Goal: Task Accomplishment & Management: Manage account settings

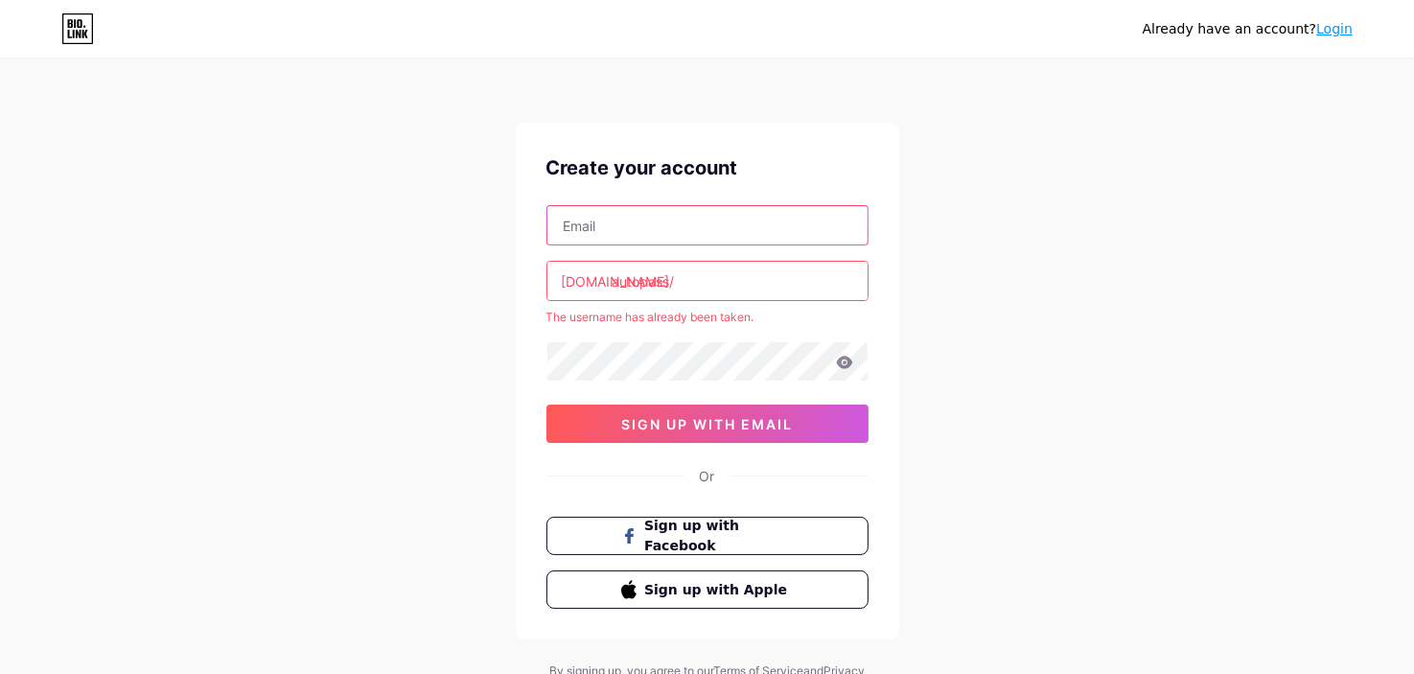
paste input "[EMAIL_ADDRESS][DOMAIN_NAME]"
type input "[EMAIL_ADDRESS][DOMAIN_NAME]"
click at [709, 286] on input "autopass" at bounding box center [707, 281] width 320 height 38
click at [627, 277] on input "autopass-" at bounding box center [707, 281] width 320 height 38
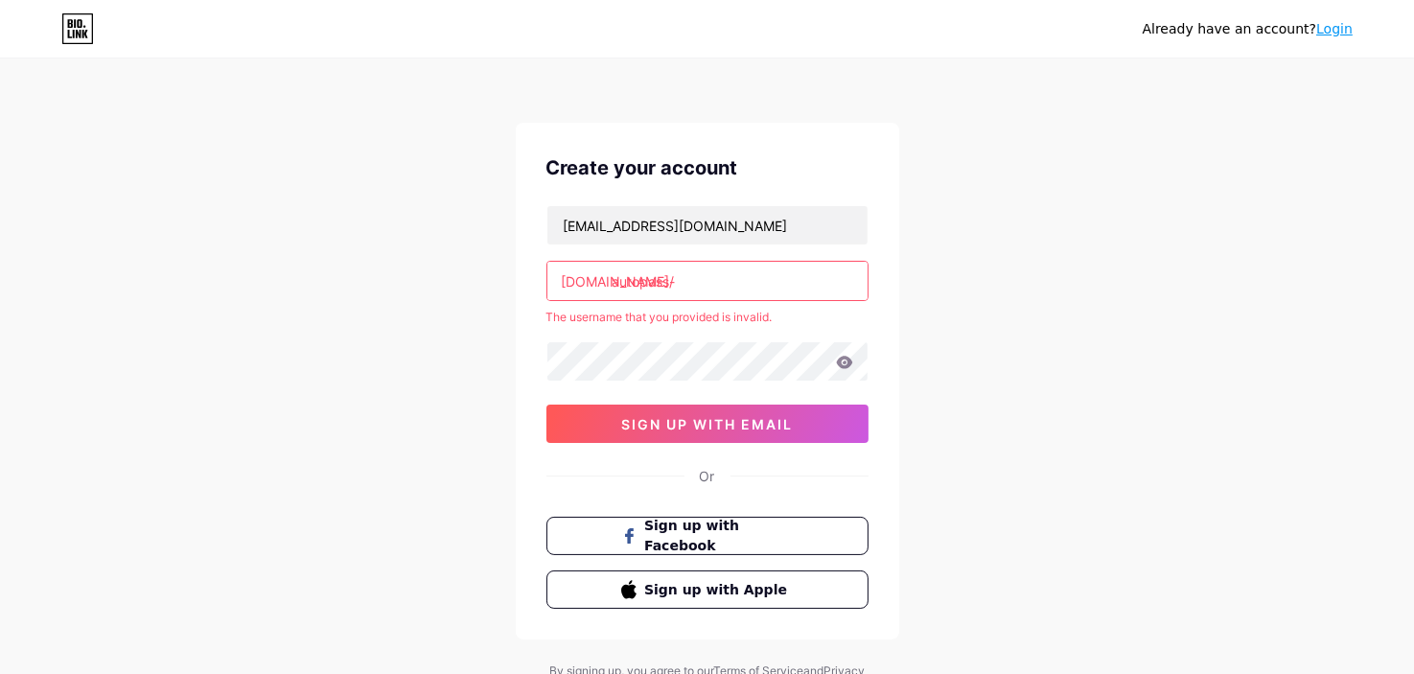
click at [696, 279] on input "autopass-" at bounding box center [707, 281] width 320 height 38
paste input "[EMAIL_ADDRESS][DOMAIN_NAME]"
type input "[DOMAIN_NAME]"
type input "[EMAIL_ADDRESS][DOMAIN_NAME]"
drag, startPoint x: 841, startPoint y: 282, endPoint x: 671, endPoint y: 282, distance: 169.6
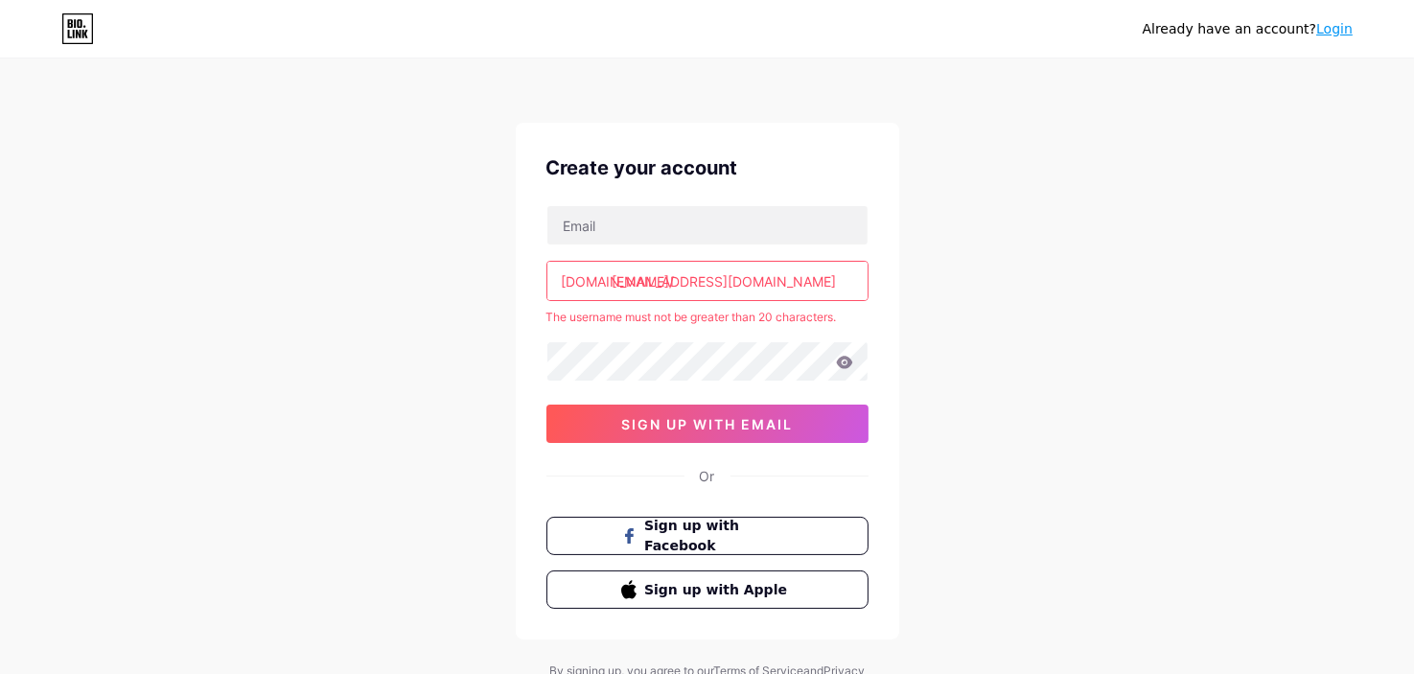
click at [671, 282] on input "[EMAIL_ADDRESS][DOMAIN_NAME]" at bounding box center [707, 281] width 320 height 38
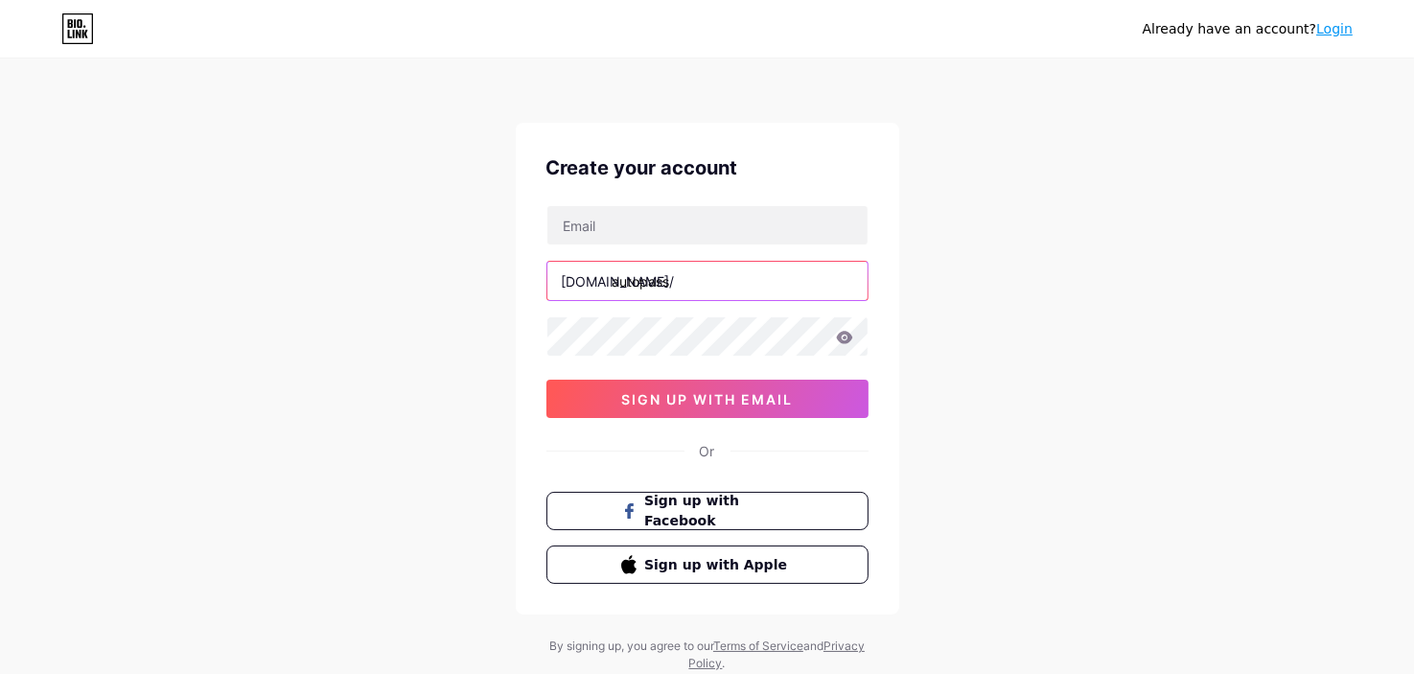
paste input "kundeservice"
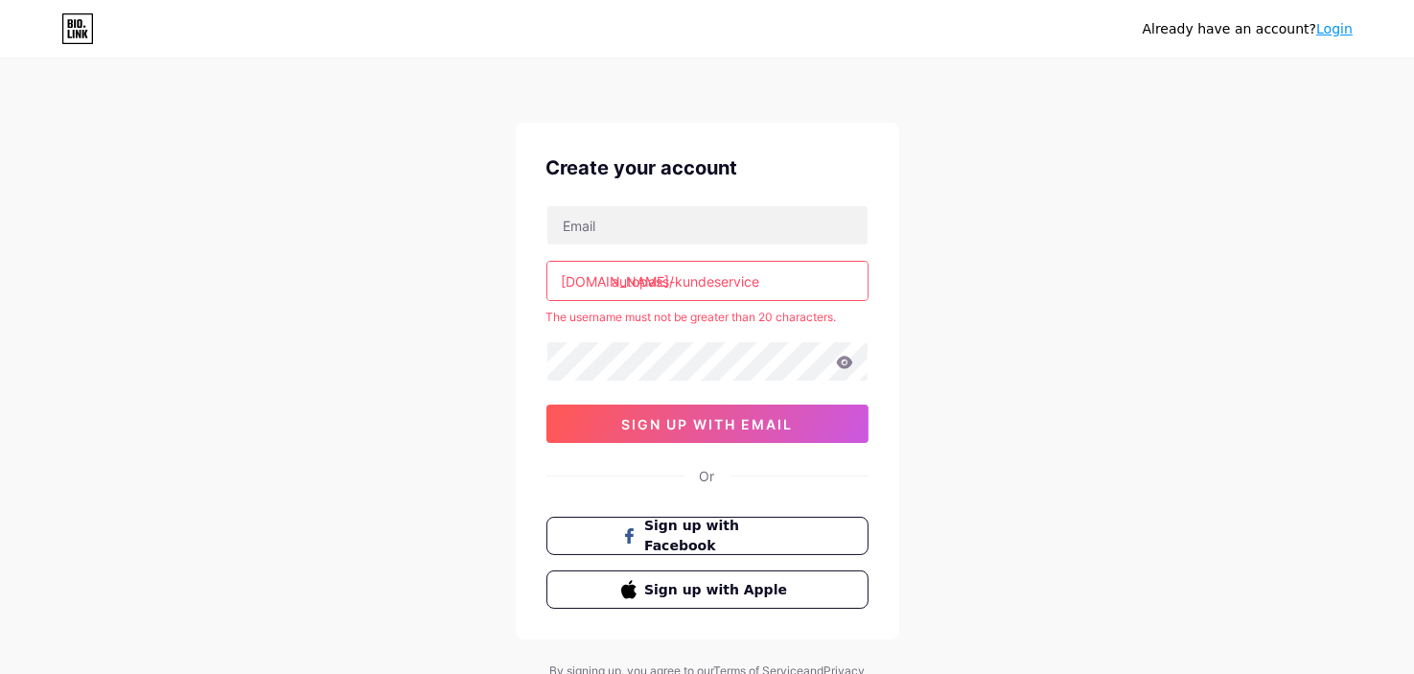
click at [675, 283] on input "autopass-kundeservice" at bounding box center [707, 281] width 320 height 38
drag, startPoint x: 675, startPoint y: 283, endPoint x: 613, endPoint y: 283, distance: 61.3
click at [613, 283] on input "autopass-kundeservice" at bounding box center [707, 281] width 320 height 38
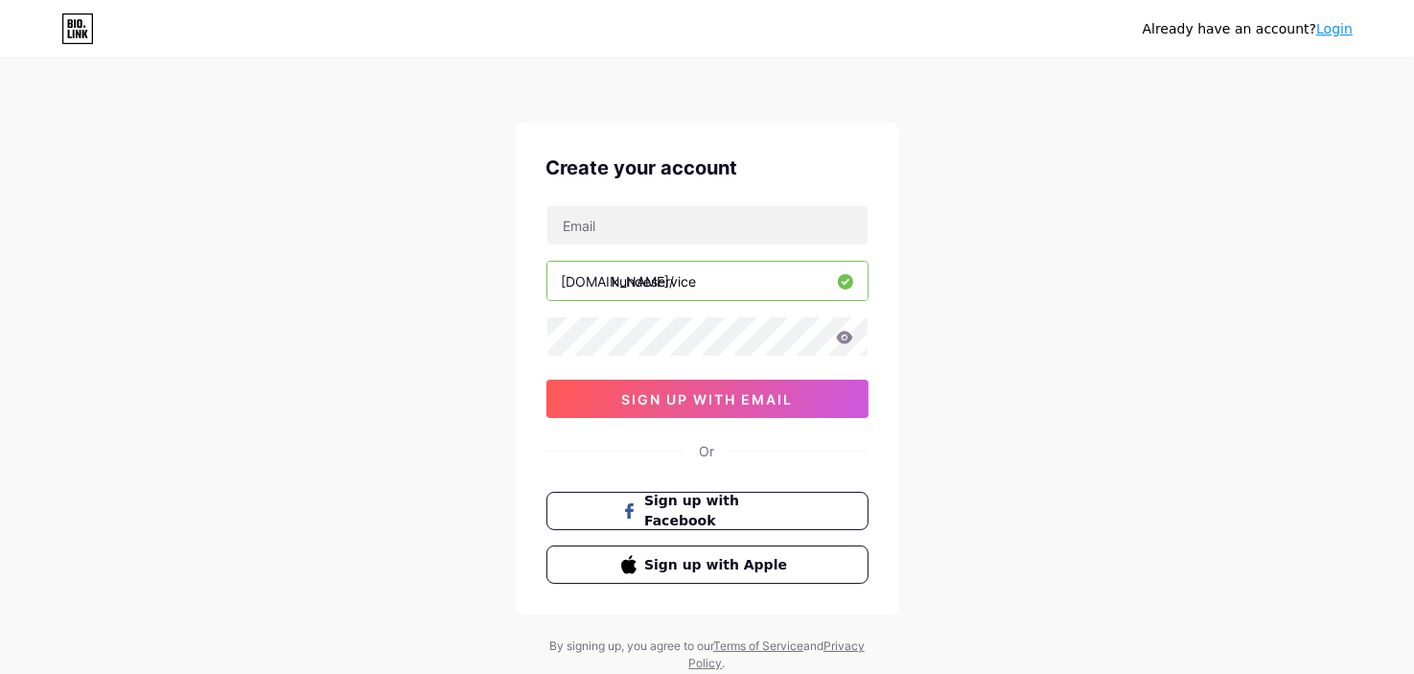
click at [749, 277] on input "kundeservice" at bounding box center [707, 281] width 320 height 38
type input "kundeservice"
click at [741, 219] on input "text" at bounding box center [707, 225] width 320 height 38
paste input "Kundeservice"
type input "Kundeservice"
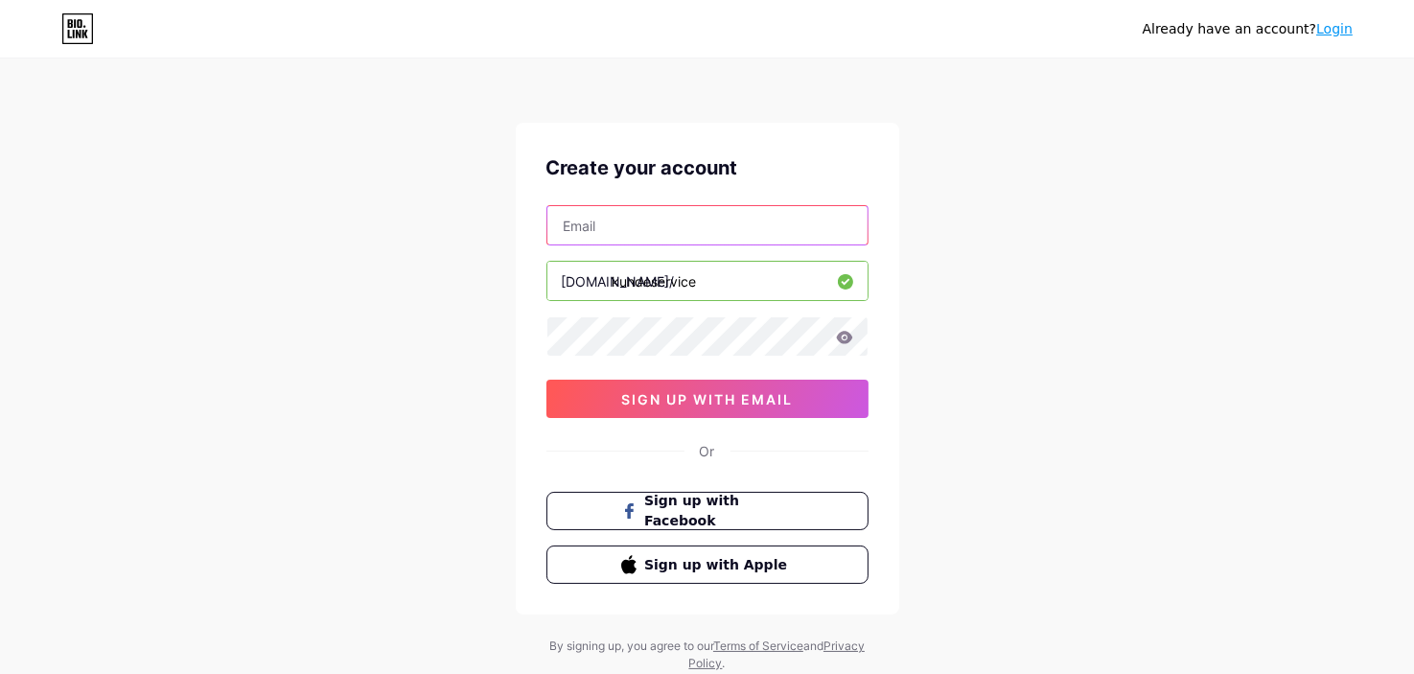
click at [741, 219] on input "text" at bounding box center [707, 225] width 320 height 38
paste input "[EMAIL_ADDRESS][DOMAIN_NAME]"
type input "[EMAIL_ADDRESS][DOMAIN_NAME]"
click at [846, 332] on icon at bounding box center [844, 337] width 16 height 12
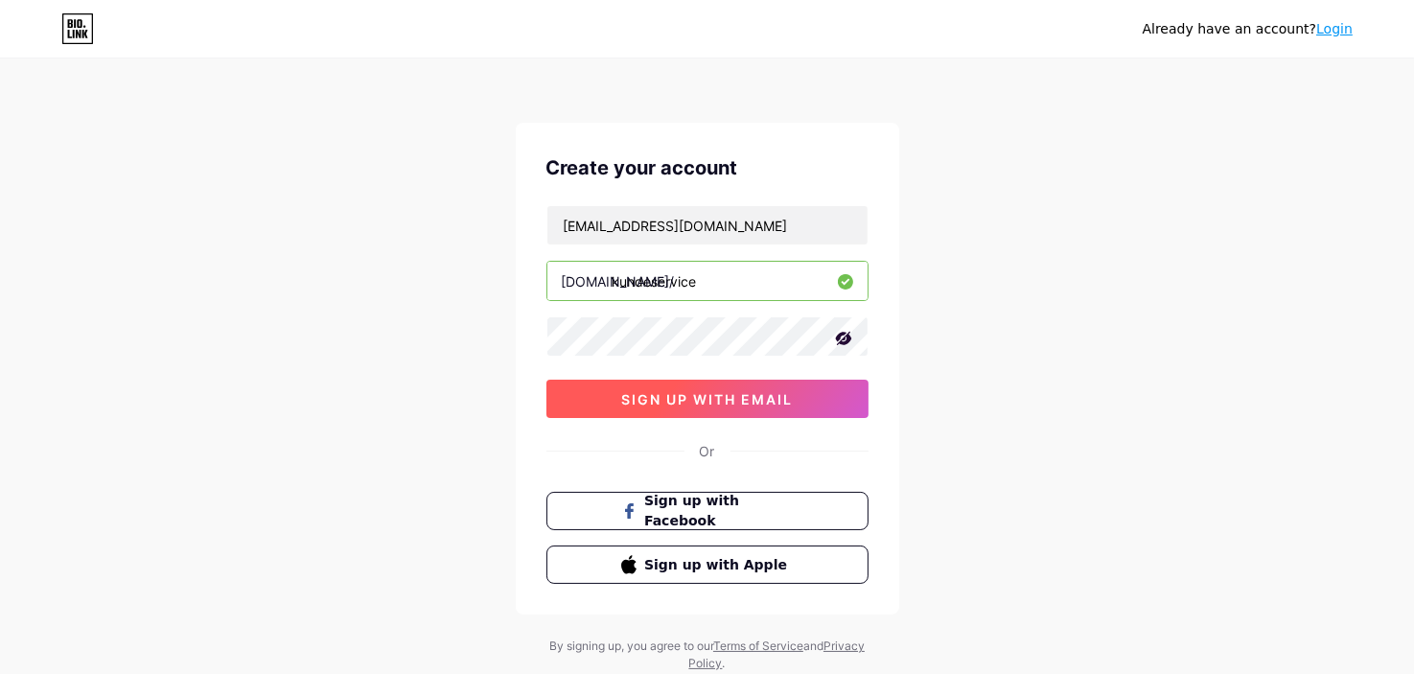
click at [733, 409] on button "sign up with email" at bounding box center [707, 399] width 322 height 38
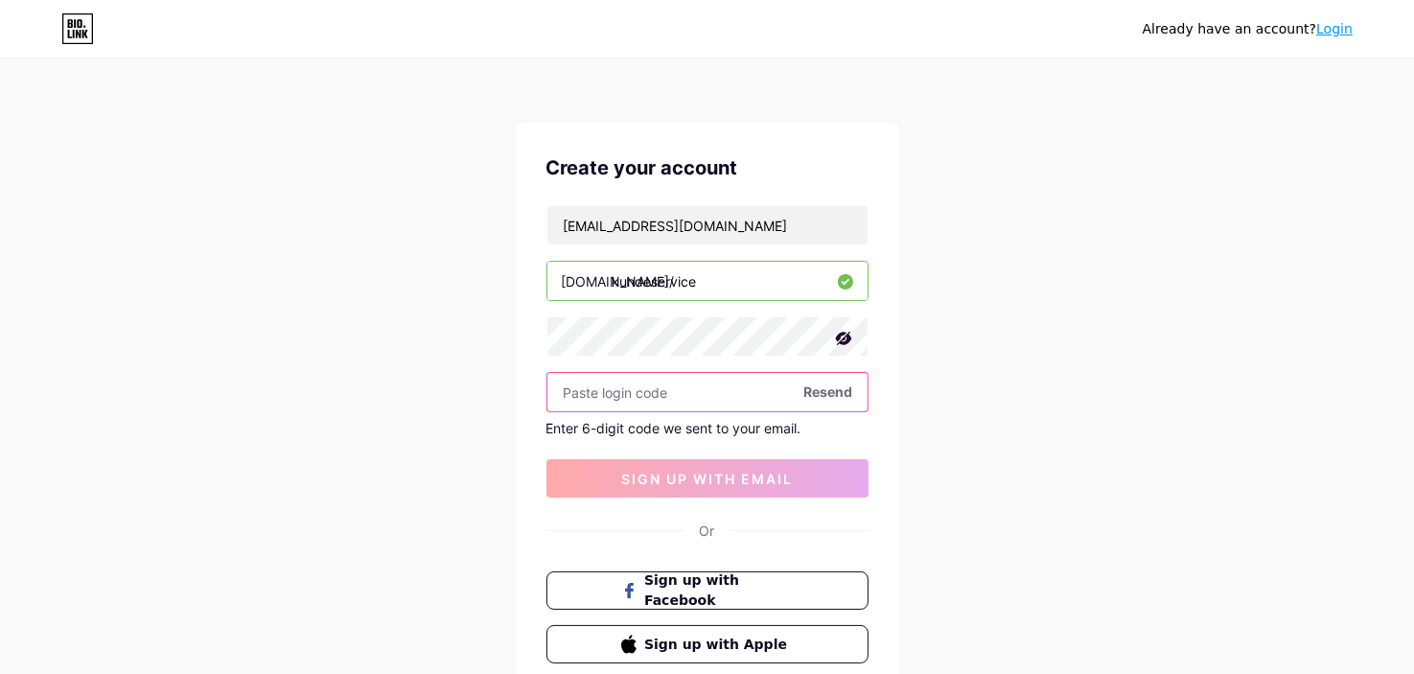
paste input "284376"
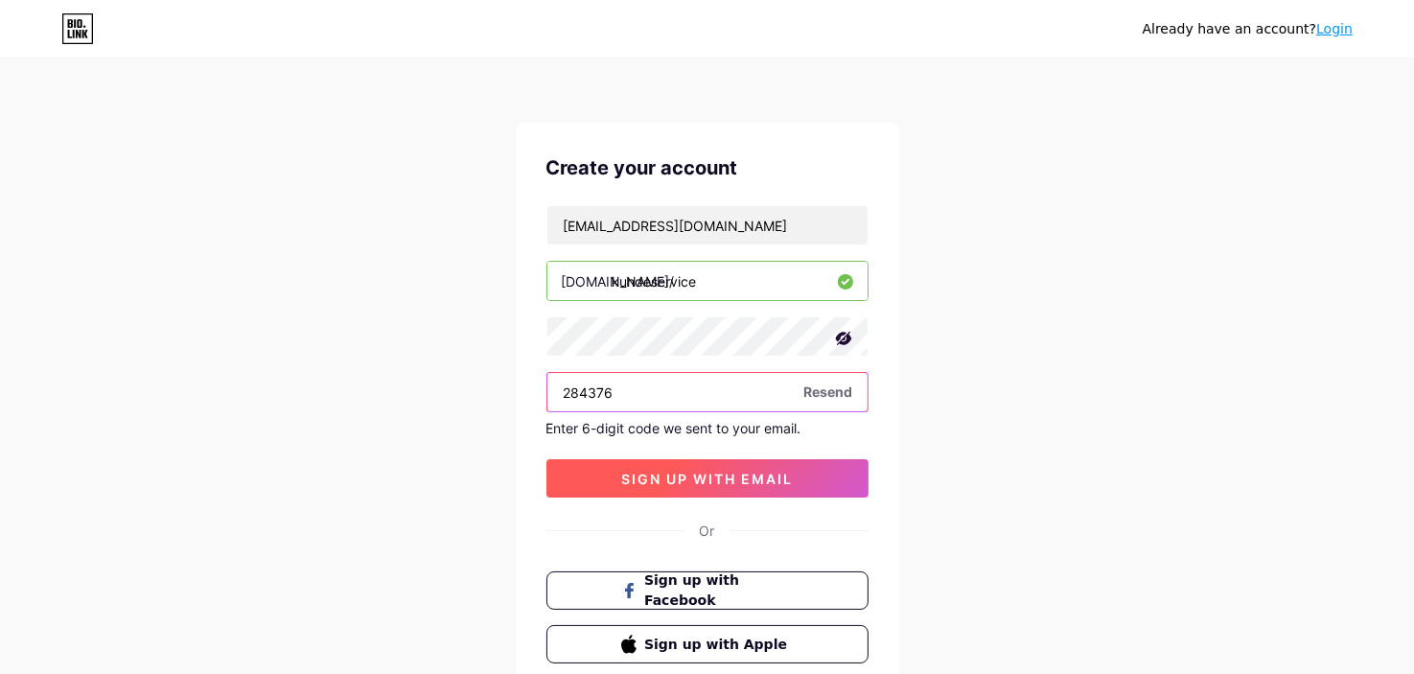
type input "284376"
click at [716, 463] on button "sign up with email" at bounding box center [707, 478] width 322 height 38
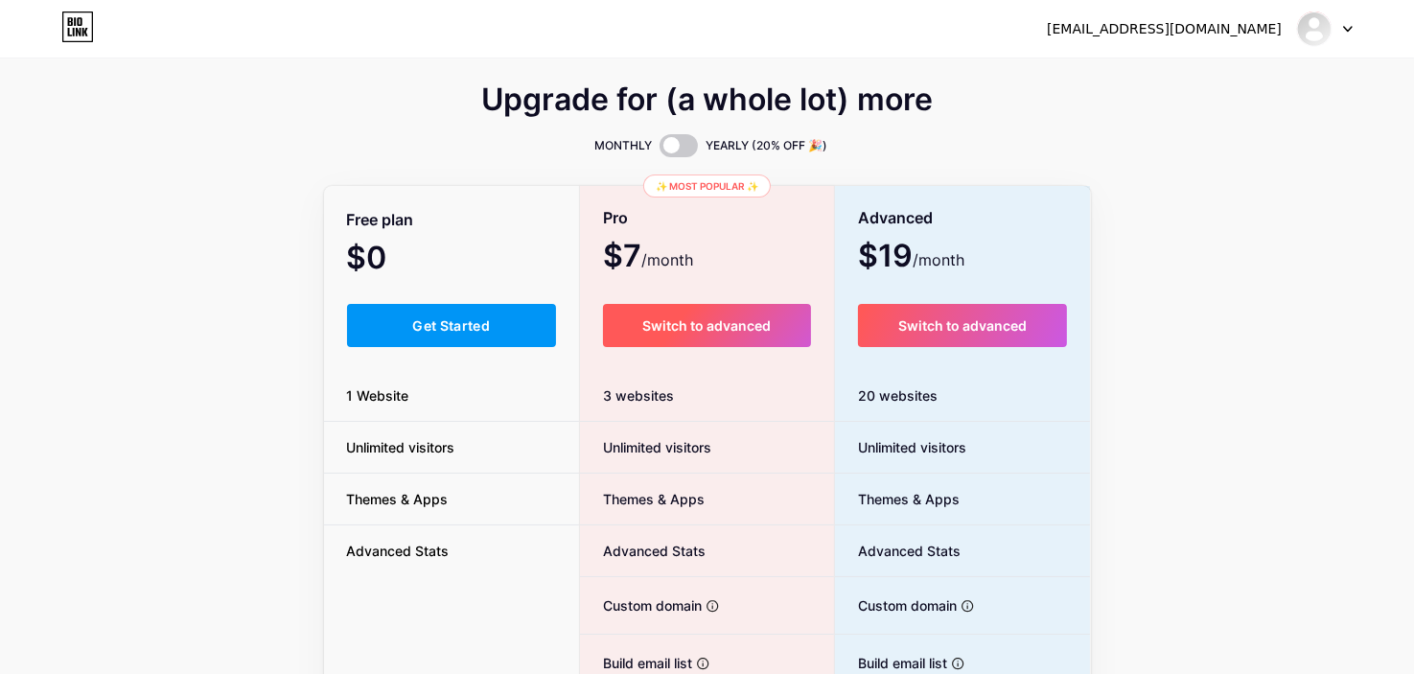
click at [637, 321] on button "Switch to advanced" at bounding box center [707, 325] width 208 height 43
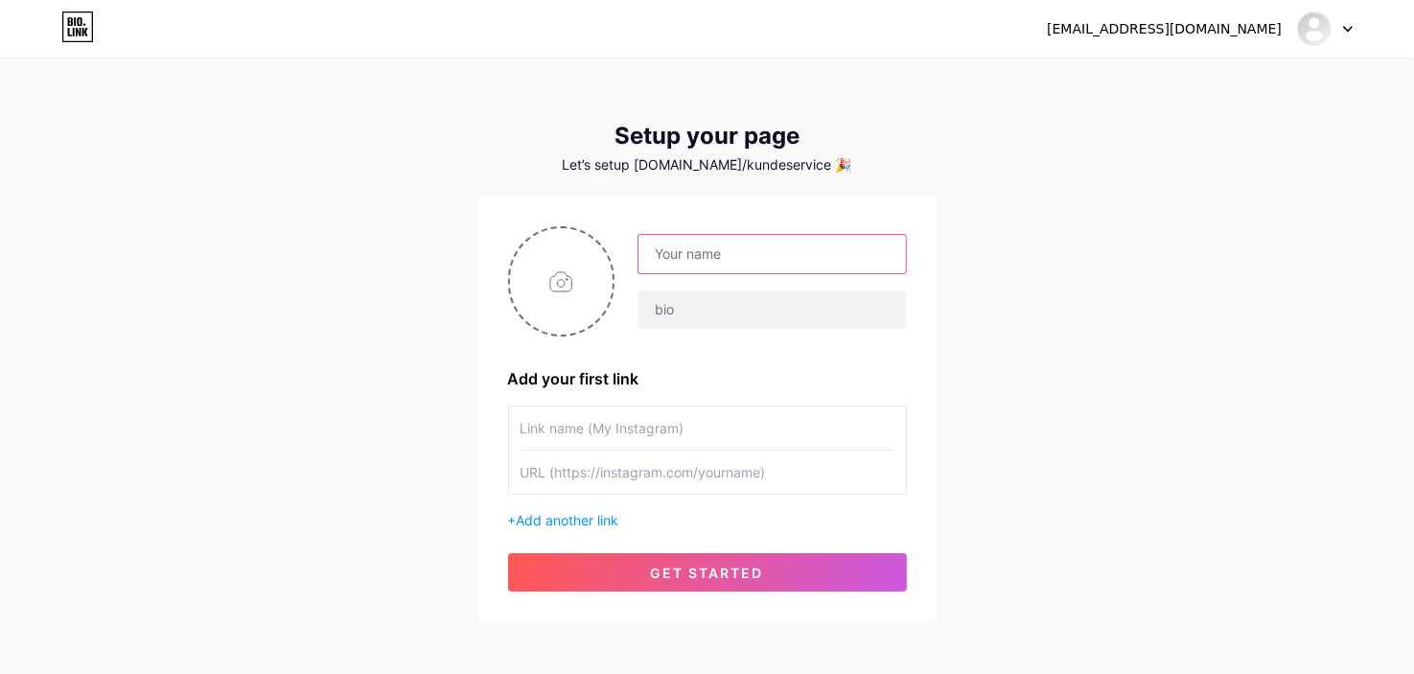
click at [781, 260] on input "text" at bounding box center [771, 254] width 266 height 38
type input "AutoPass"
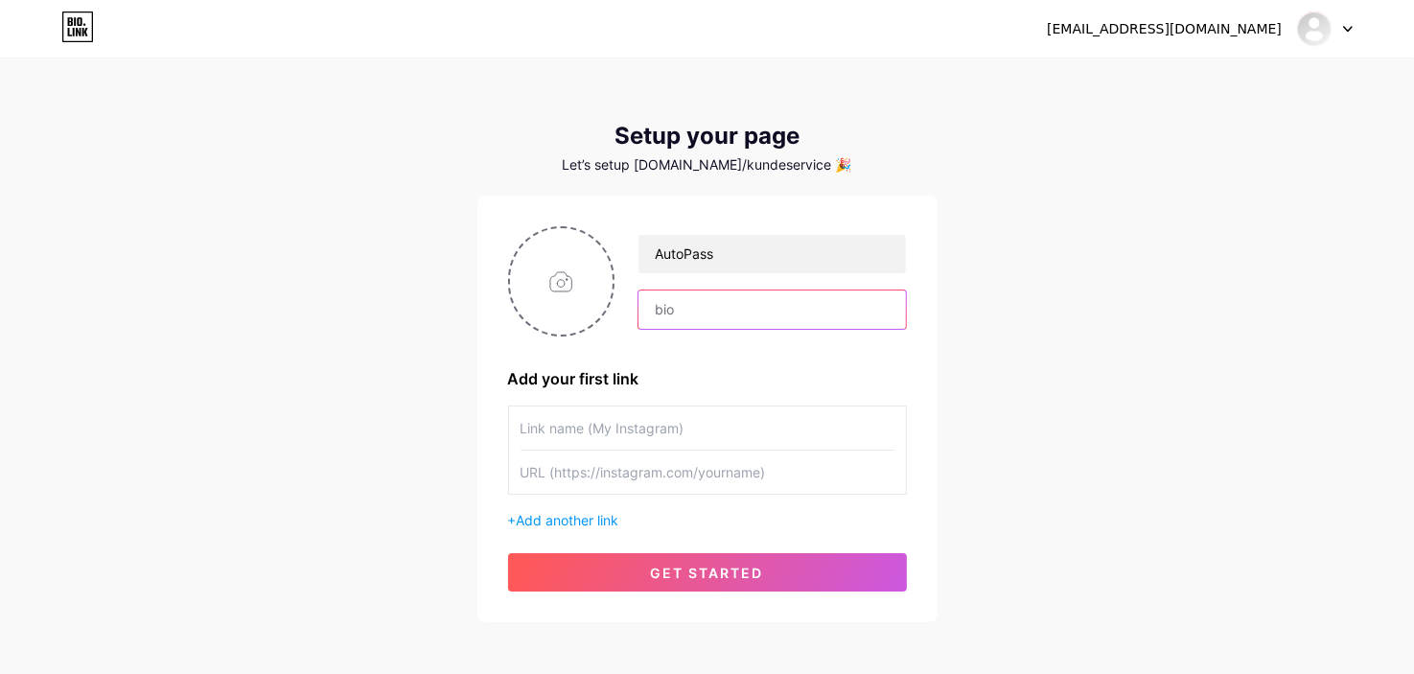
click at [786, 296] on input "text" at bounding box center [771, 309] width 266 height 38
paste input "Kundeservice"
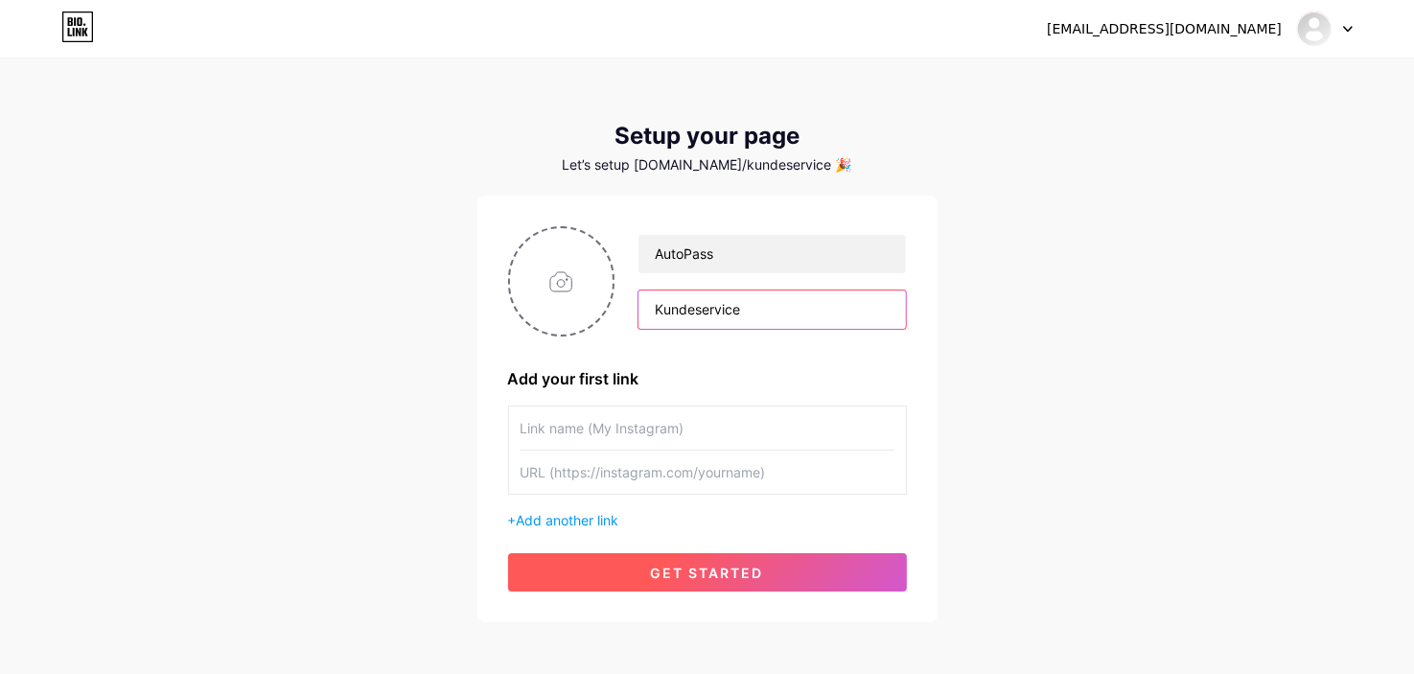
type input "Kundeservice"
click at [732, 565] on span "get started" at bounding box center [707, 573] width 113 height 16
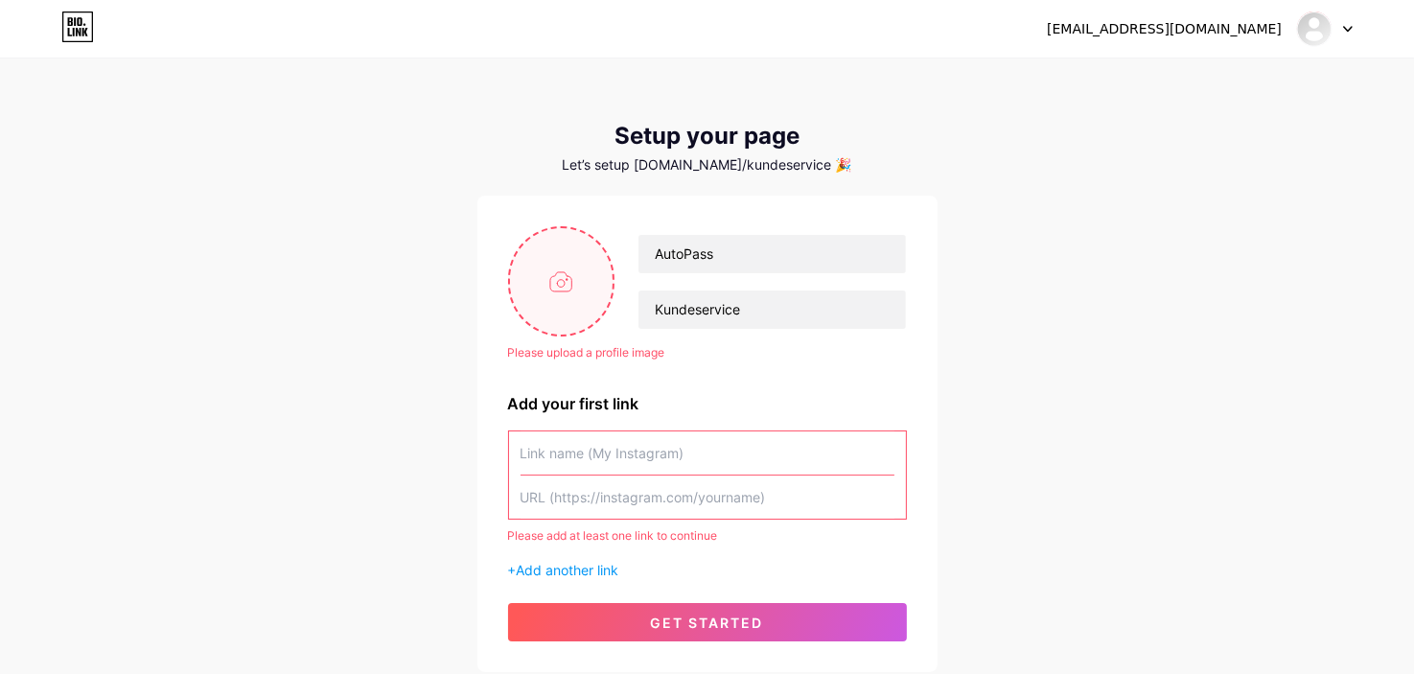
click at [558, 283] on input "file" at bounding box center [562, 281] width 104 height 106
type input "C:\fakepath\nnn.jpeg"
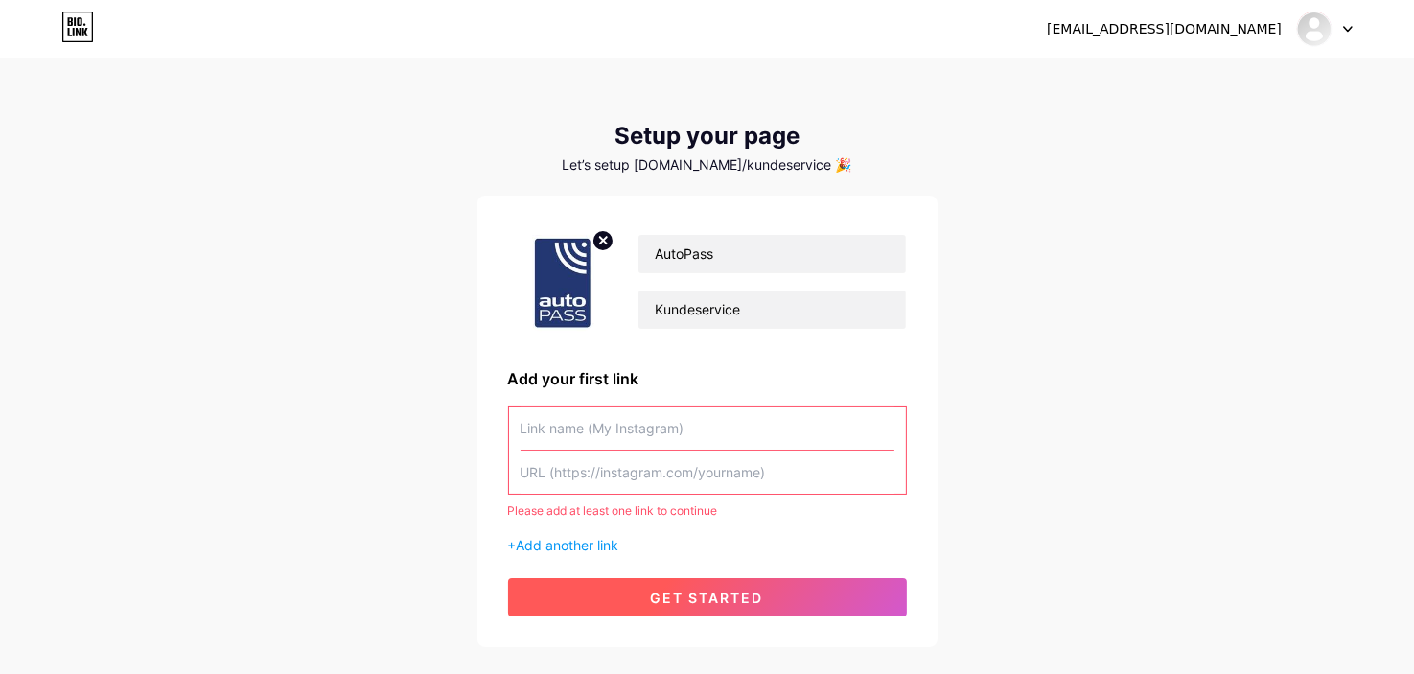
click at [751, 589] on span "get started" at bounding box center [707, 597] width 113 height 16
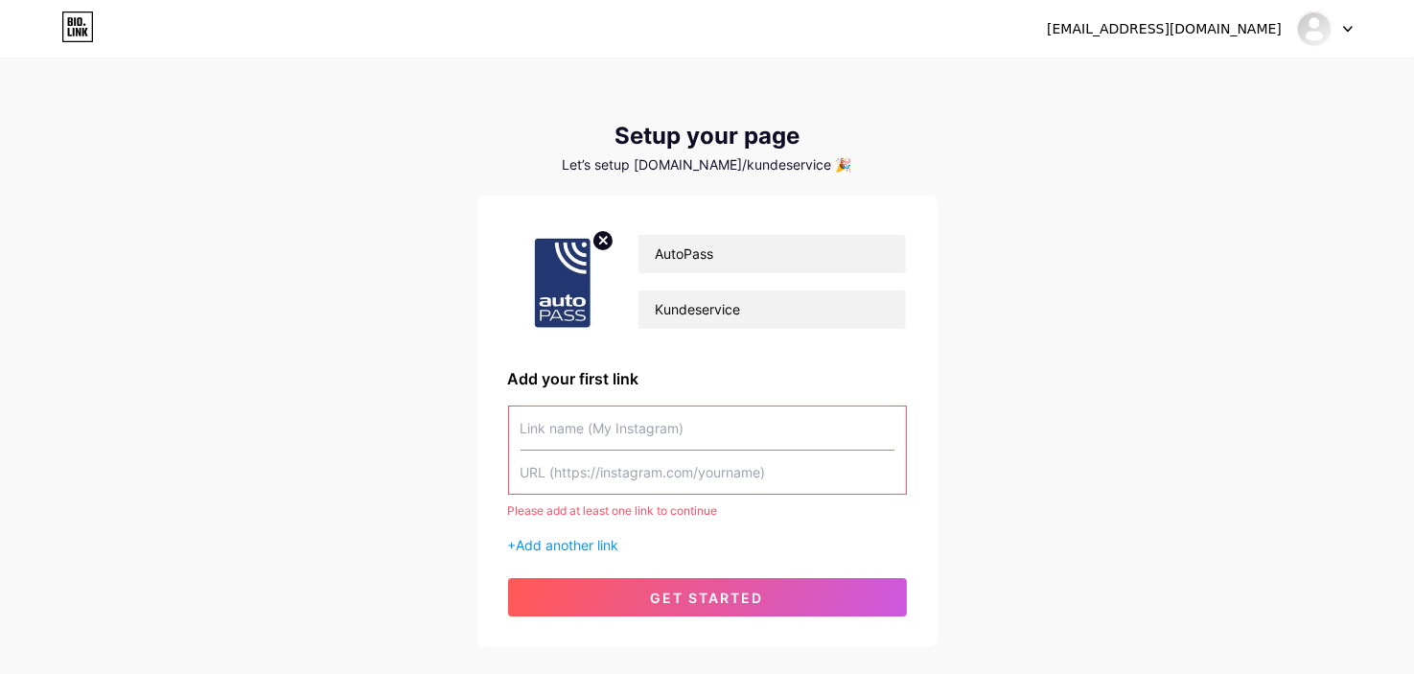
click at [621, 437] on input "text" at bounding box center [707, 427] width 374 height 43
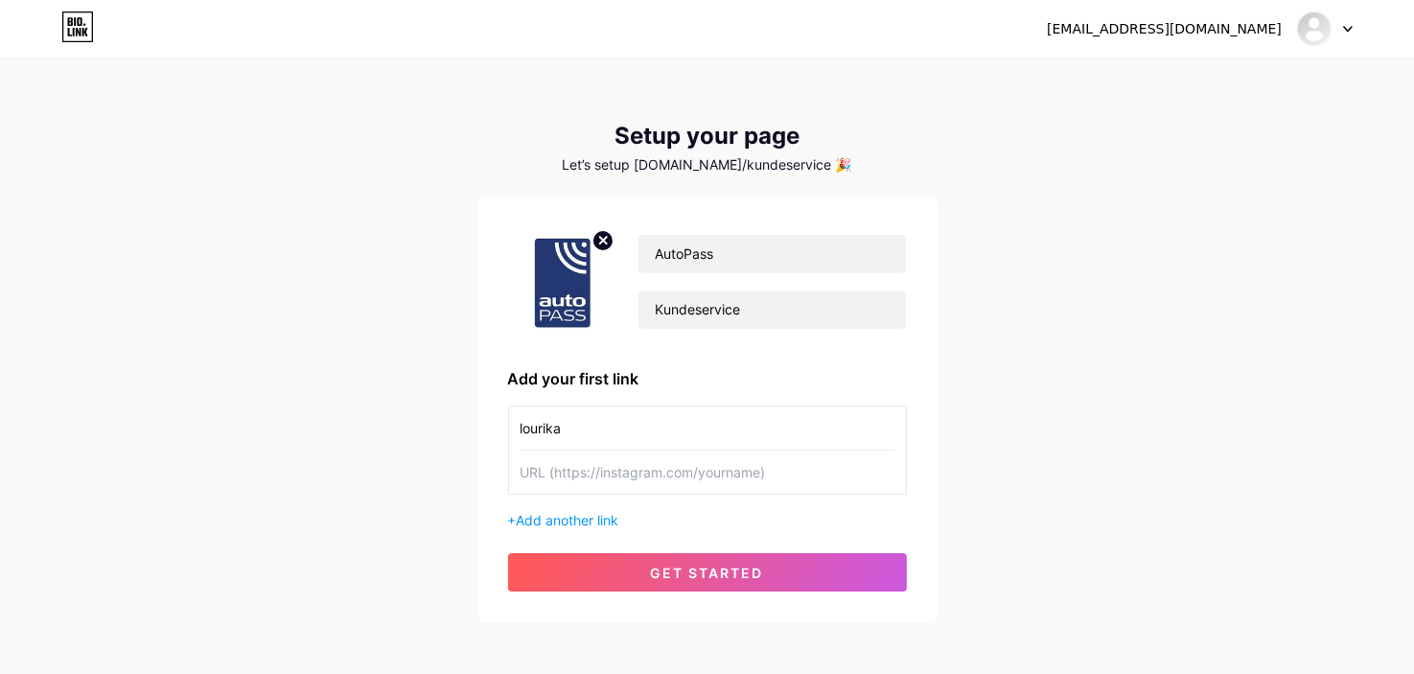
click at [721, 472] on input "text" at bounding box center [707, 471] width 374 height 43
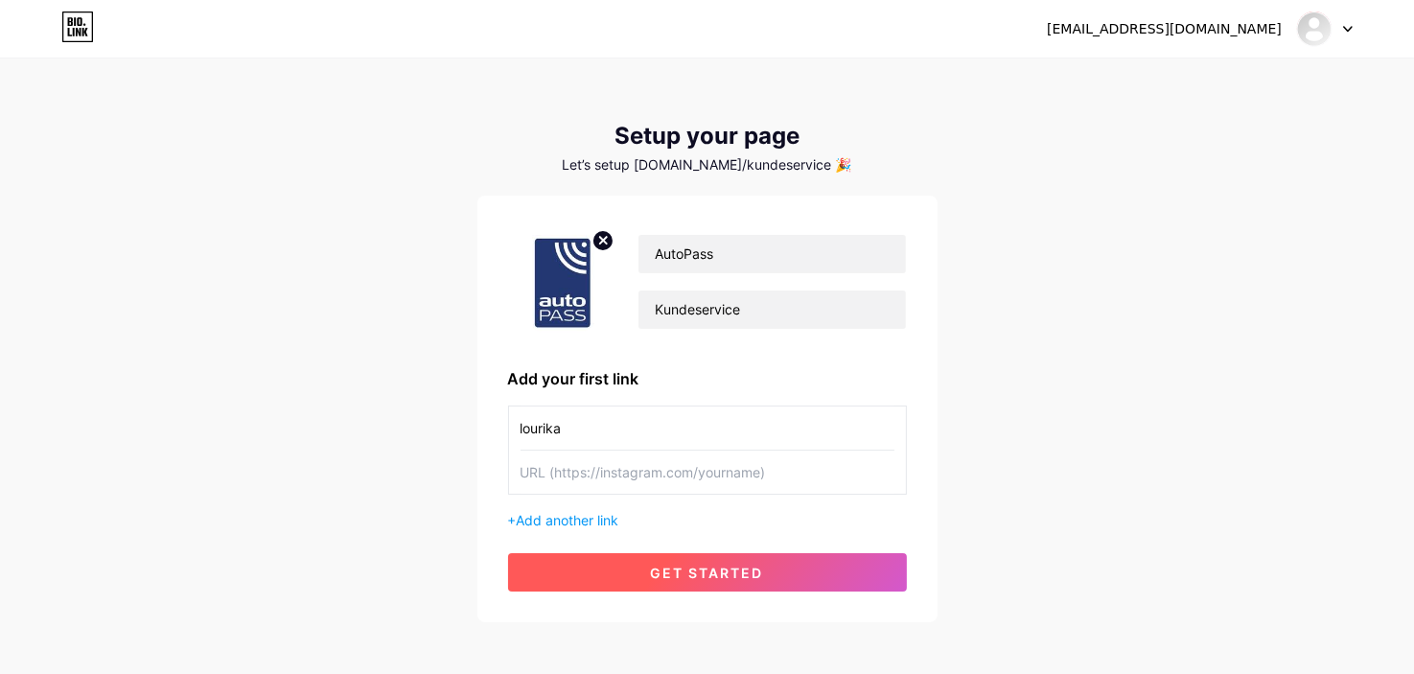
click at [766, 573] on button "get started" at bounding box center [707, 572] width 399 height 38
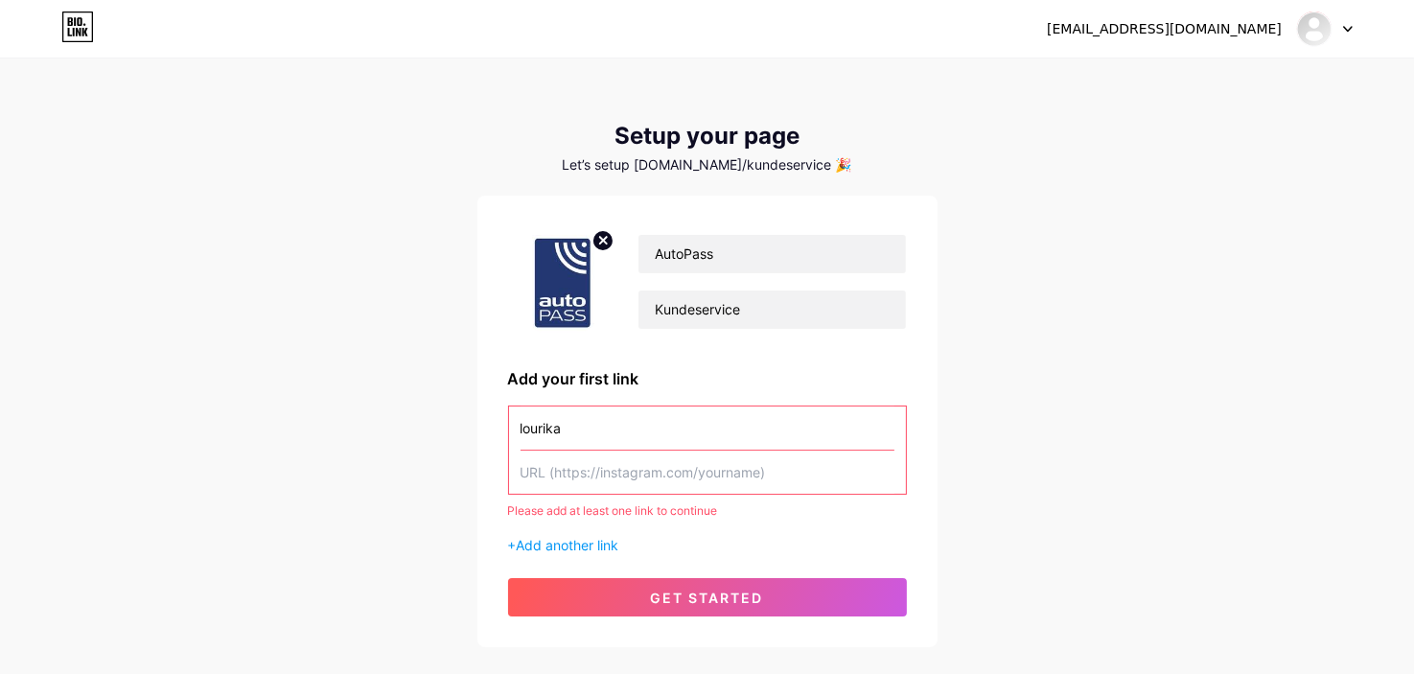
click at [646, 421] on input "lourika" at bounding box center [707, 427] width 374 height 43
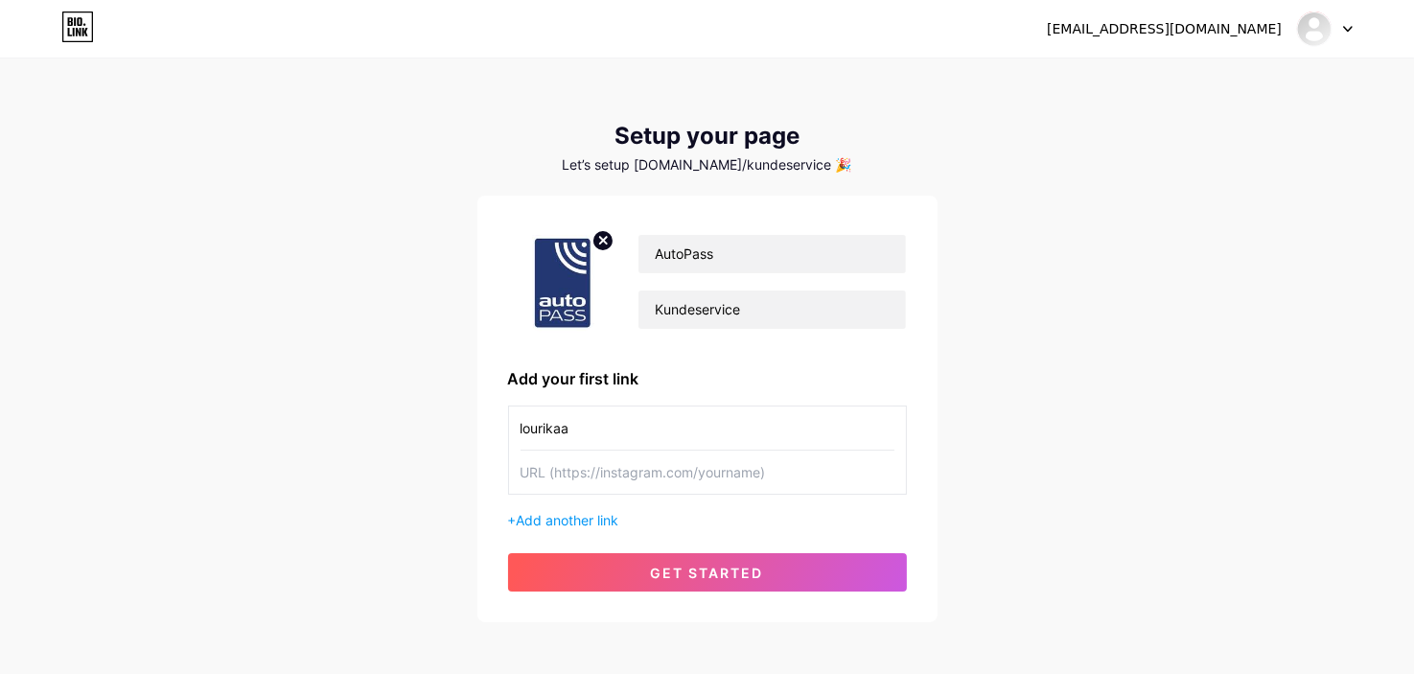
type input "lourikaa"
click at [634, 479] on input "text" at bounding box center [707, 471] width 374 height 43
paste input "lourikaa"
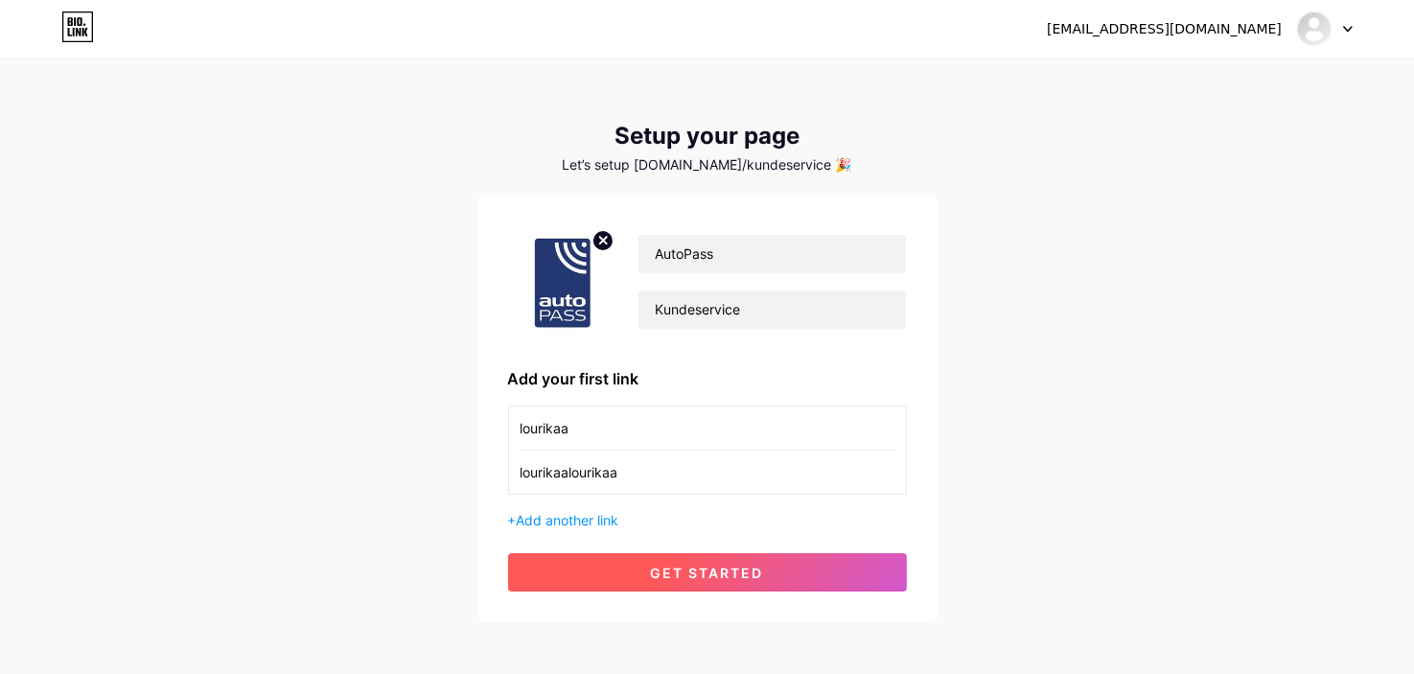
click at [682, 570] on span "get started" at bounding box center [707, 573] width 113 height 16
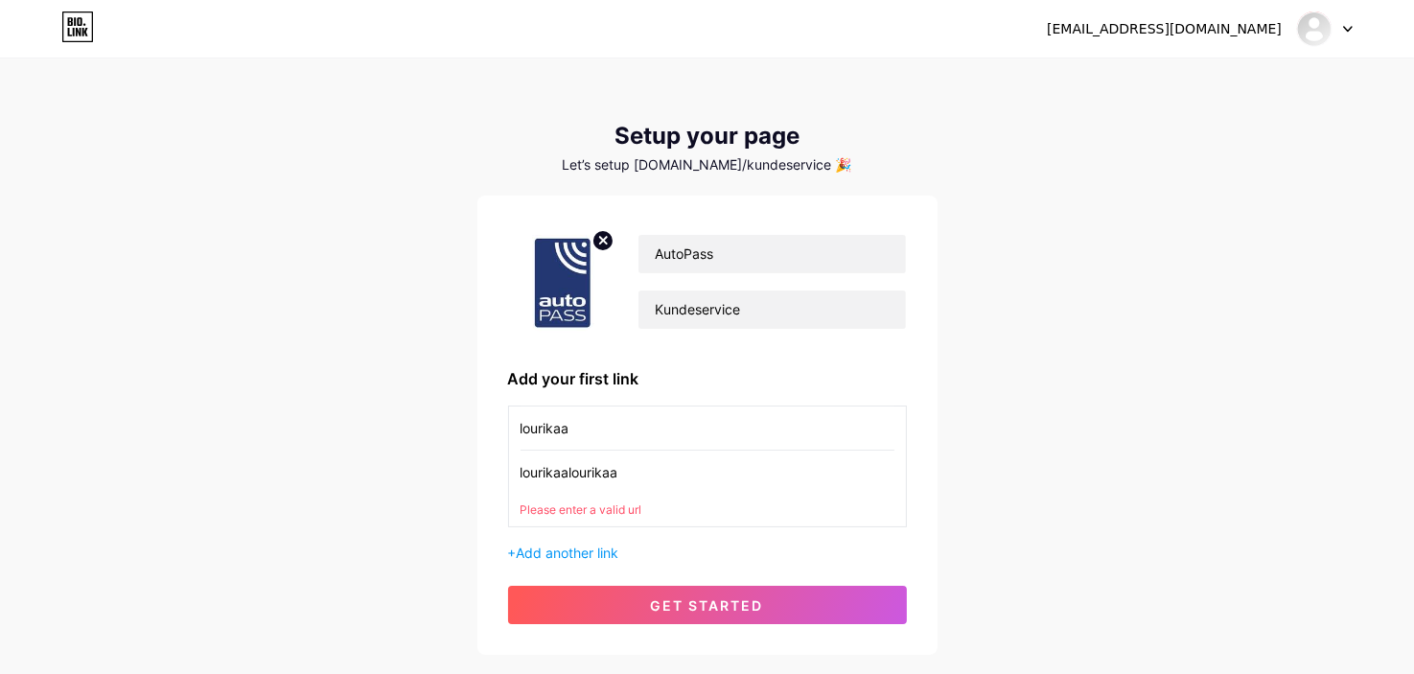
click at [666, 463] on input "lourikaalourikaa" at bounding box center [707, 471] width 374 height 43
type input "lourikaalourikaaa"
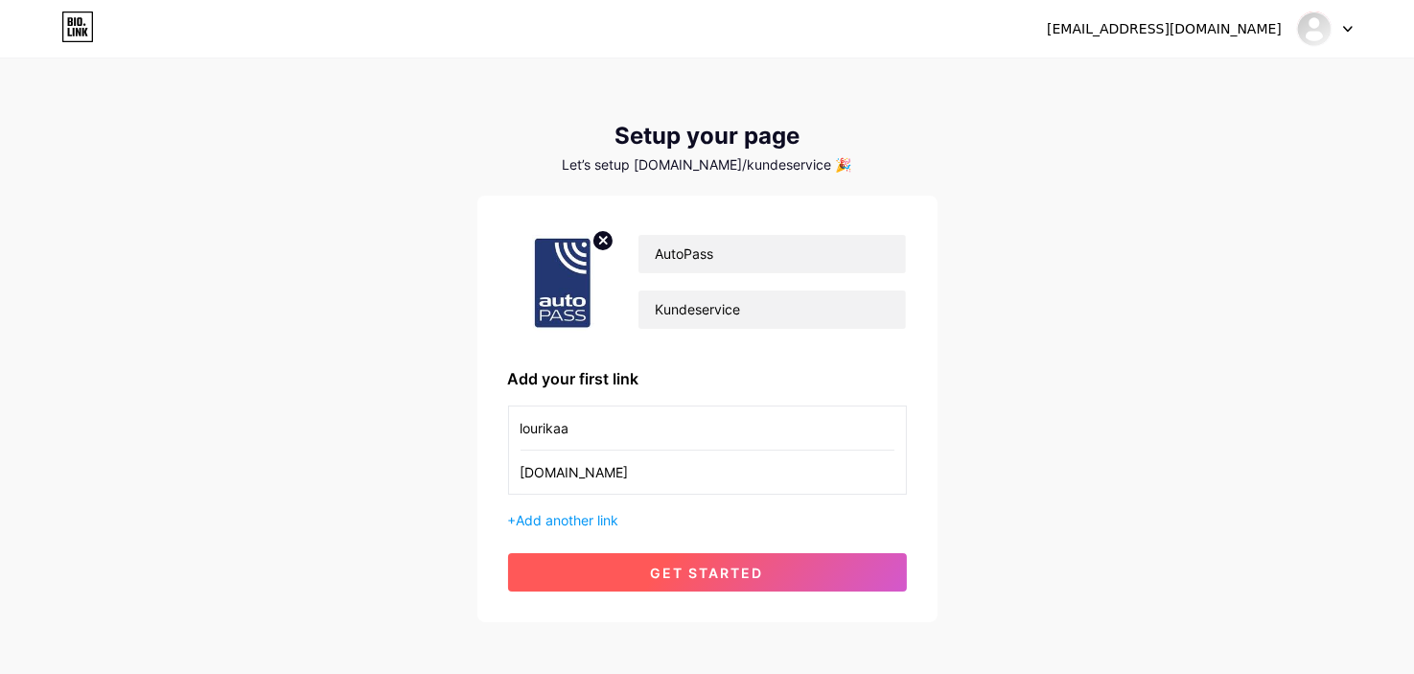
type input "lourika.com"
click at [674, 557] on button "get started" at bounding box center [707, 572] width 399 height 38
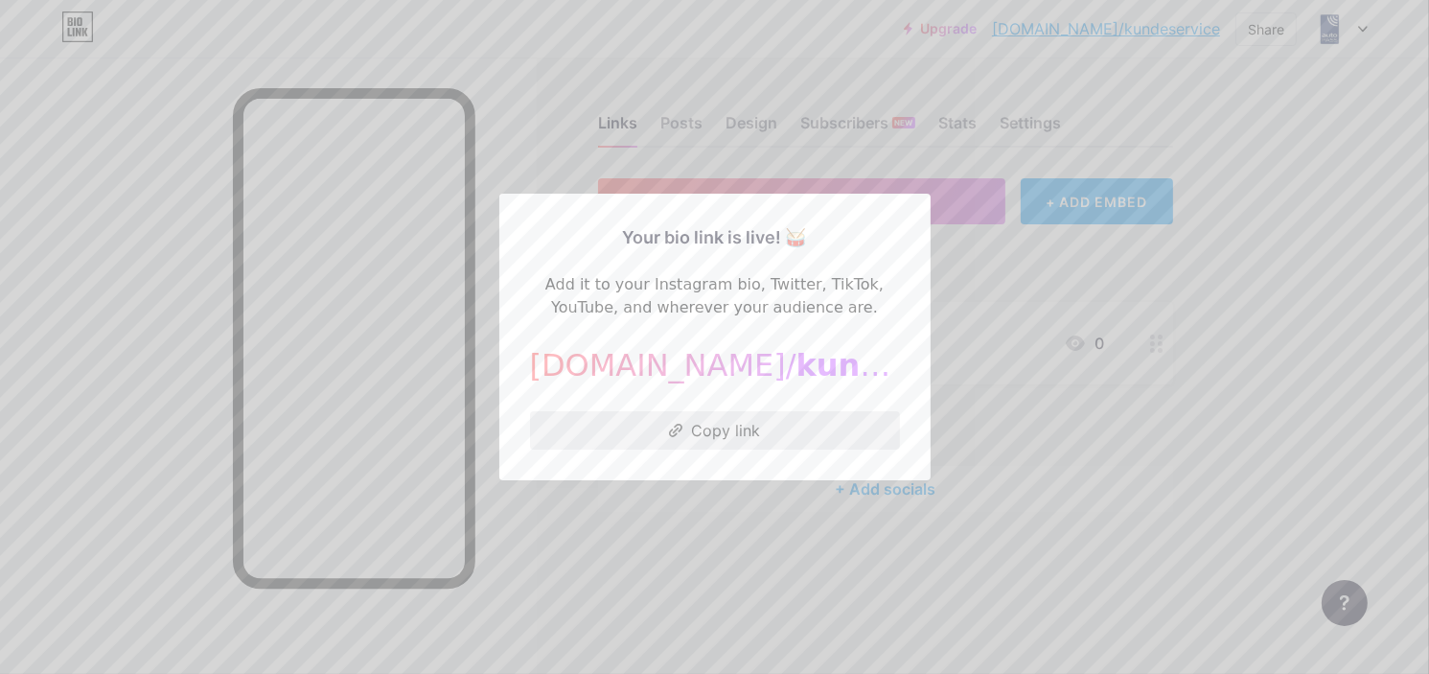
click at [725, 425] on button "Copy link" at bounding box center [715, 430] width 370 height 38
click at [974, 259] on div at bounding box center [714, 337] width 1429 height 674
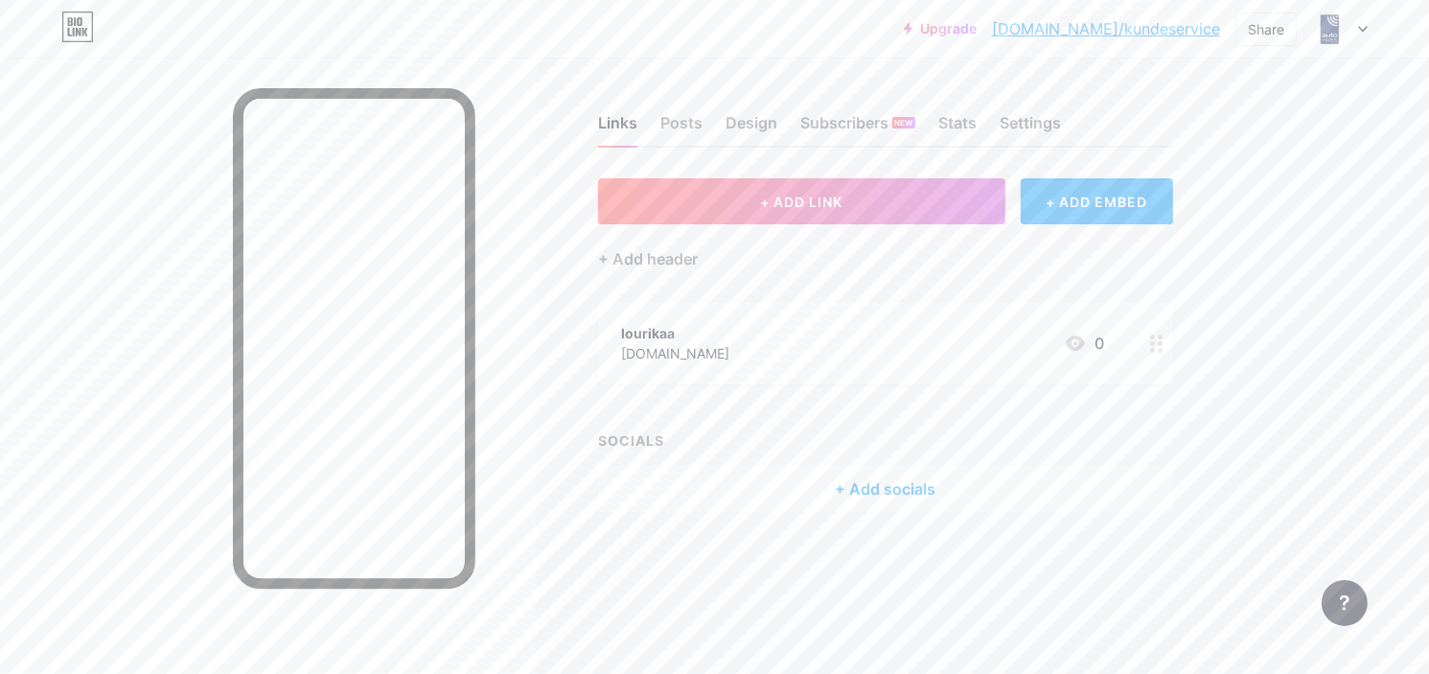
click at [1166, 340] on div at bounding box center [1157, 343] width 33 height 82
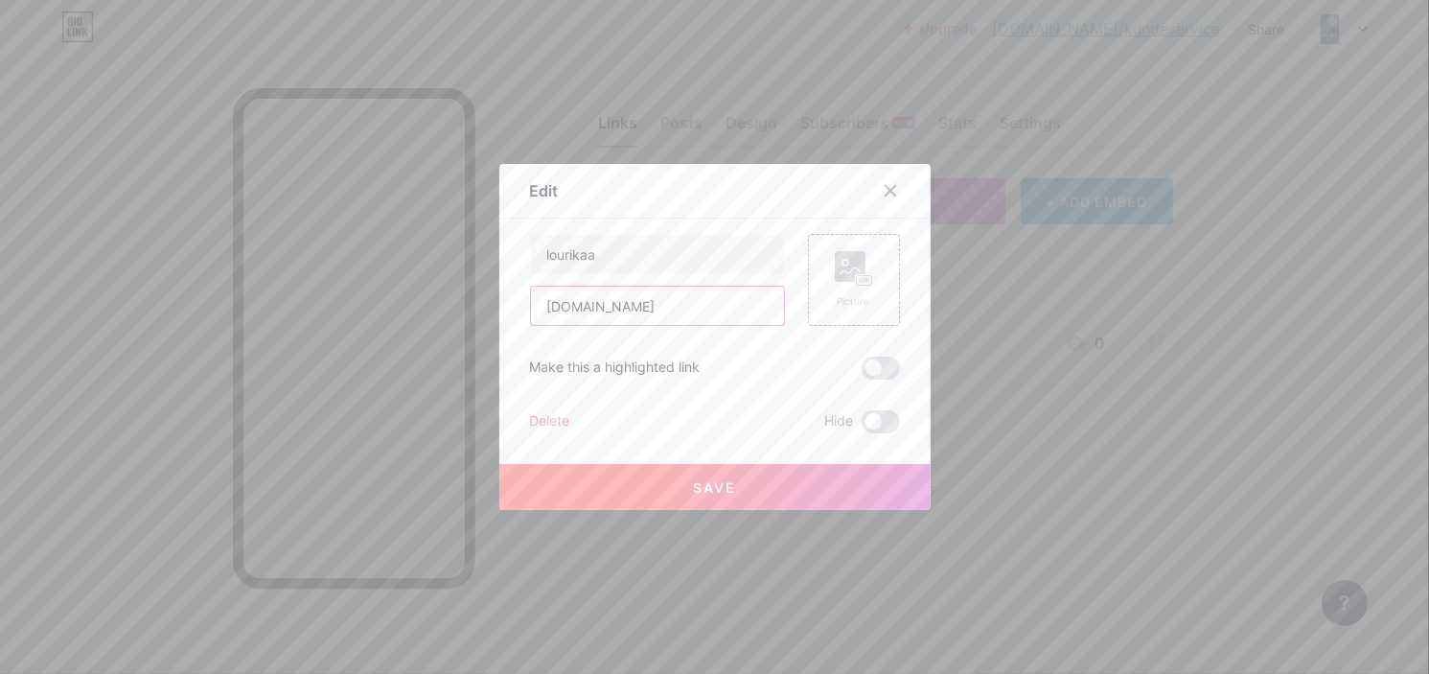
drag, startPoint x: 702, startPoint y: 313, endPoint x: 518, endPoint y: 313, distance: 184.0
click at [518, 313] on div "Edit Content YouTube Play YouTube video without leaving your page. ADD Vimeo Pl…" at bounding box center [714, 337] width 431 height 346
type input "google.co"
click at [617, 242] on input "lourikaa" at bounding box center [657, 254] width 253 height 38
click at [565, 321] on input "google.co" at bounding box center [657, 306] width 253 height 38
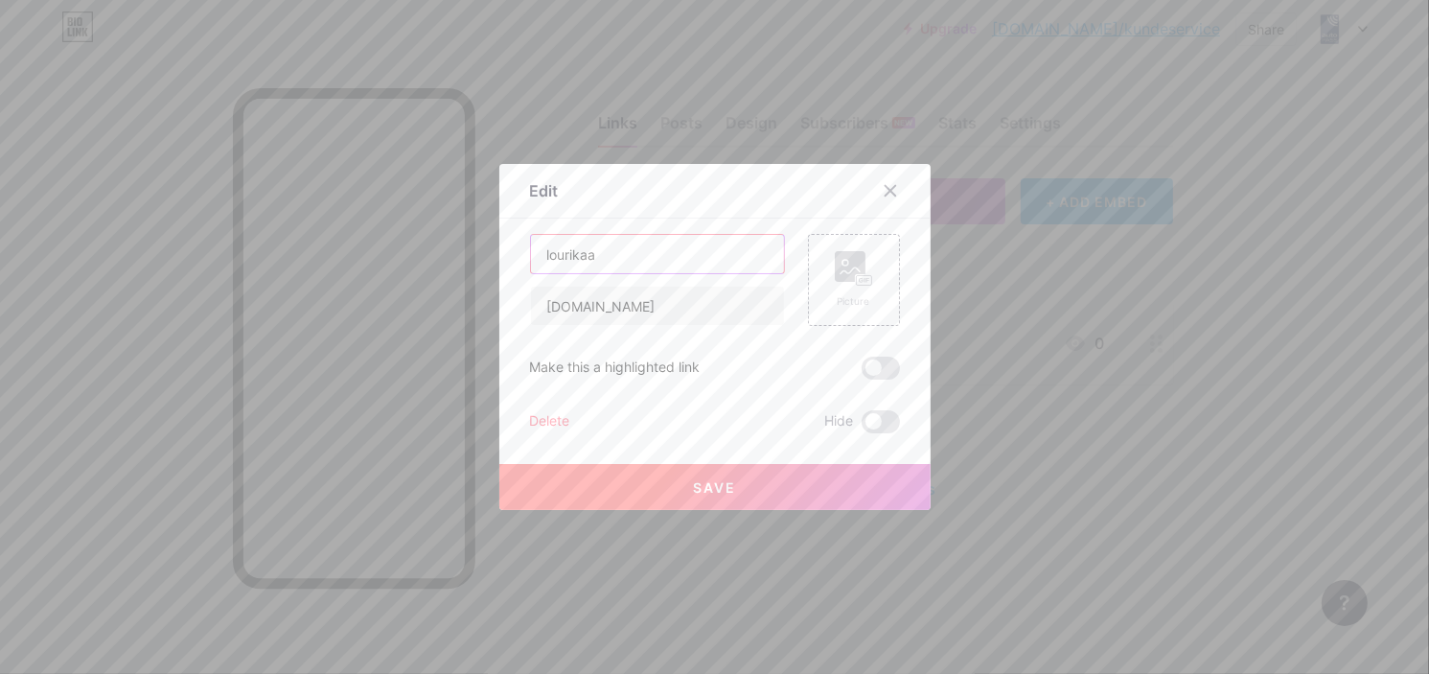
click at [587, 244] on input "lourikaa" at bounding box center [657, 254] width 253 height 38
paste input "Oppdater Betalingsinfo"
type input "Oppdater Betalingsinfo"
click at [698, 489] on span "Save" at bounding box center [714, 487] width 43 height 16
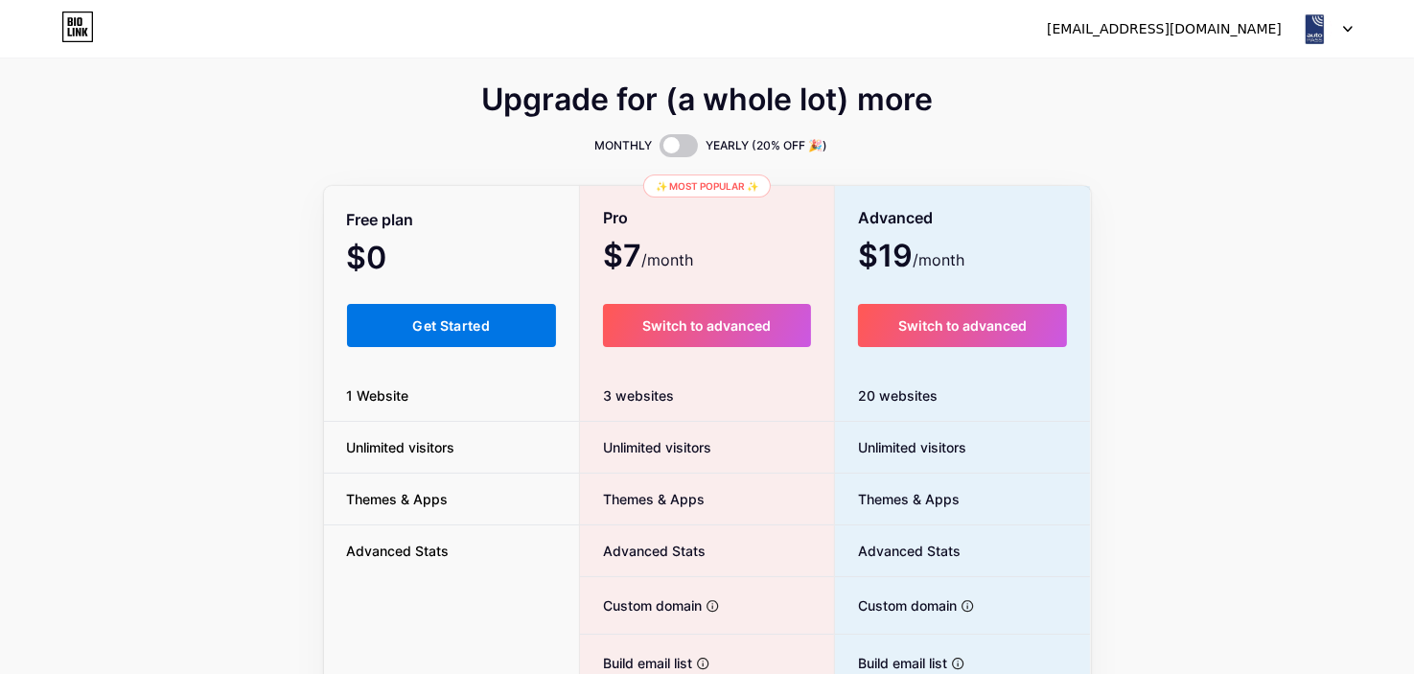
click at [506, 333] on button "Get Started" at bounding box center [452, 325] width 210 height 43
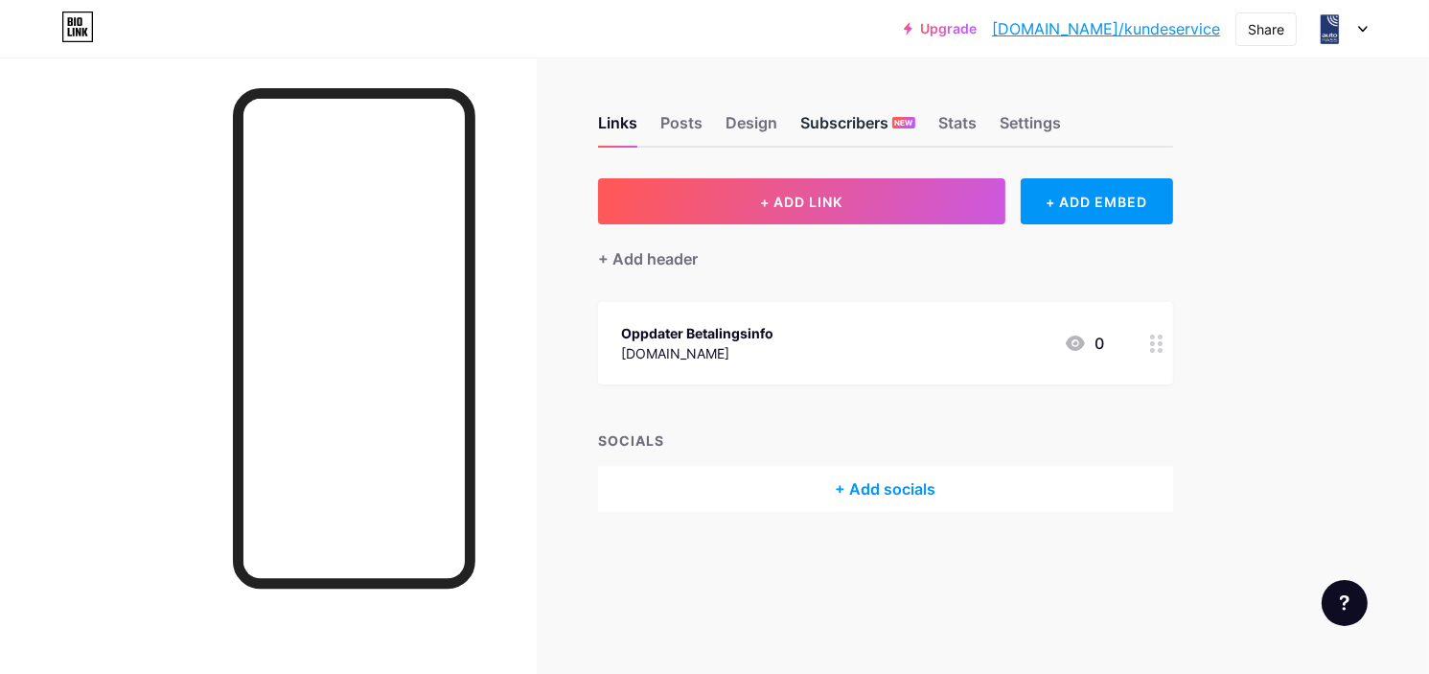
click at [886, 115] on div "Subscribers NEW" at bounding box center [857, 128] width 115 height 35
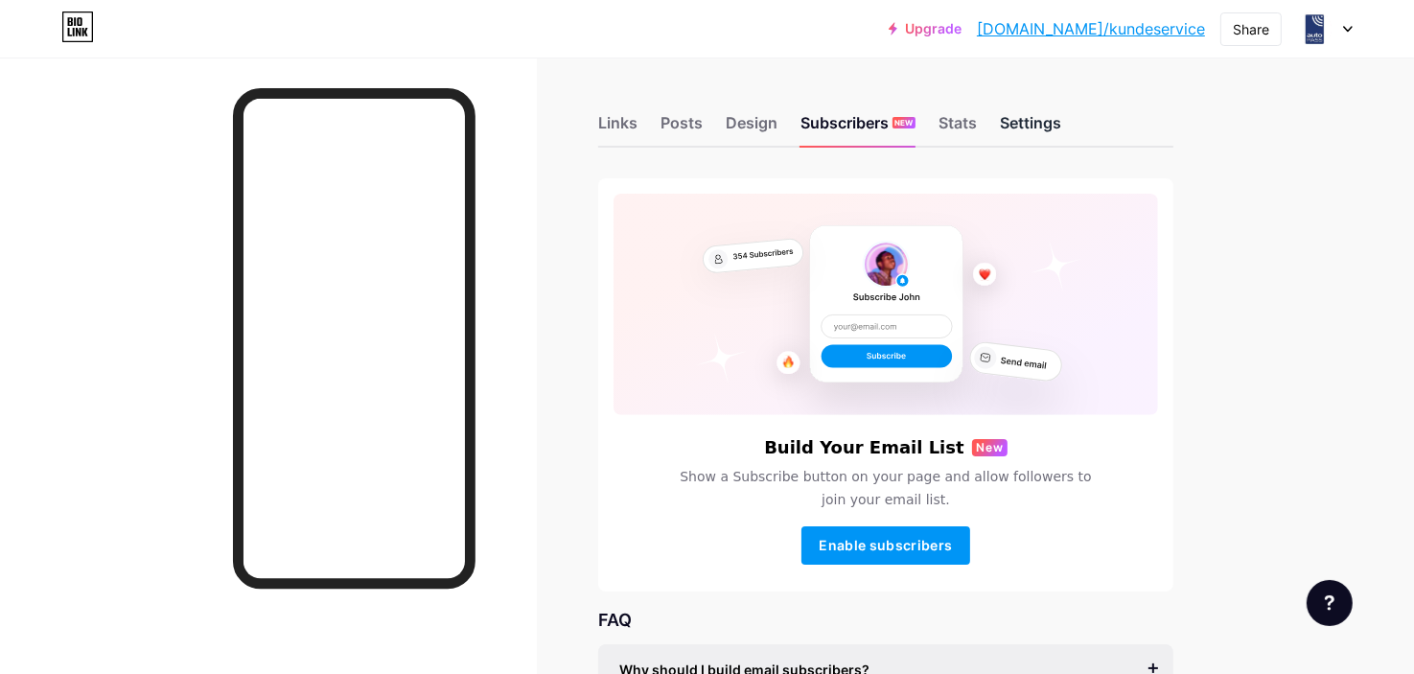
click at [1035, 125] on div "Settings" at bounding box center [1030, 128] width 61 height 35
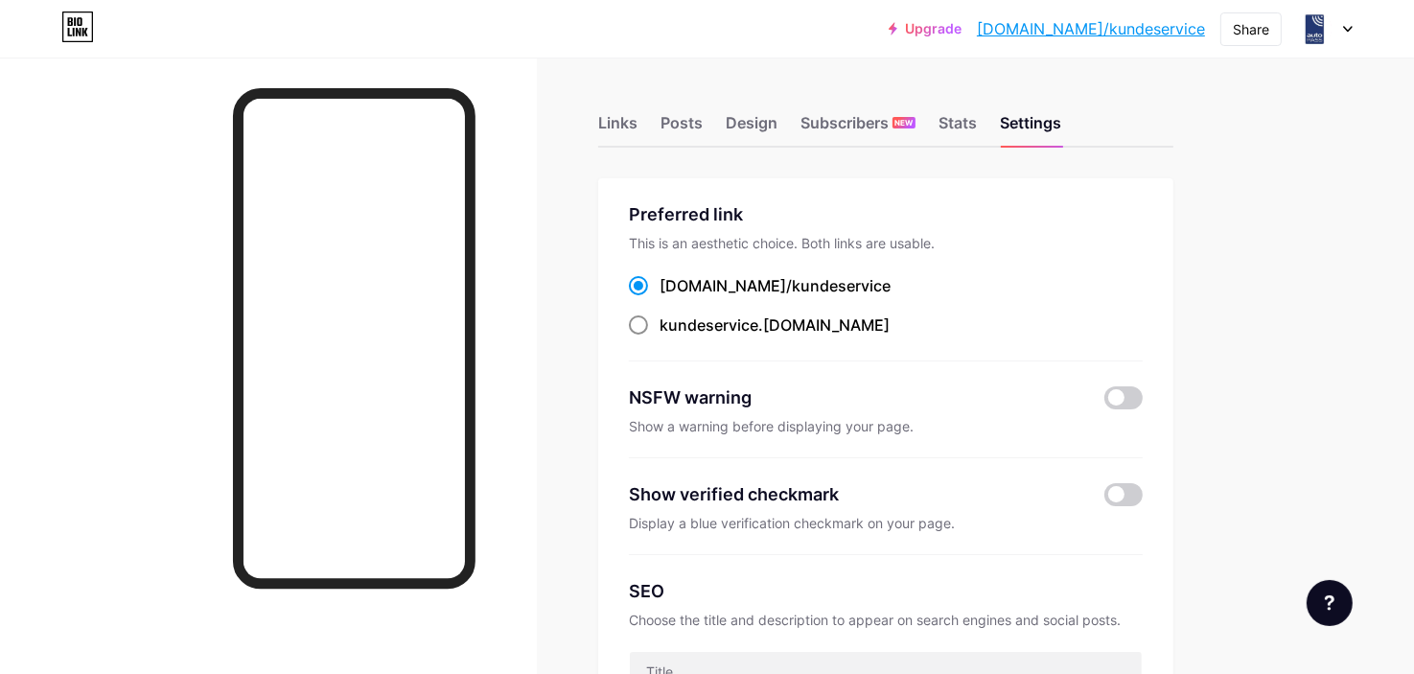
click at [759, 331] on div "kundeservice .bio.link" at bounding box center [774, 324] width 230 height 23
click at [672, 336] on input "kundeservice .bio.link" at bounding box center [665, 342] width 12 height 12
radio input "true"
drag, startPoint x: 859, startPoint y: 332, endPoint x: 654, endPoint y: 328, distance: 205.1
click at [654, 328] on div "kundeservice .bio.link" at bounding box center [886, 325] width 514 height 24
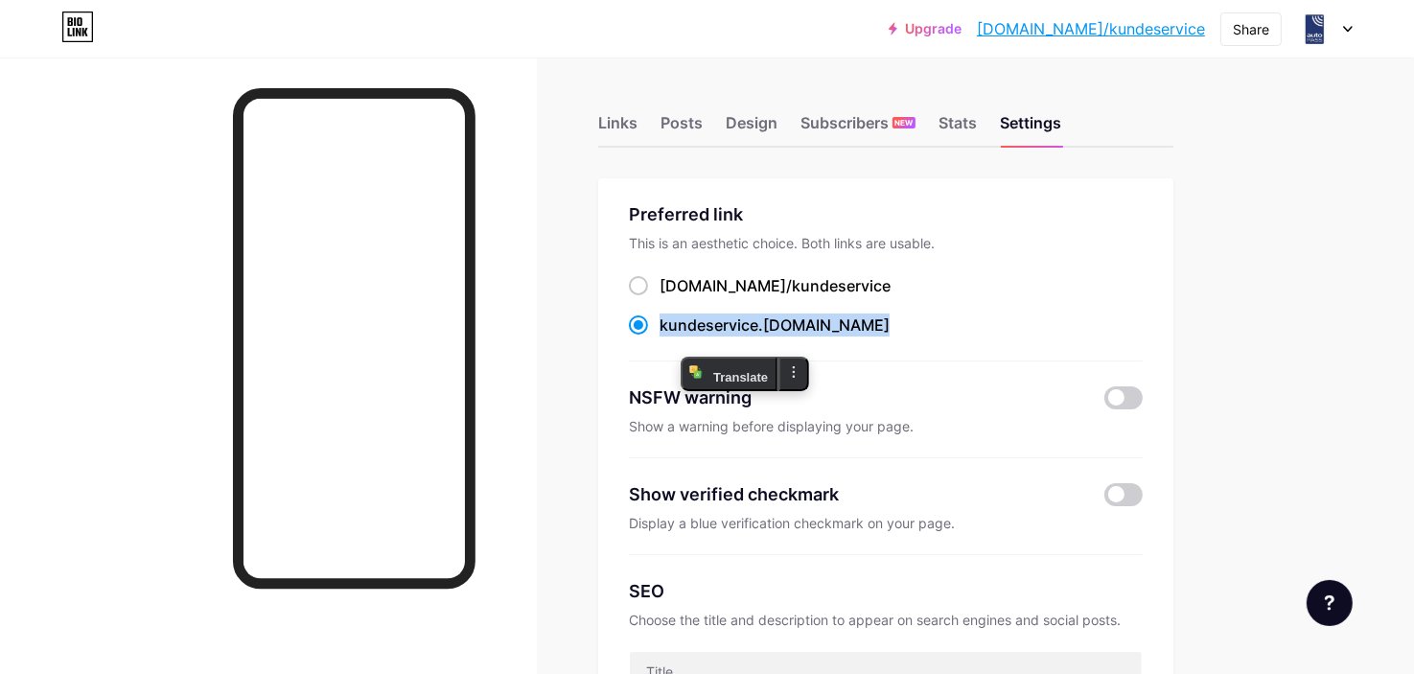
copy label "kundeservice .bio.link"
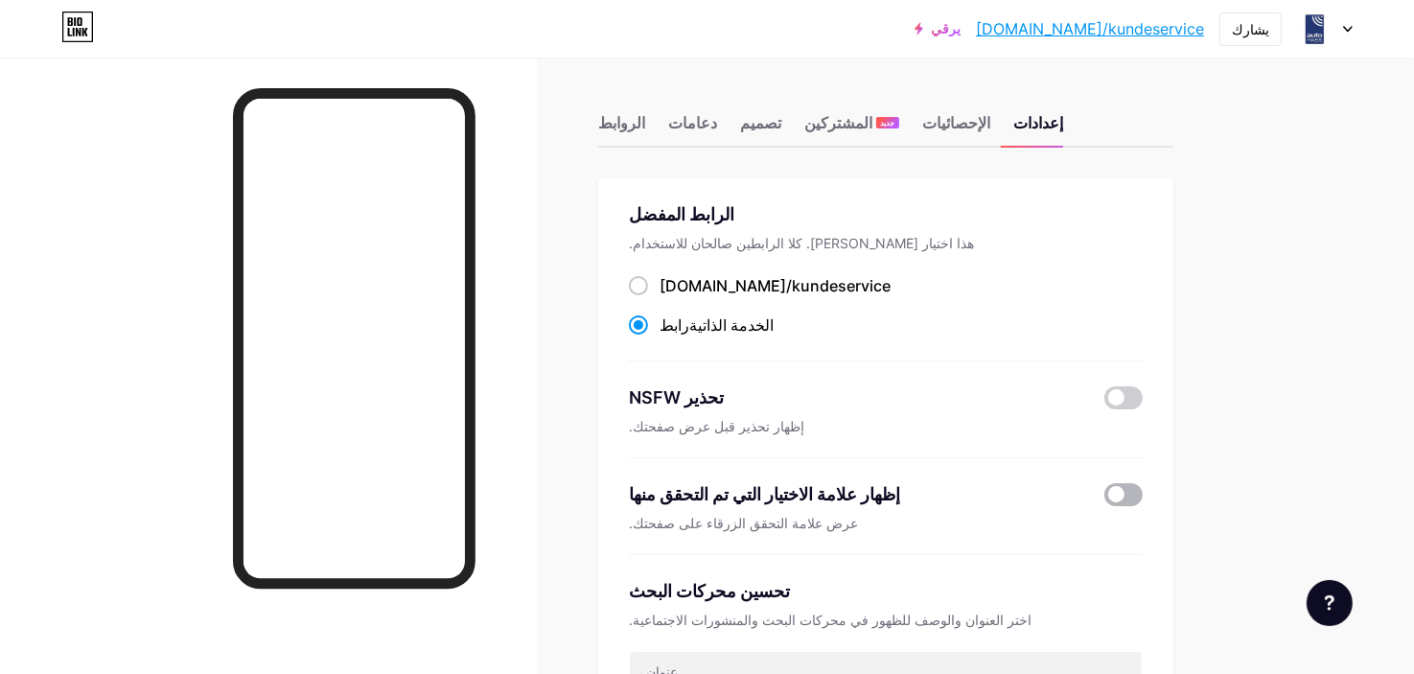
click at [1135, 495] on span at bounding box center [1123, 494] width 38 height 23
click at [1104, 499] on input "checkbox" at bounding box center [1104, 499] width 0 height 0
click at [1113, 496] on span at bounding box center [1123, 494] width 38 height 23
click at [1104, 499] on input "checkbox" at bounding box center [1104, 499] width 0 height 0
click at [1129, 496] on span at bounding box center [1123, 494] width 38 height 23
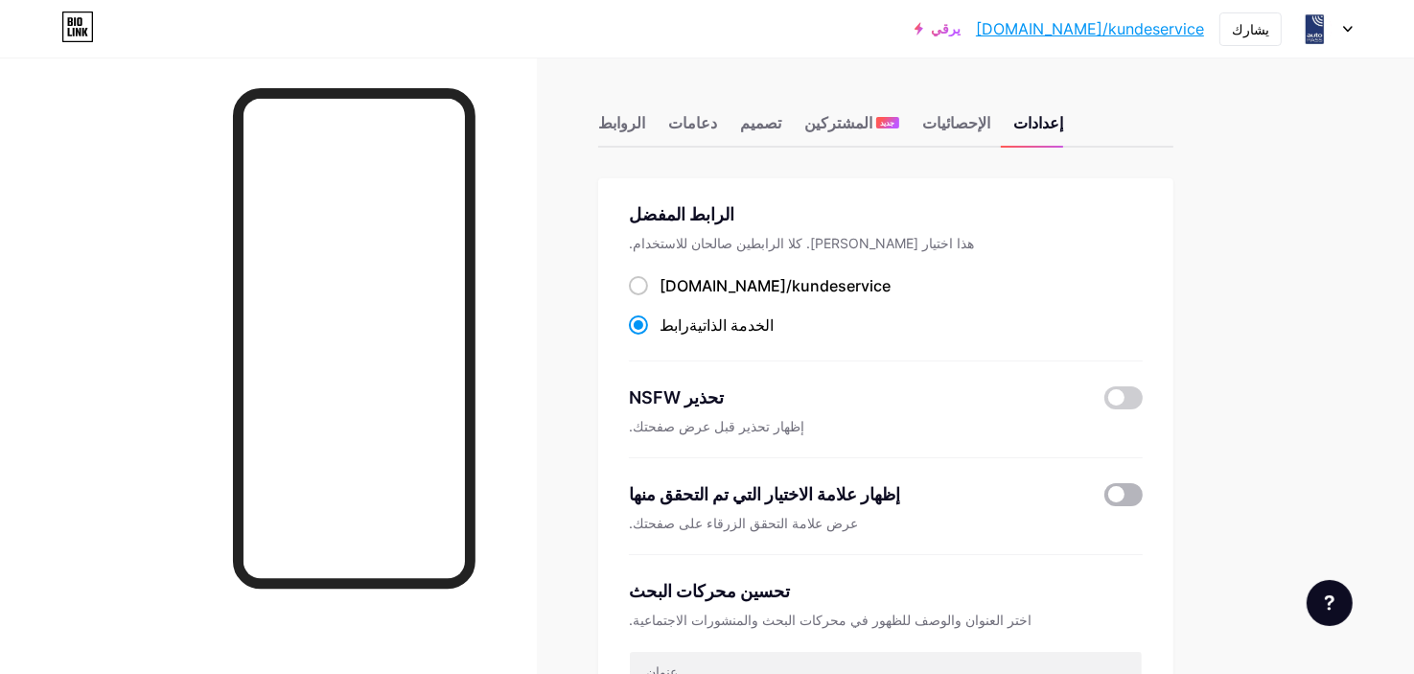
click at [1104, 499] on input "checkbox" at bounding box center [1104, 499] width 0 height 0
click at [1129, 496] on span at bounding box center [1123, 494] width 38 height 23
click at [1104, 499] on input "checkbox" at bounding box center [1104, 499] width 0 height 0
click at [814, 122] on font "المشتركين" at bounding box center [838, 122] width 68 height 19
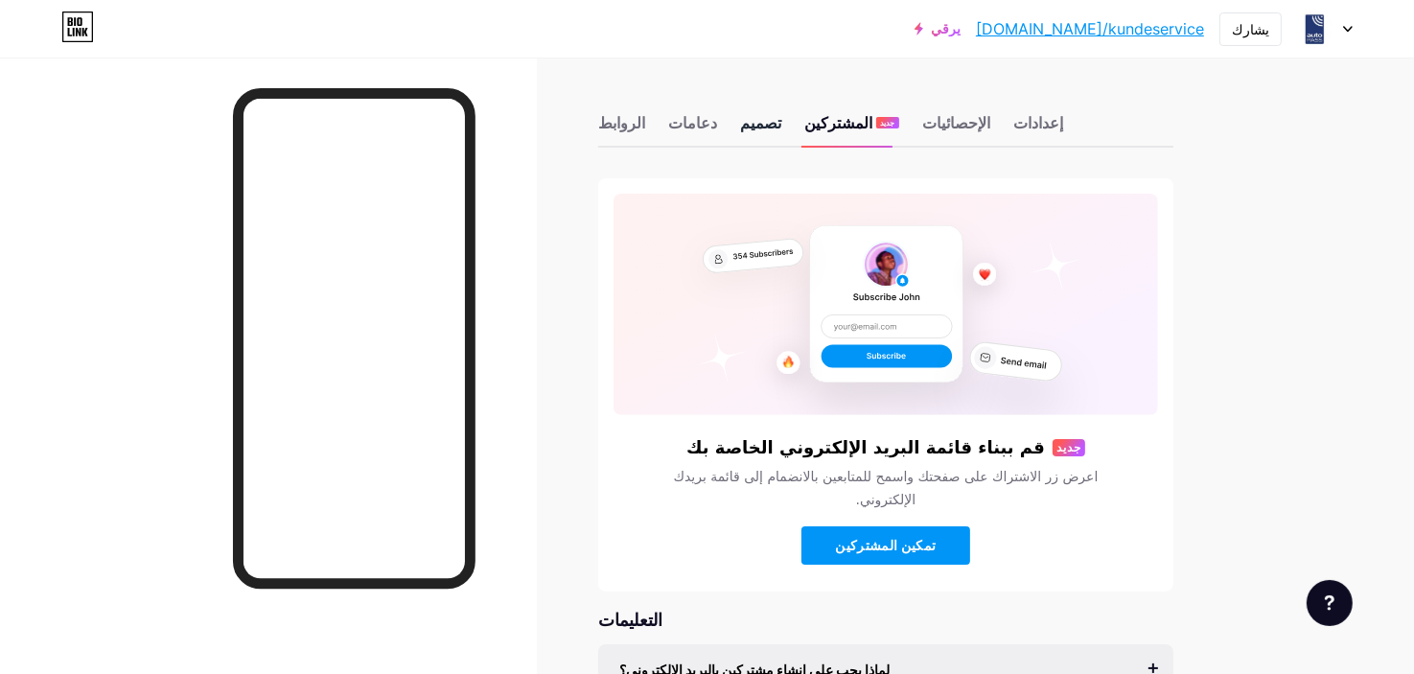
click at [772, 118] on font "تصميم" at bounding box center [760, 122] width 41 height 19
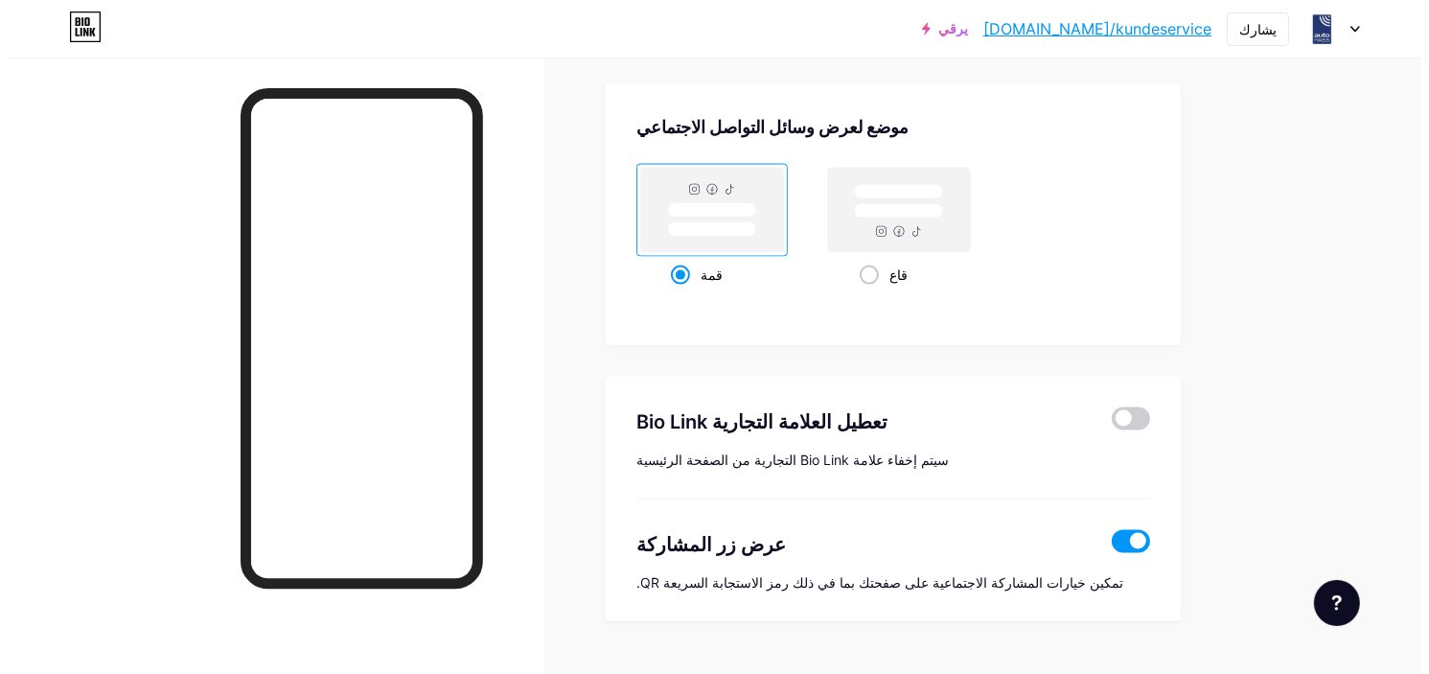
scroll to position [2574, 0]
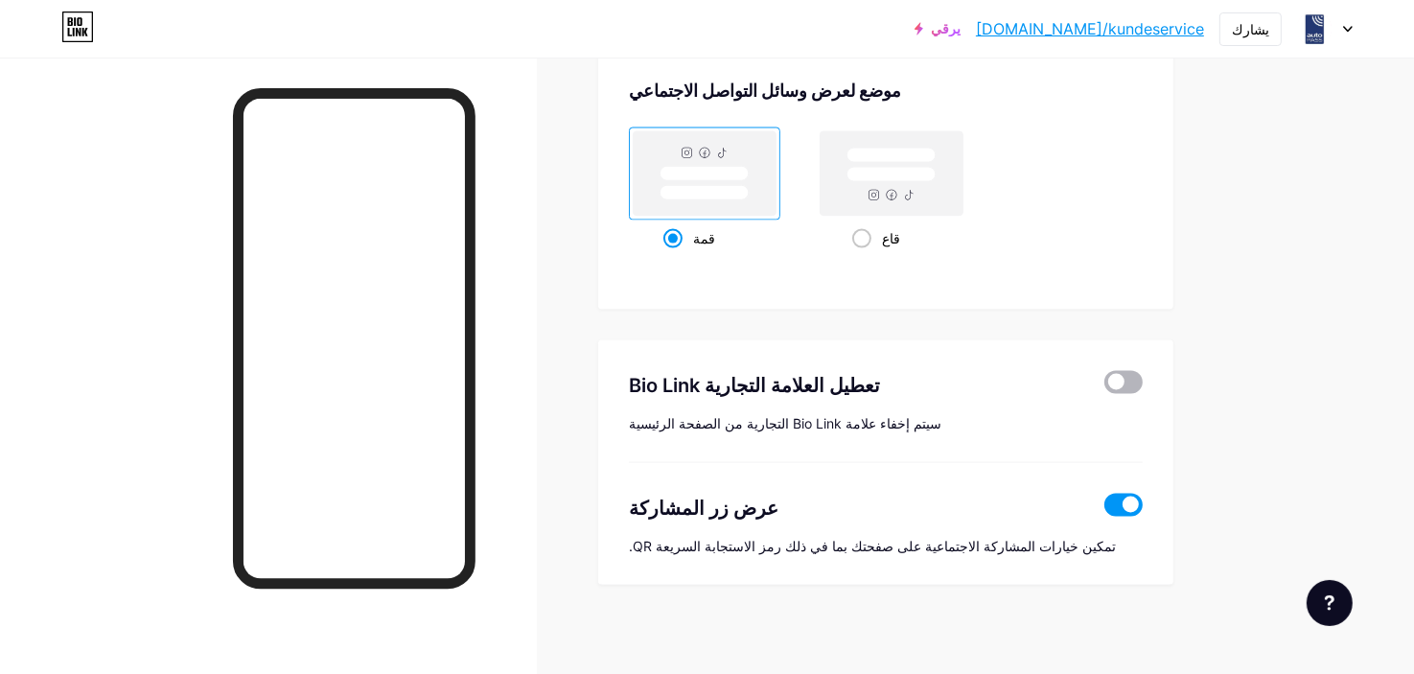
click at [1121, 379] on span at bounding box center [1123, 382] width 38 height 23
click at [1104, 387] on input "checkbox" at bounding box center [1104, 387] width 0 height 0
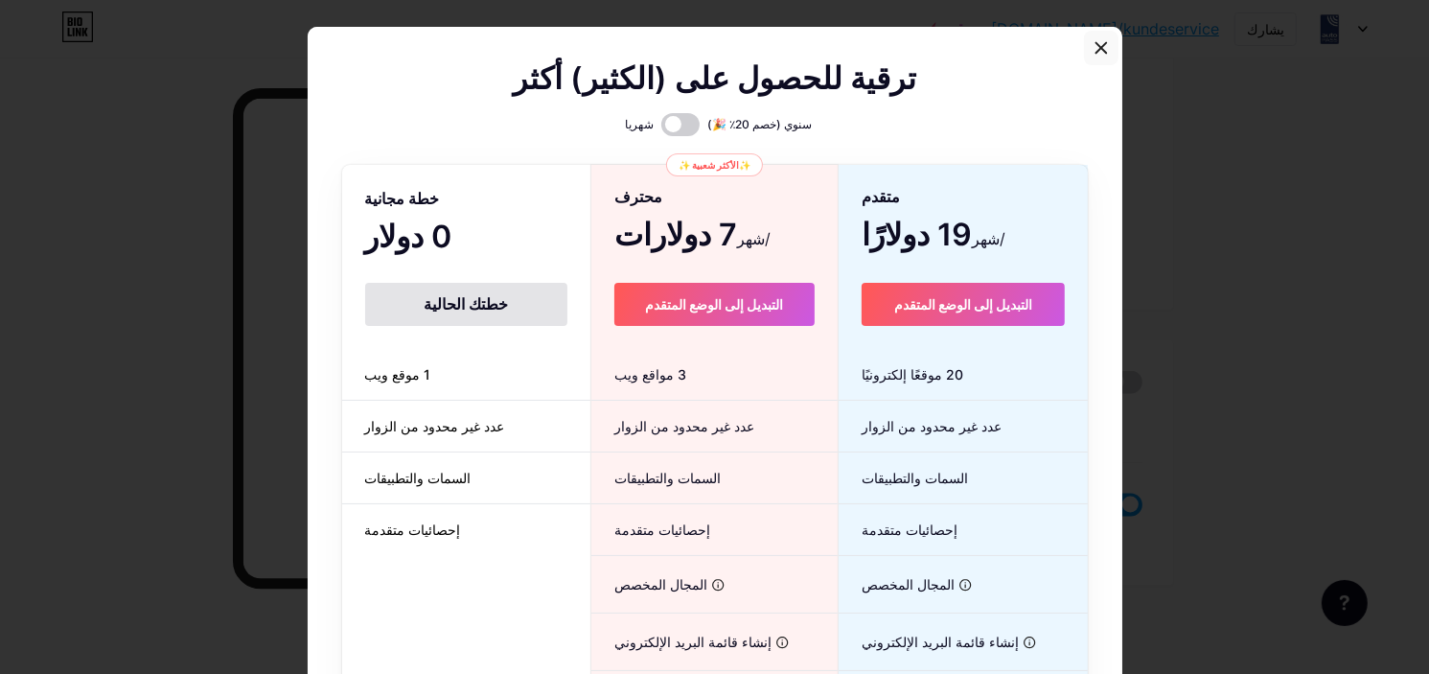
click at [1094, 48] on icon at bounding box center [1101, 47] width 15 height 15
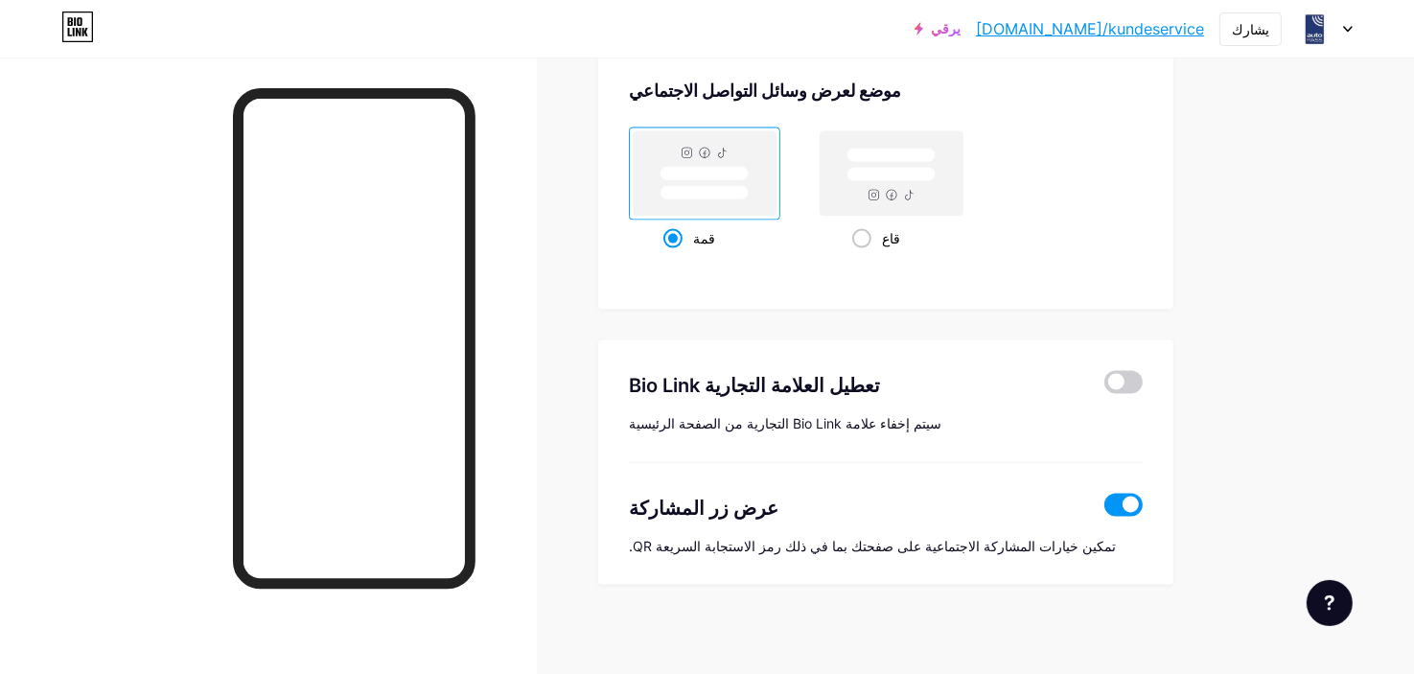
click at [1125, 503] on span at bounding box center [1123, 505] width 38 height 23
click at [1104, 510] on input "checkbox" at bounding box center [1104, 510] width 0 height 0
click at [1127, 507] on span at bounding box center [1123, 505] width 38 height 23
click at [1104, 510] on input "checkbox" at bounding box center [1104, 510] width 0 height 0
click at [1135, 494] on span at bounding box center [1123, 505] width 38 height 23
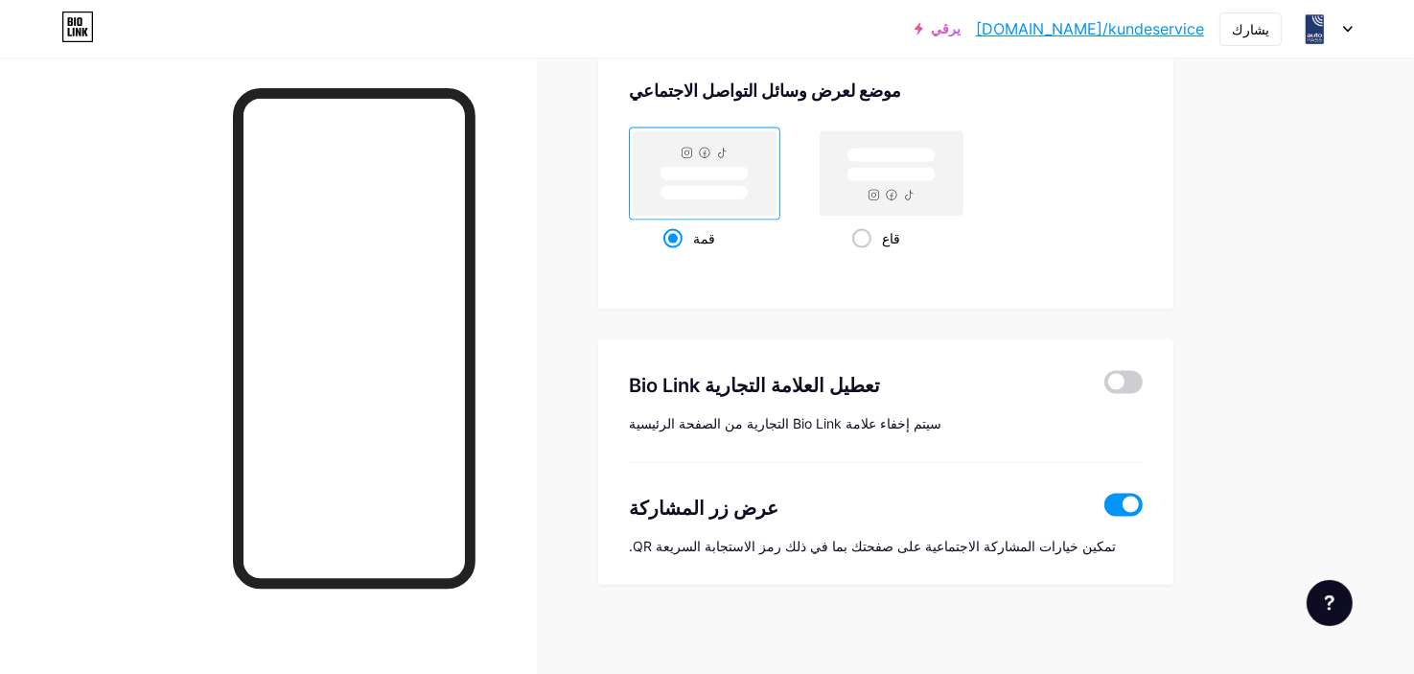
click at [1104, 510] on input "checkbox" at bounding box center [1104, 510] width 0 height 0
click at [1125, 381] on span at bounding box center [1123, 382] width 38 height 23
click at [1104, 387] on input "checkbox" at bounding box center [1104, 387] width 0 height 0
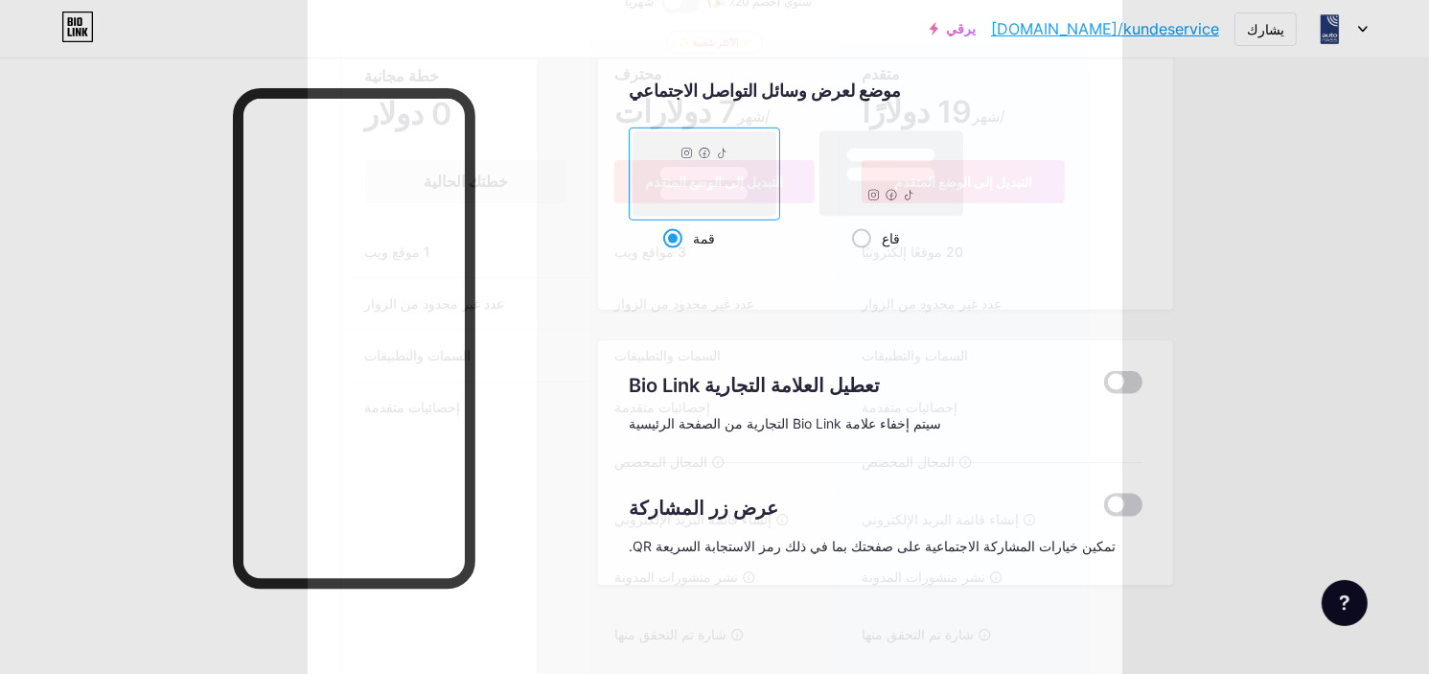
scroll to position [159, 0]
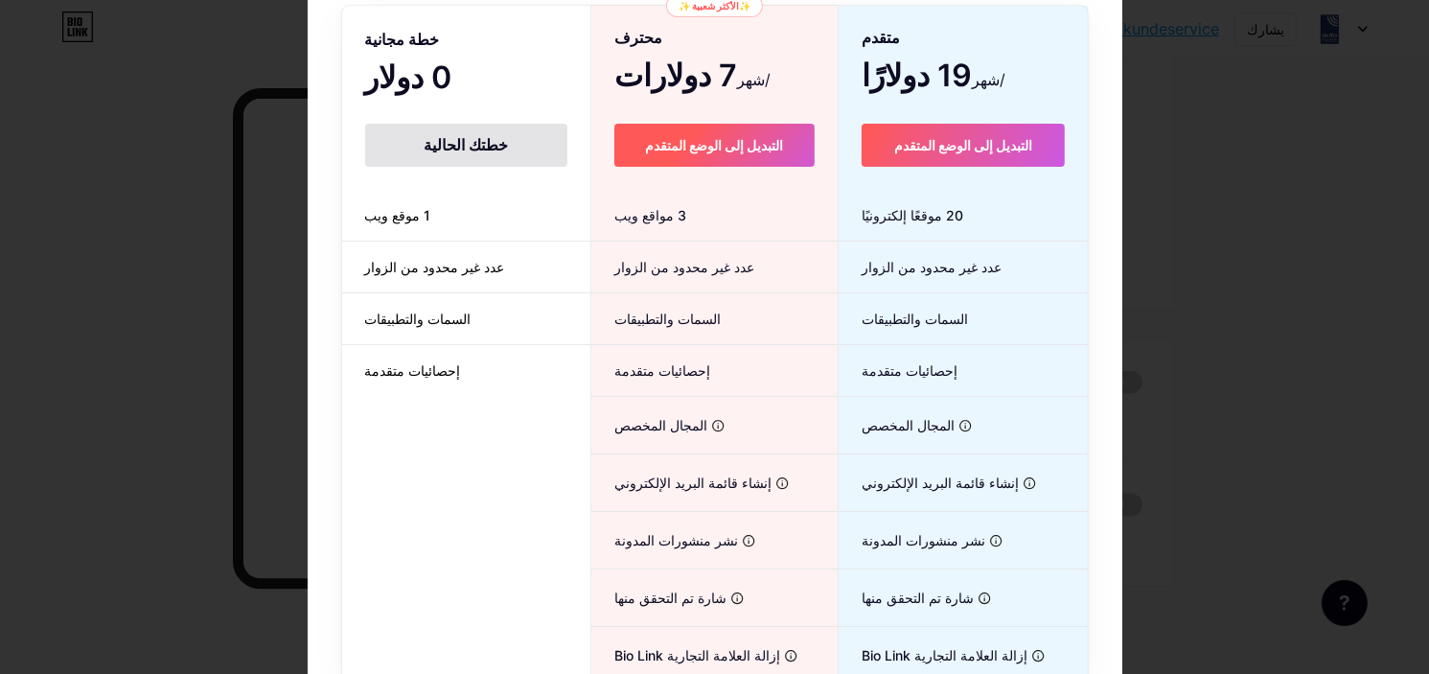
click at [679, 156] on button "التبديل إلى الوضع المتقدم" at bounding box center [714, 145] width 200 height 43
click at [477, 156] on div "خطتك الحالية" at bounding box center [466, 145] width 202 height 43
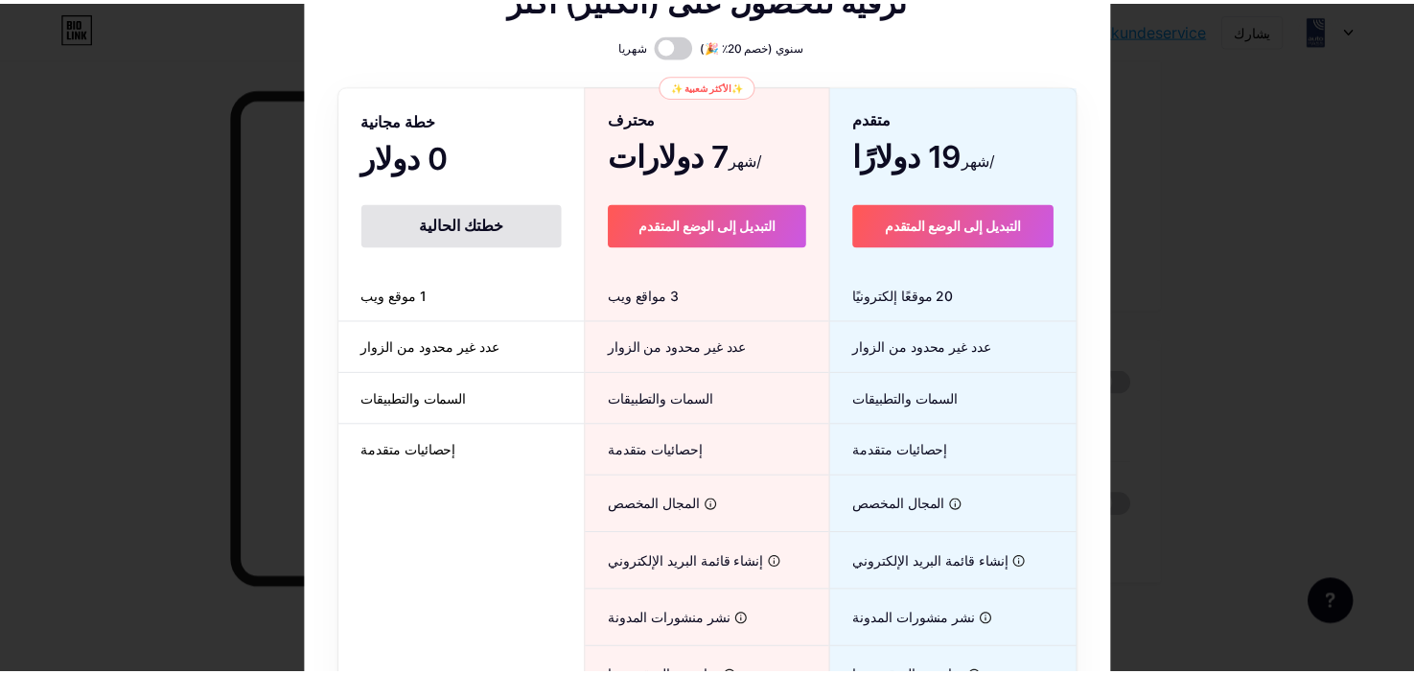
scroll to position [0, 0]
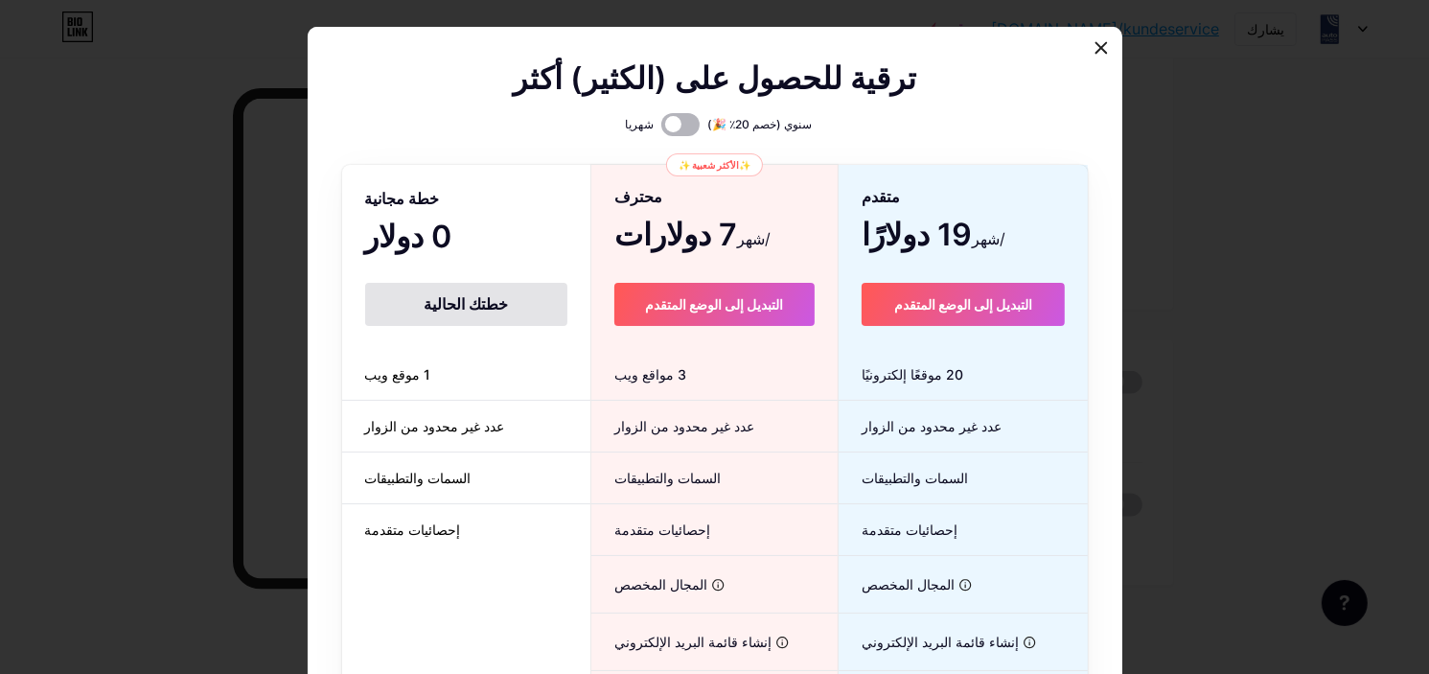
click at [681, 122] on span at bounding box center [680, 124] width 38 height 23
click at [661, 129] on input "checkbox" at bounding box center [661, 129] width 0 height 0
click at [685, 310] on font "التبديل إلى الوضع المتقدم" at bounding box center [714, 304] width 138 height 16
click at [952, 298] on font "التبديل إلى الوضع المتقدم" at bounding box center [963, 304] width 138 height 16
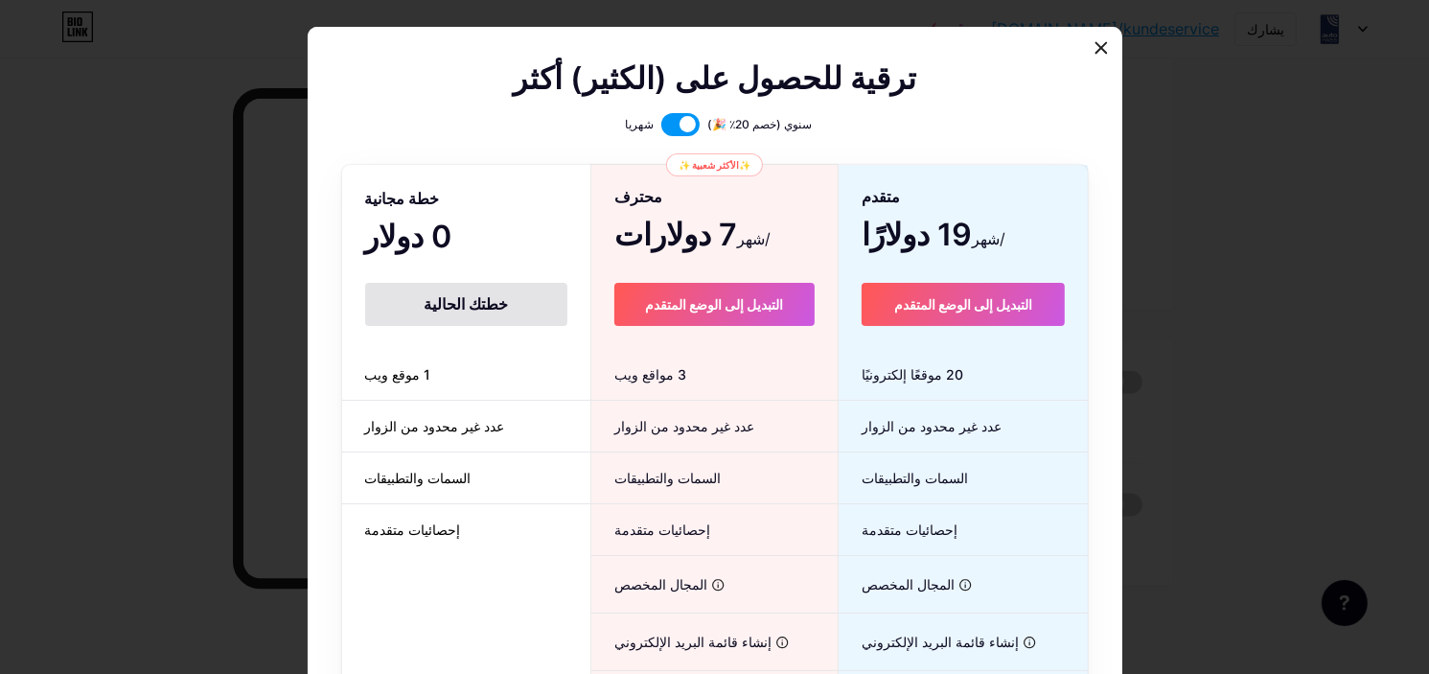
click at [479, 298] on font "خطتك الحالية" at bounding box center [466, 303] width 84 height 19
click at [1095, 50] on icon at bounding box center [1100, 47] width 11 height 11
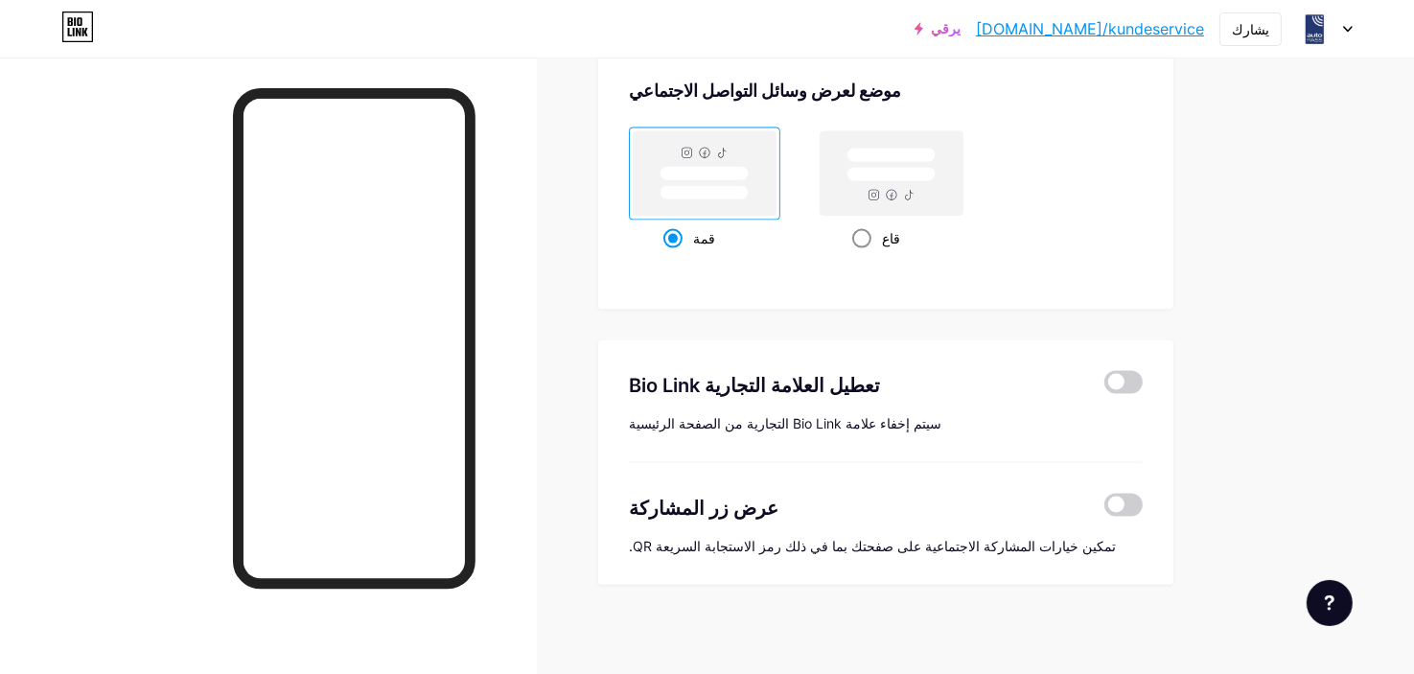
click at [869, 233] on span at bounding box center [861, 238] width 19 height 19
click at [865, 256] on input "قاع" at bounding box center [858, 262] width 12 height 12
radio input "true"
click at [666, 232] on span at bounding box center [672, 238] width 19 height 19
click at [666, 256] on input "قمة" at bounding box center [669, 262] width 12 height 12
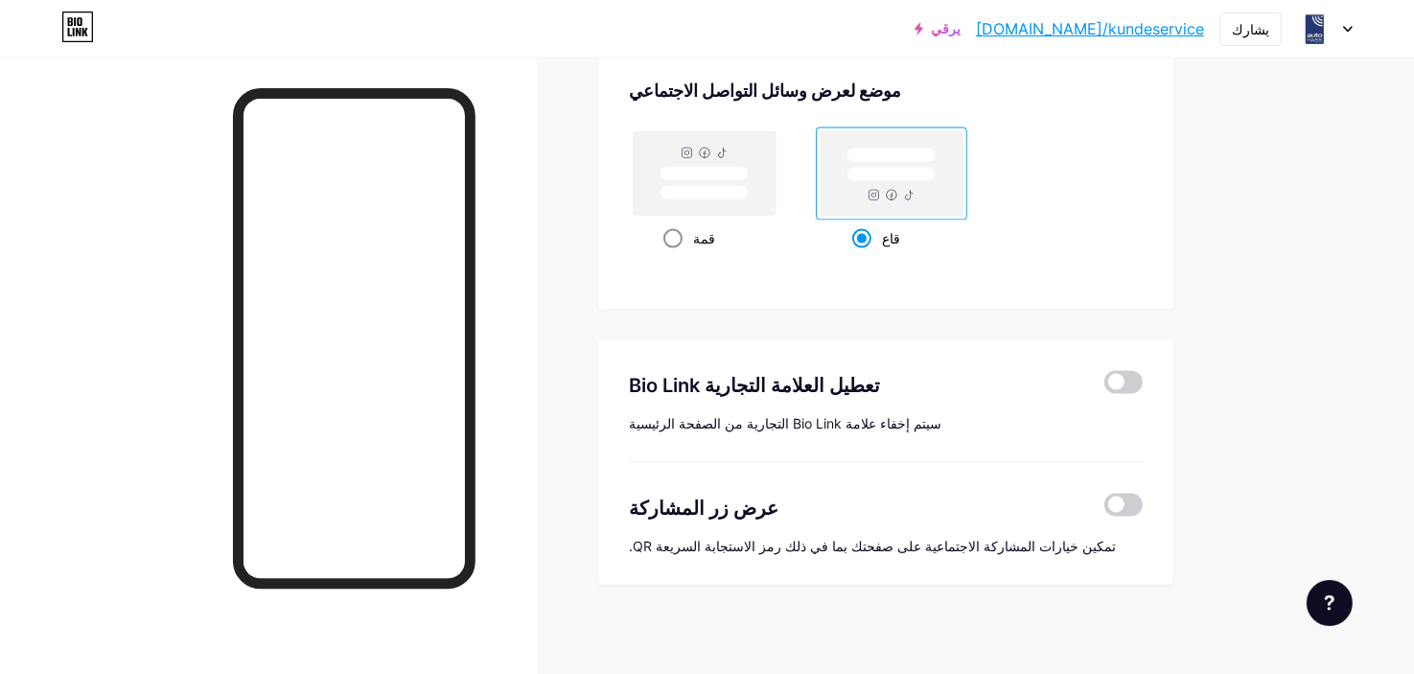
radio input "true"
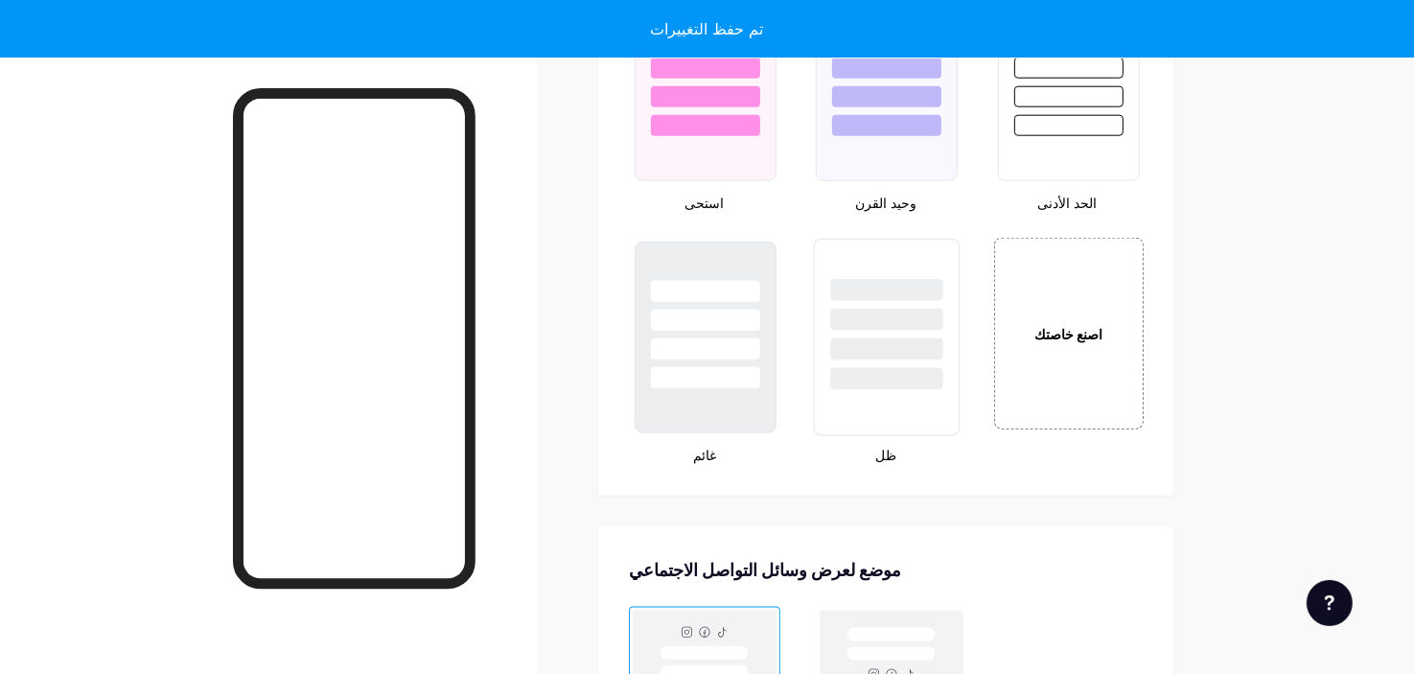
scroll to position [1936, 0]
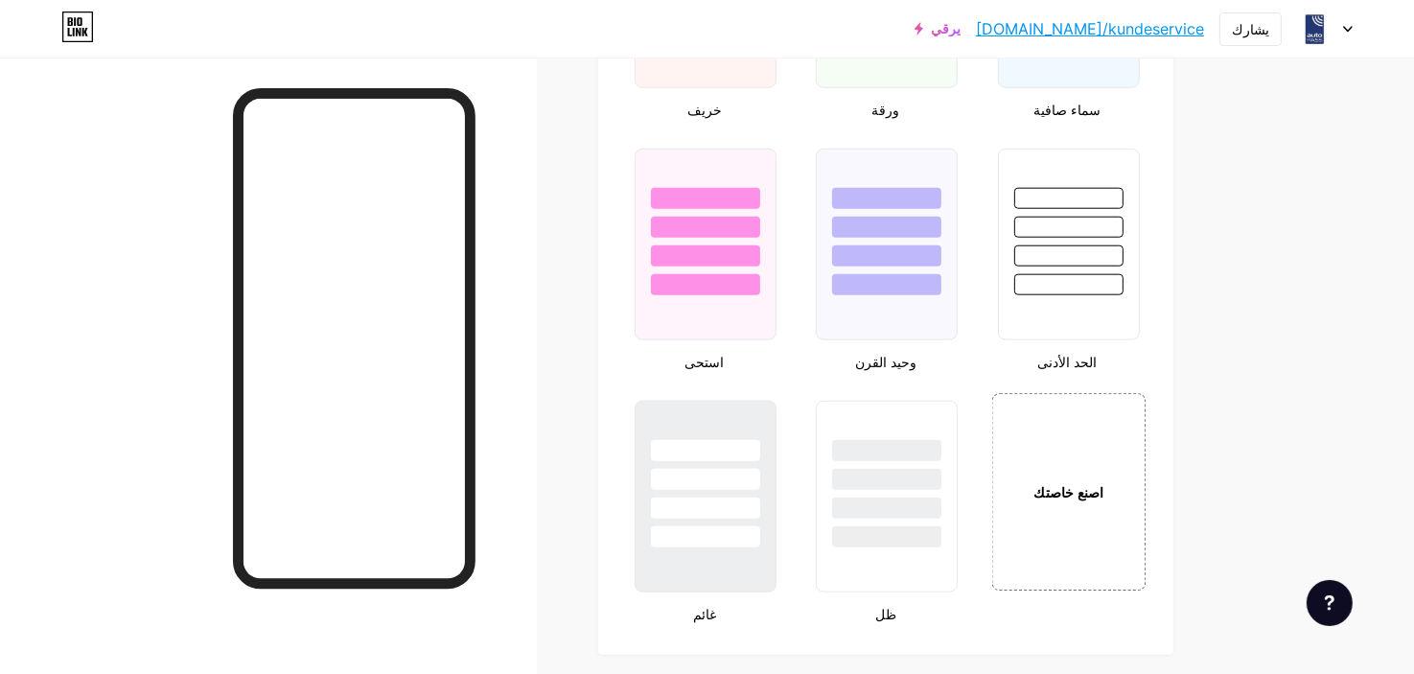
click at [1027, 483] on div "اصنع خاصتك" at bounding box center [1069, 492] width 102 height 21
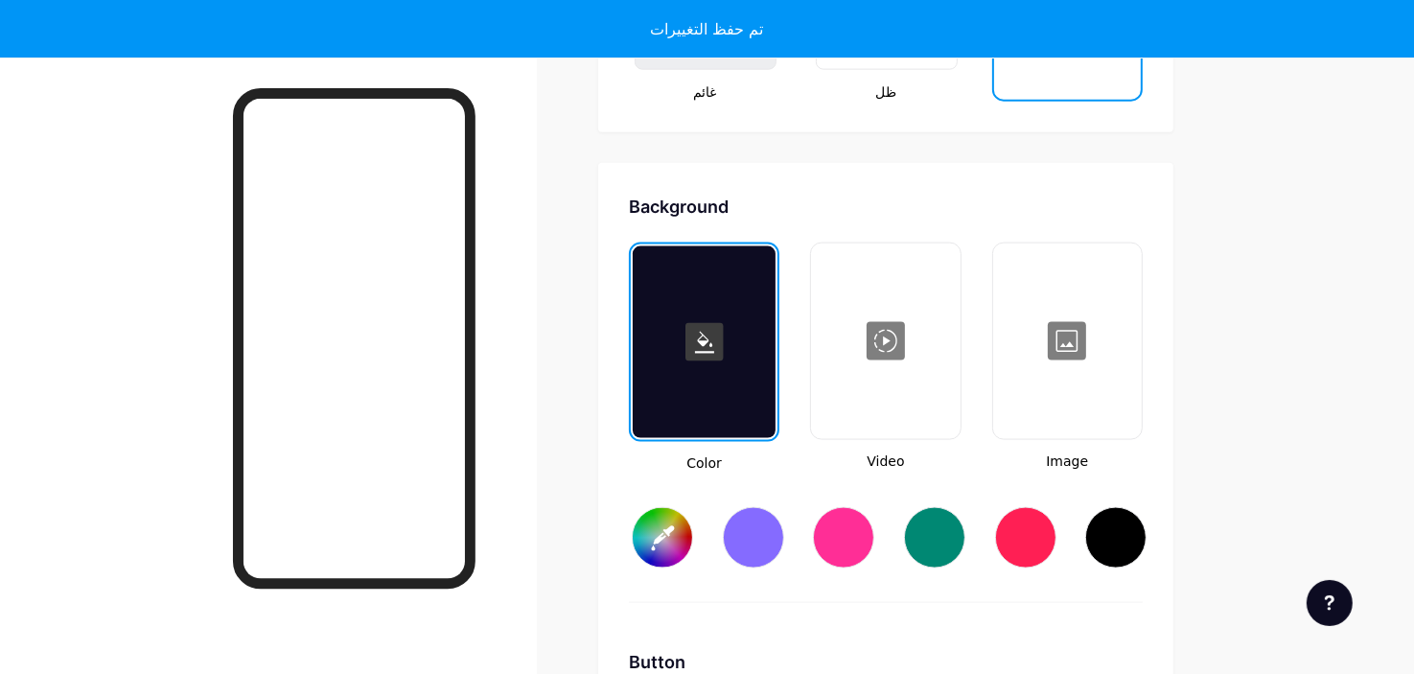
scroll to position [2538, 0]
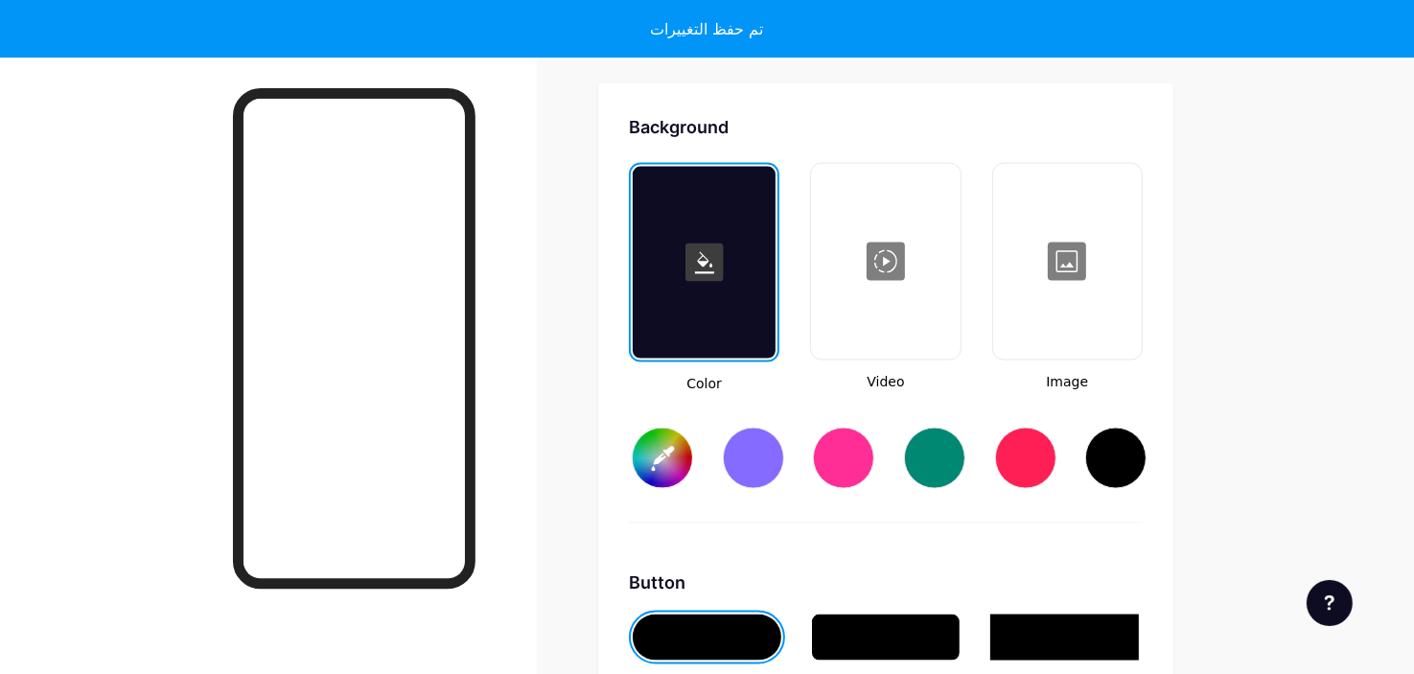
type input "#ffffff"
type input "#000000"
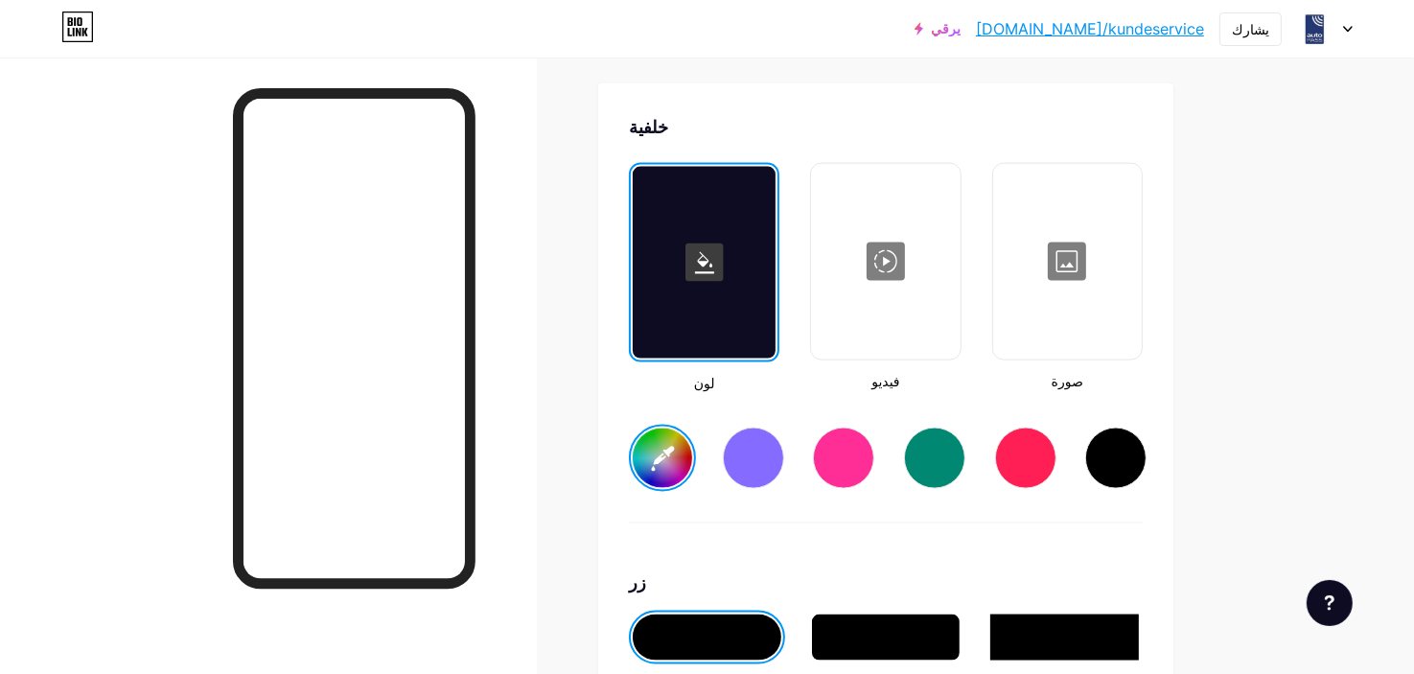
click at [659, 449] on input "#ffffff" at bounding box center [662, 457] width 59 height 59
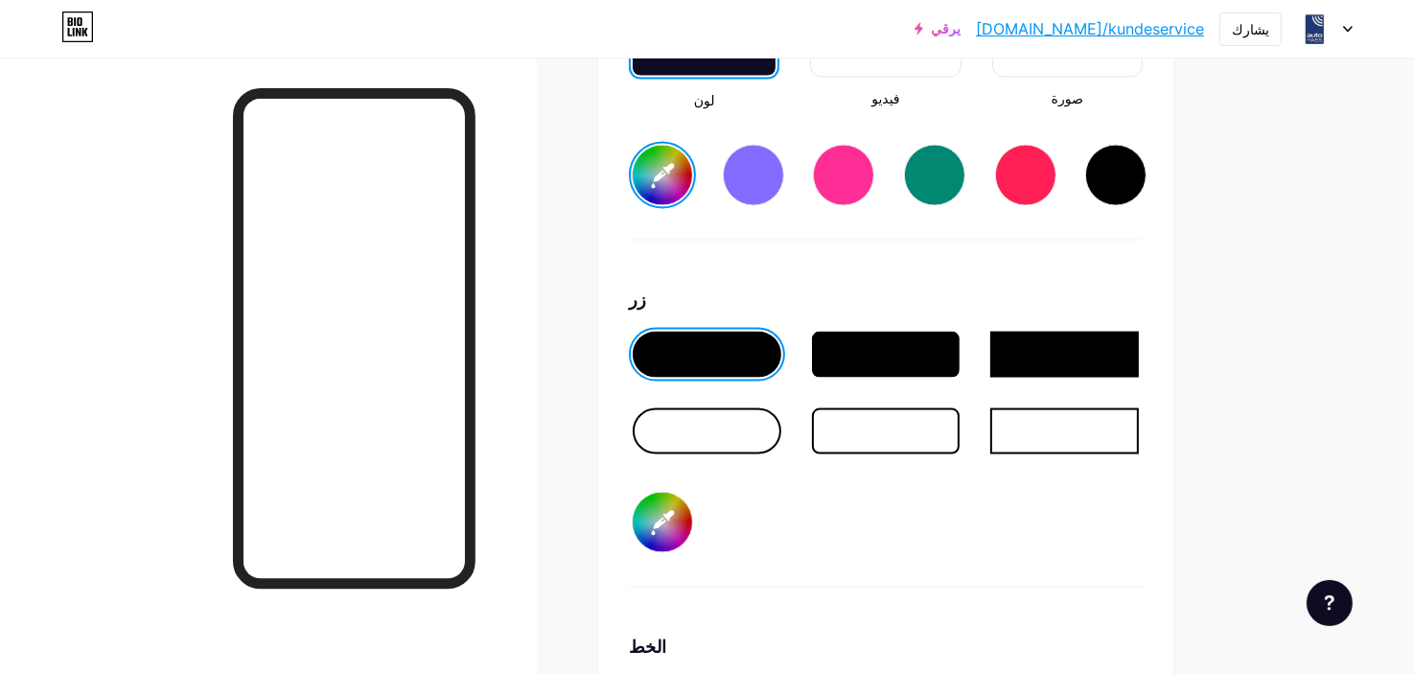
scroll to position [2857, 0]
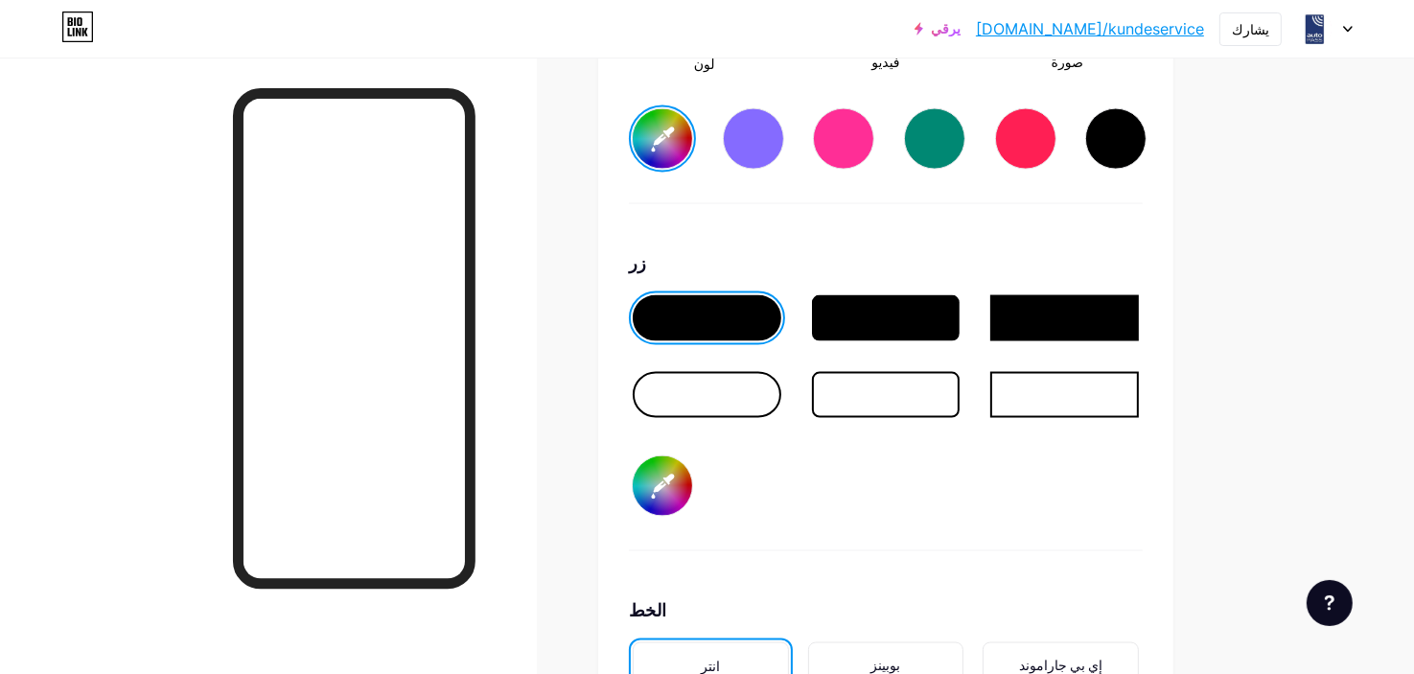
click at [664, 488] on input "#000000" at bounding box center [662, 485] width 59 height 59
type input "#213a82"
type input "#030303"
type input "#213a82"
type input "#050505"
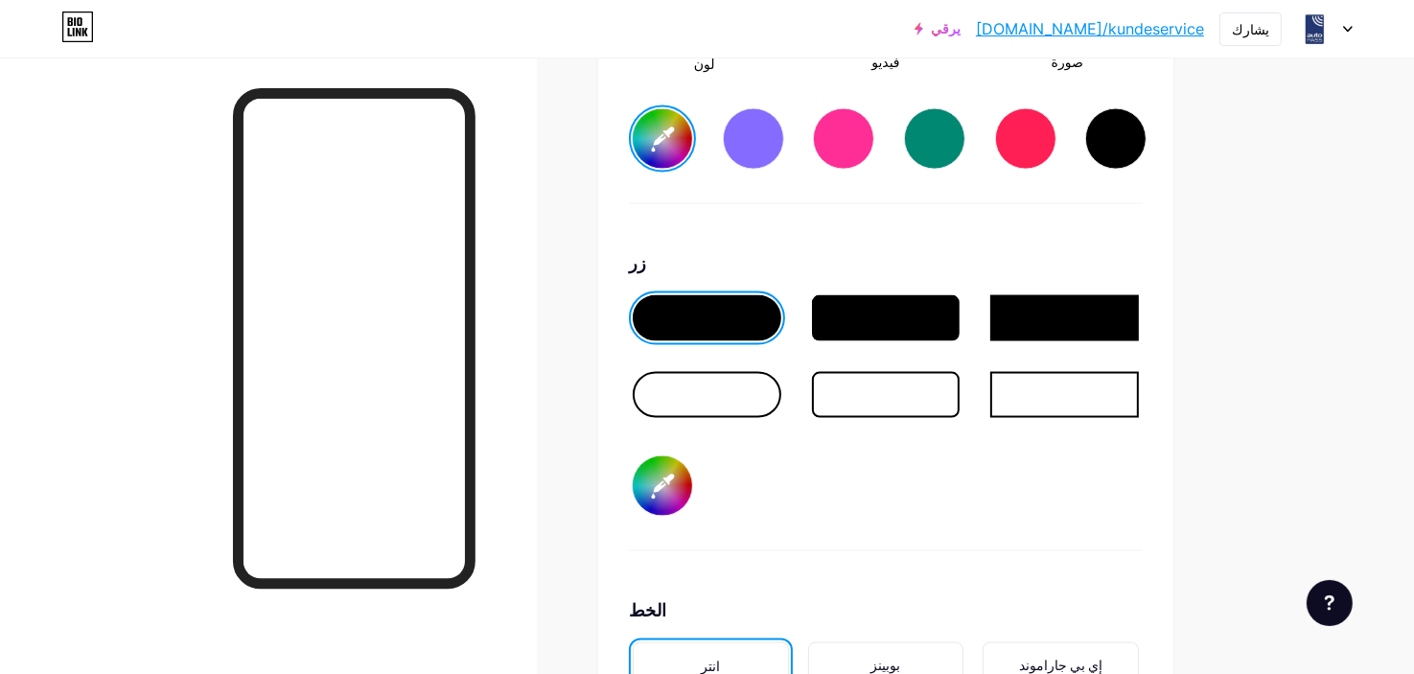
type input "#213a82"
type input "#0a0a0a"
type input "#213a82"
type input "#0d0d0d"
type input "#213a82"
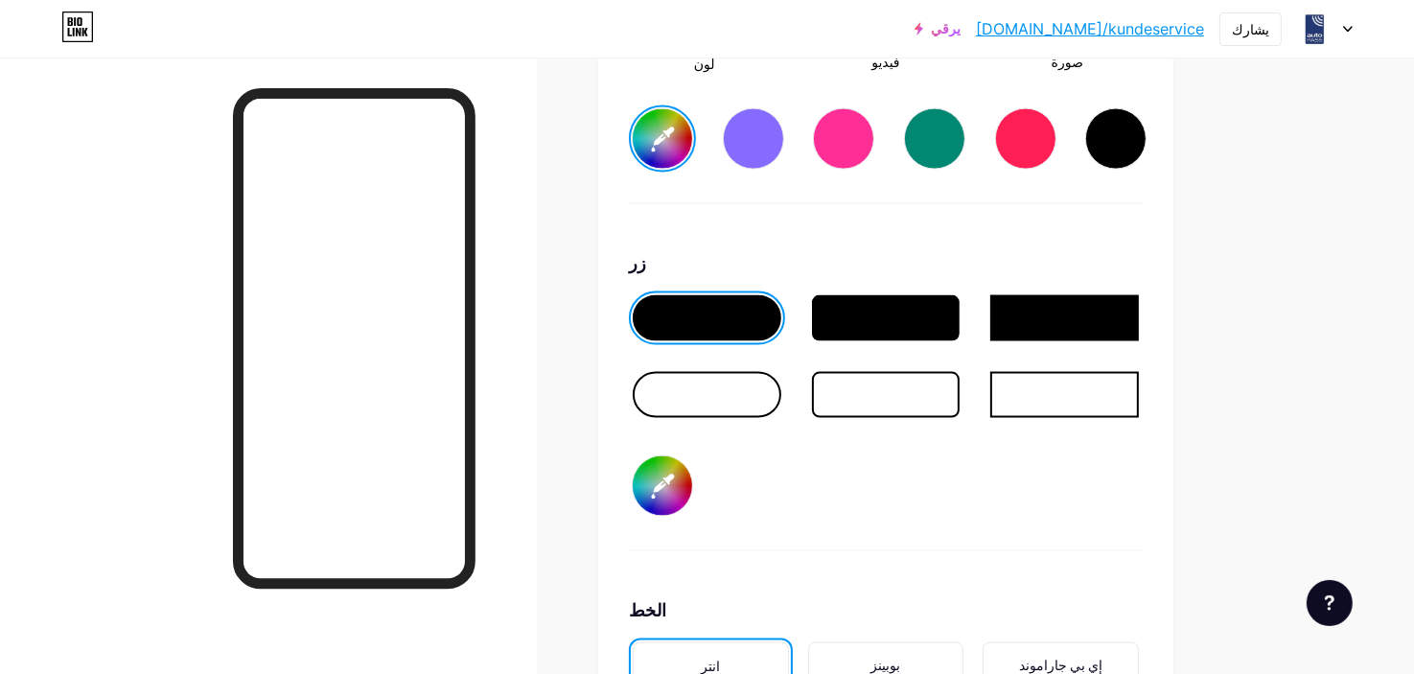
type input "#121212"
type input "#213a82"
type input "#141414"
type input "#213a82"
type input "#1c1c1c"
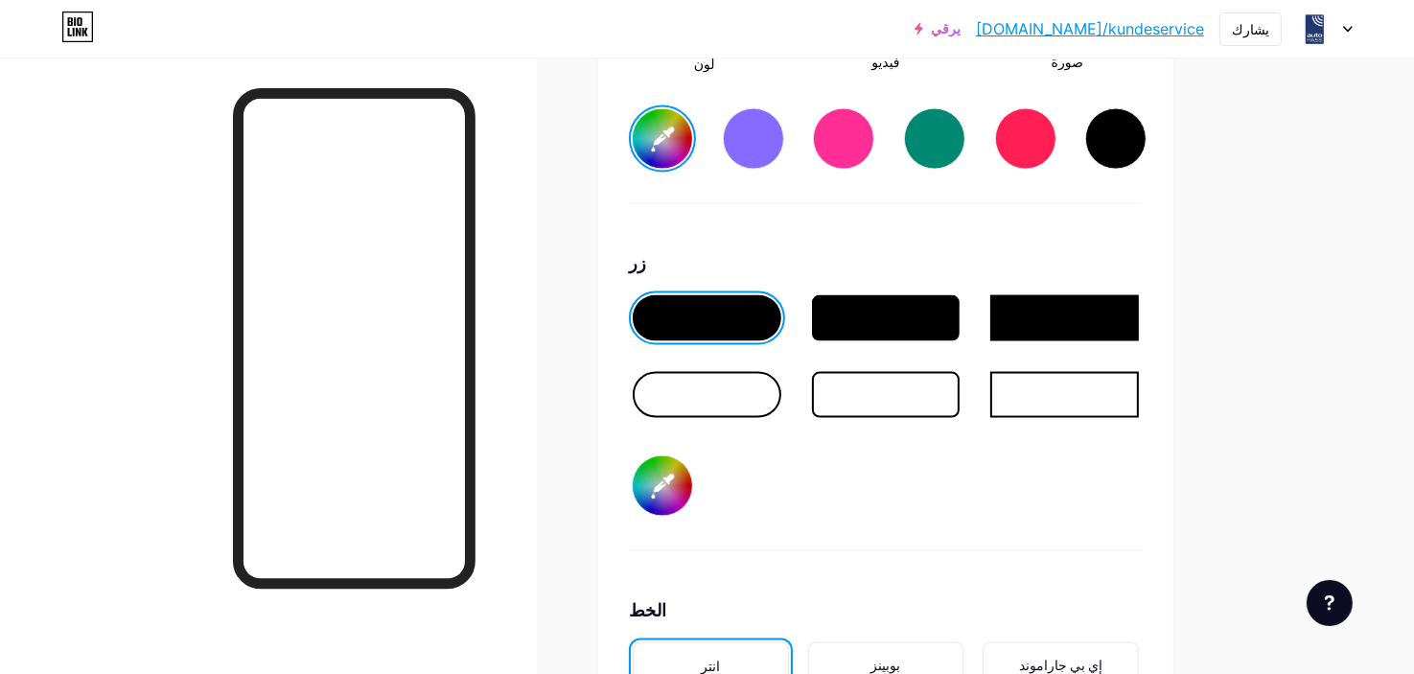
type input "#213a82"
type input "#242424"
type input "#213a82"
type input "#262626"
type input "#213a82"
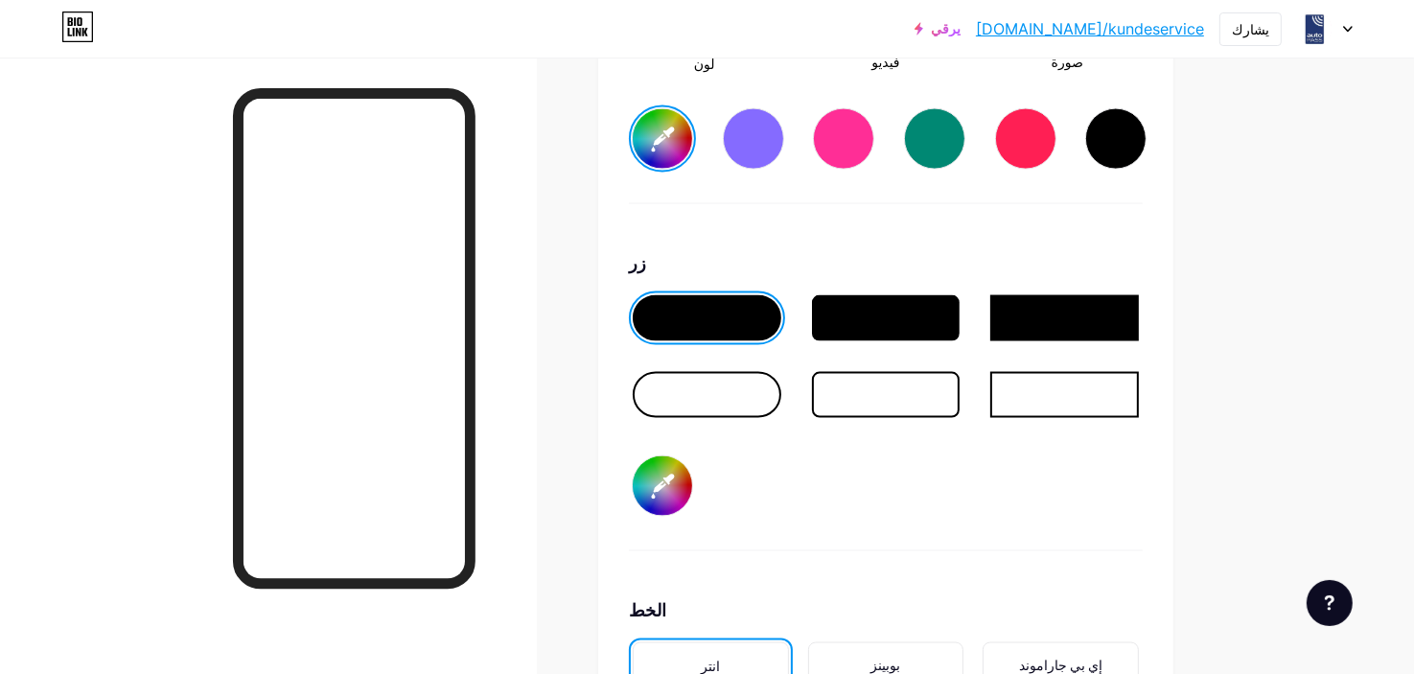
type input "#292929"
type input "#213a82"
type input "#2b2b2b"
type input "#213a82"
type input "#2e2e2e"
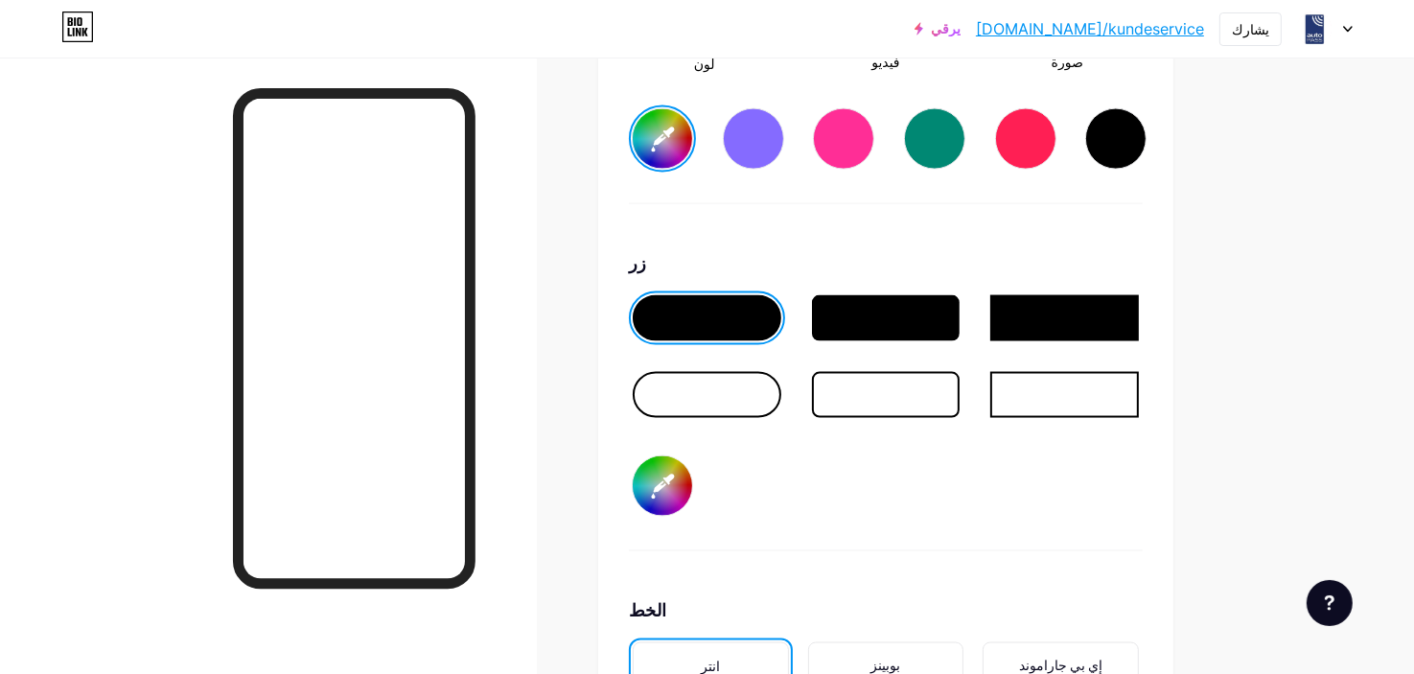
type input "#213a82"
type input "#363636"
type input "#213a82"
type input "#383838"
type input "#213a82"
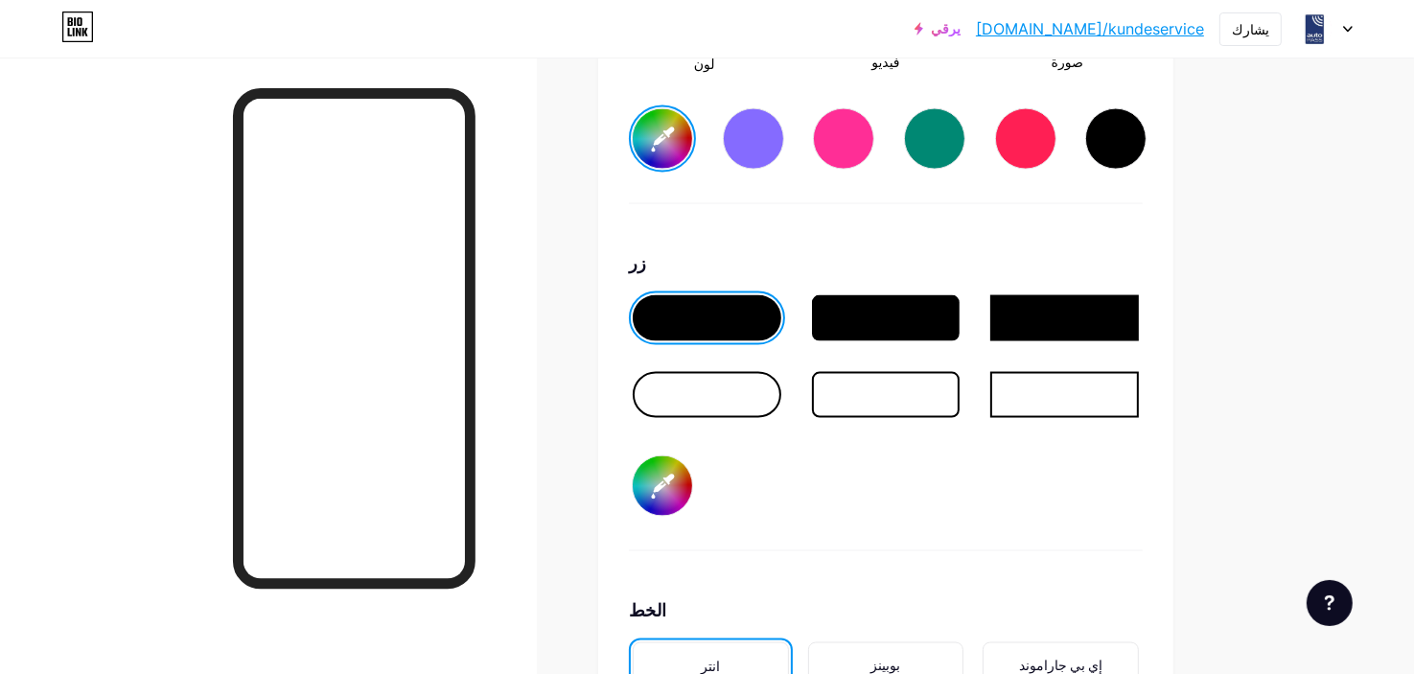
type input "#404040"
type input "#213a82"
type input "#454545"
type input "#213a82"
type input "#4a4a4a"
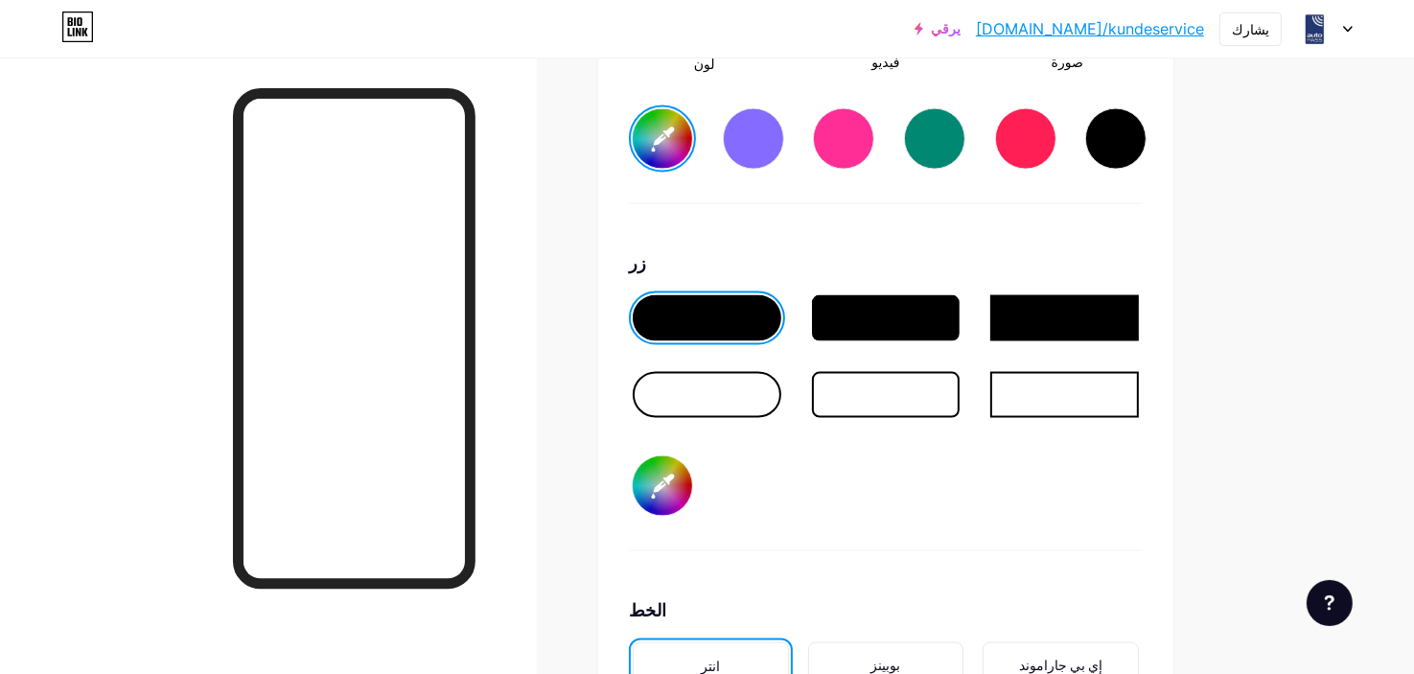
type input "#213a82"
type input "#575757"
type input "#213a82"
type input "#5a5858"
type input "#213a82"
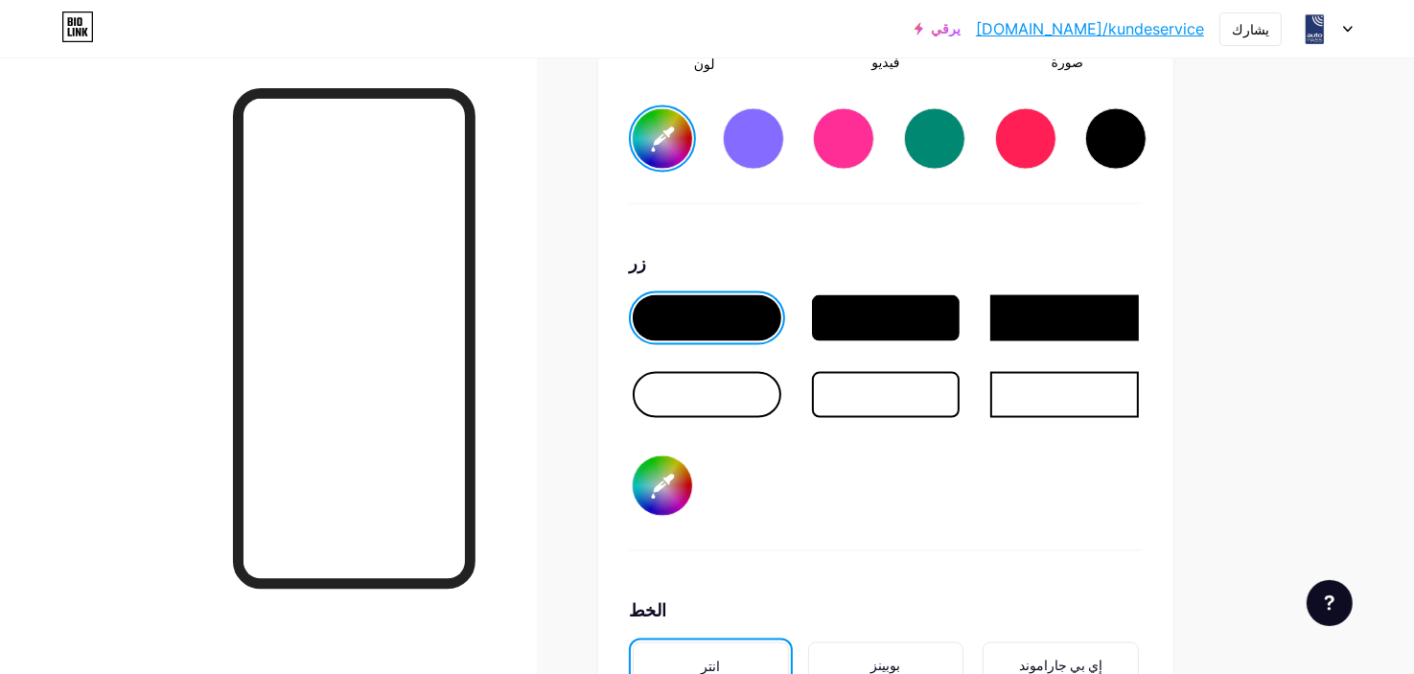
type input "#5f5d5d"
type input "#213a82"
type input "#646262"
type input "#213a82"
type input "#676565"
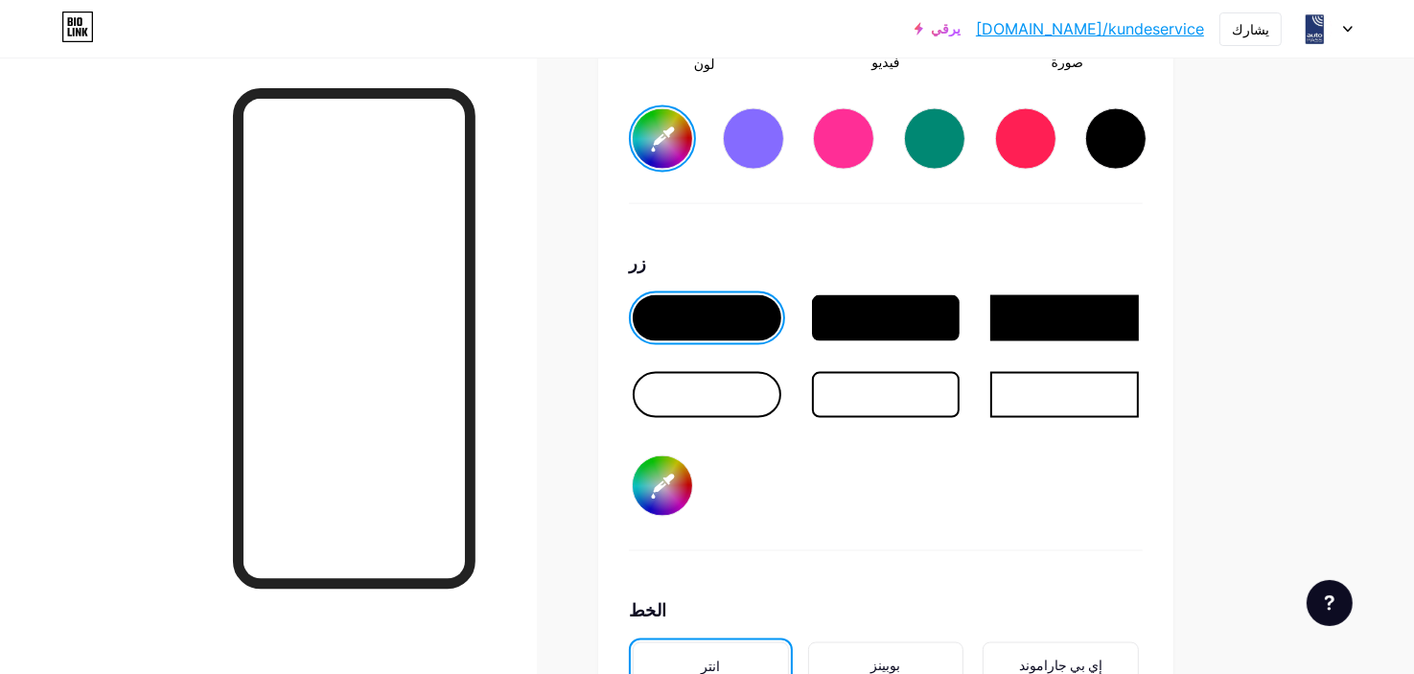
type input "#213a82"
type input "#6c6a6a"
type input "#213a82"
type input "#6f6d6d"
type input "#213a82"
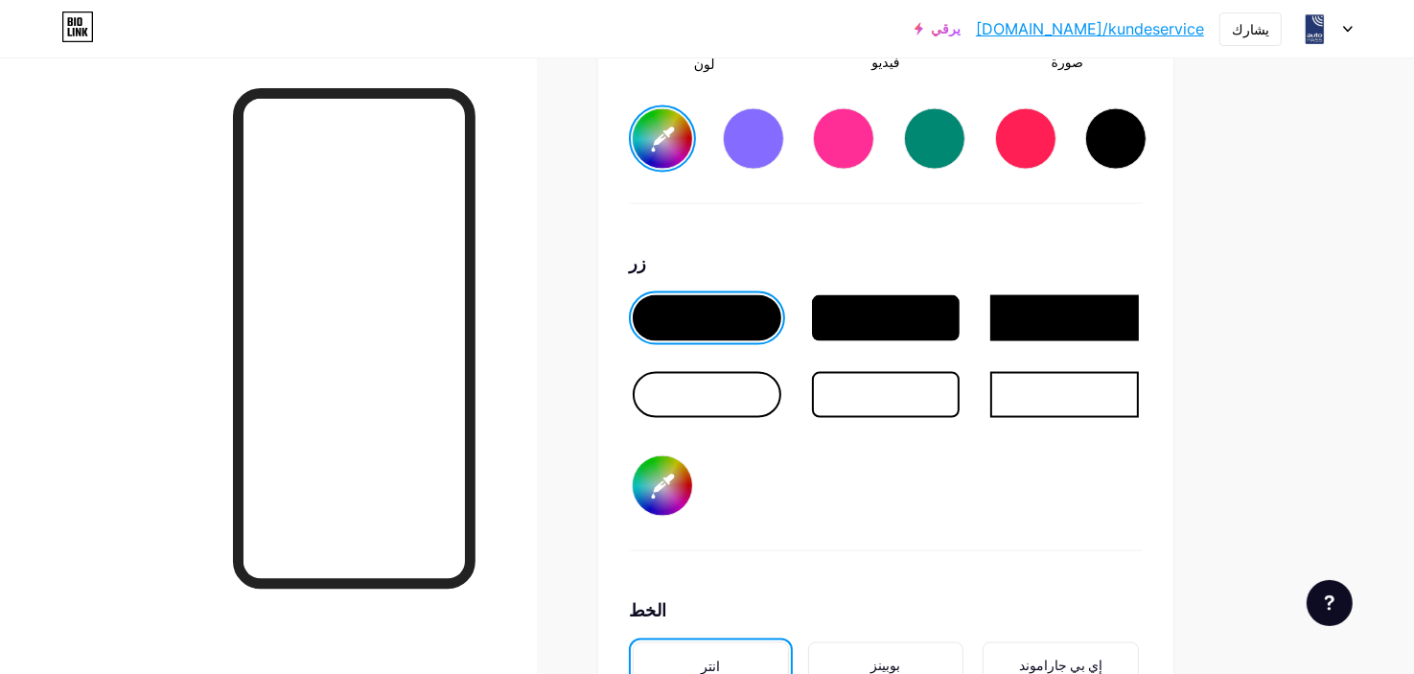
type input "#716f6f"
type input "#213a82"
type input "#747272"
type input "#213a82"
type input "#767474"
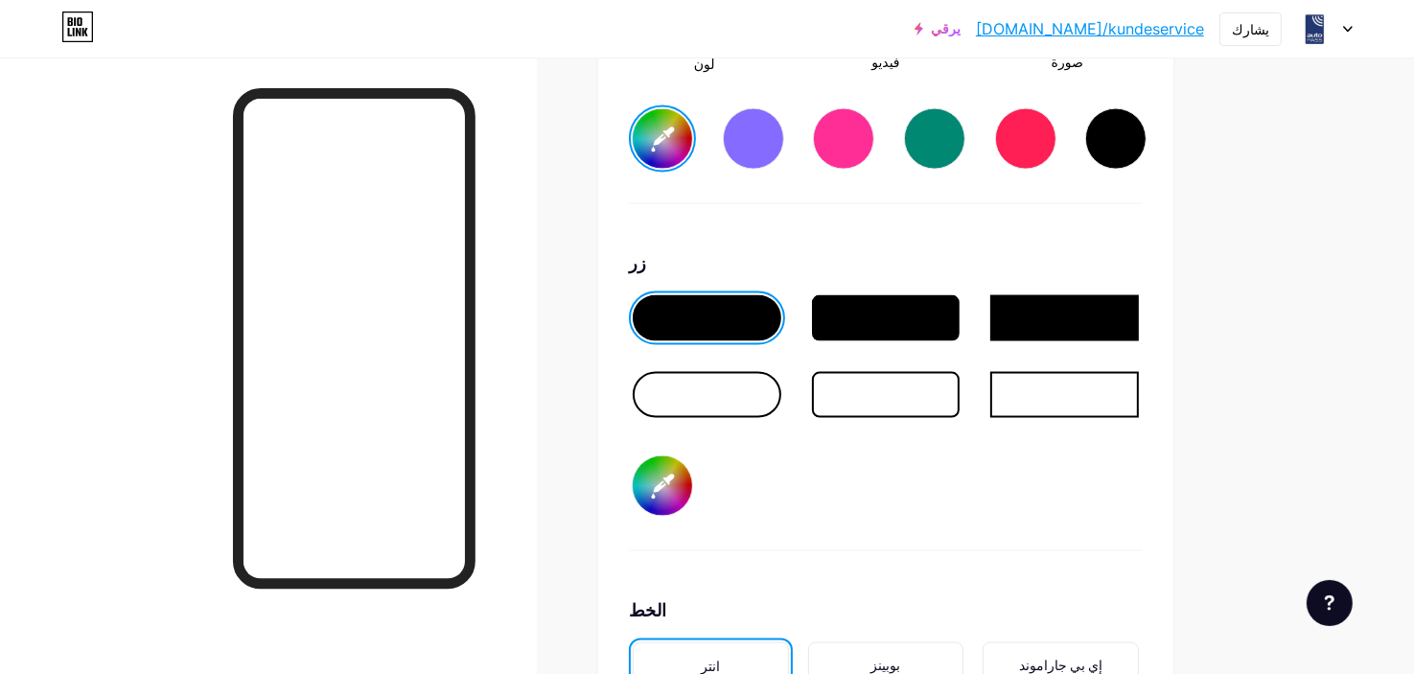
type input "#213a82"
type input "#797777"
type input "#213a82"
type input "#7e7c7c"
type input "#213a82"
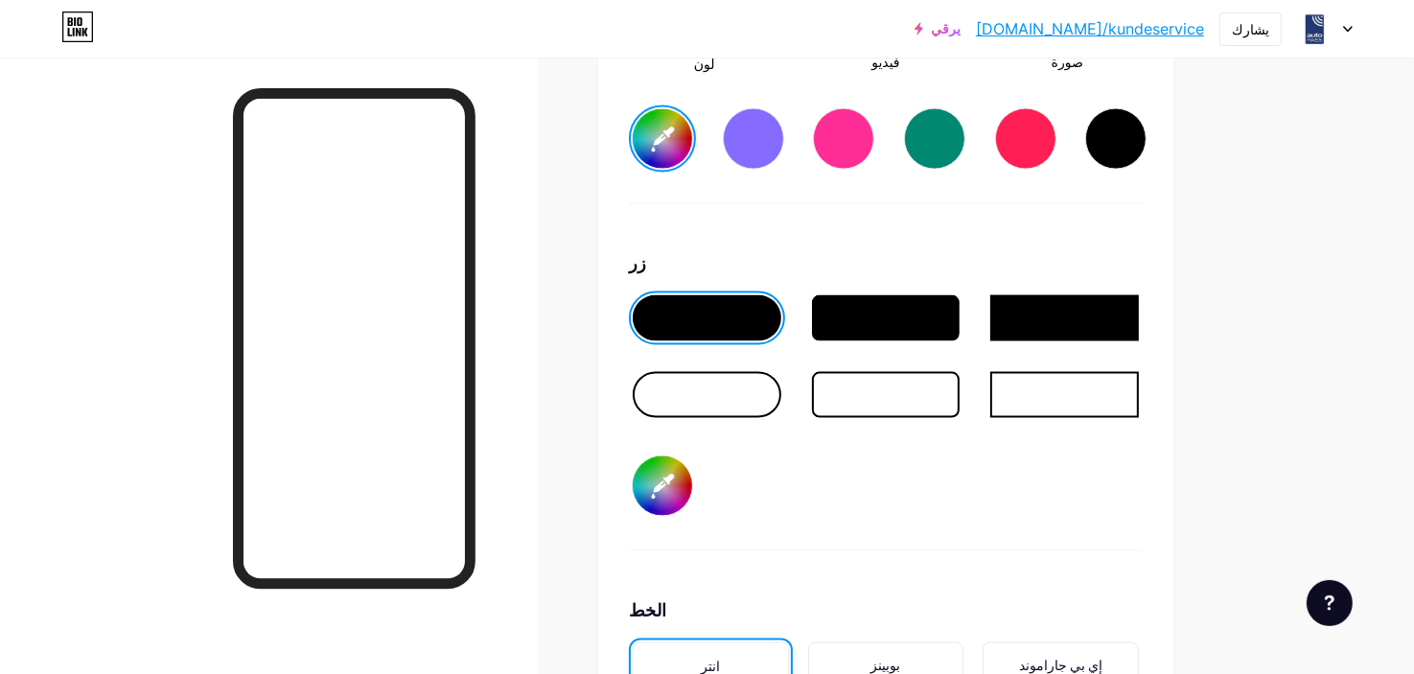
type input "#7c7979"
type input "#213a82"
type input "#817e7e"
type input "#213a82"
type input "#838181"
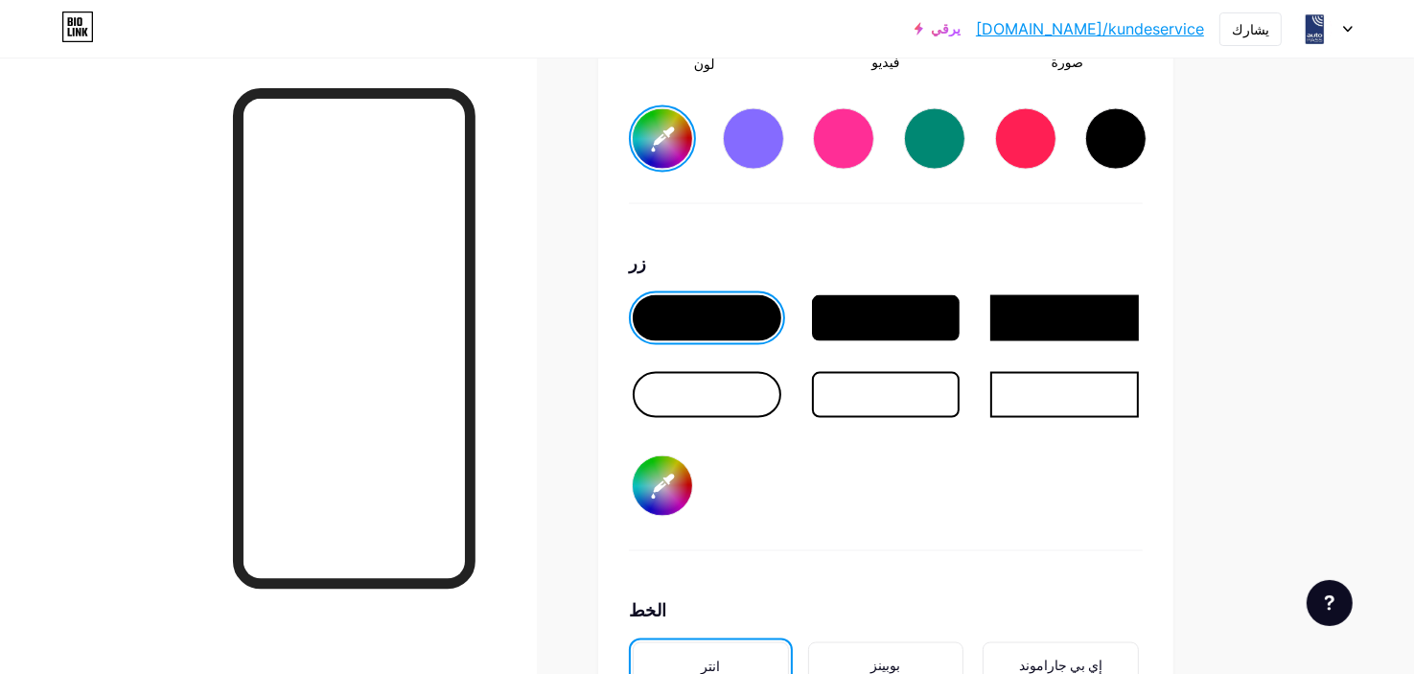
type input "#213a82"
type input "#868383"
type input "#213a82"
type input "#8b8989"
type input "#213a82"
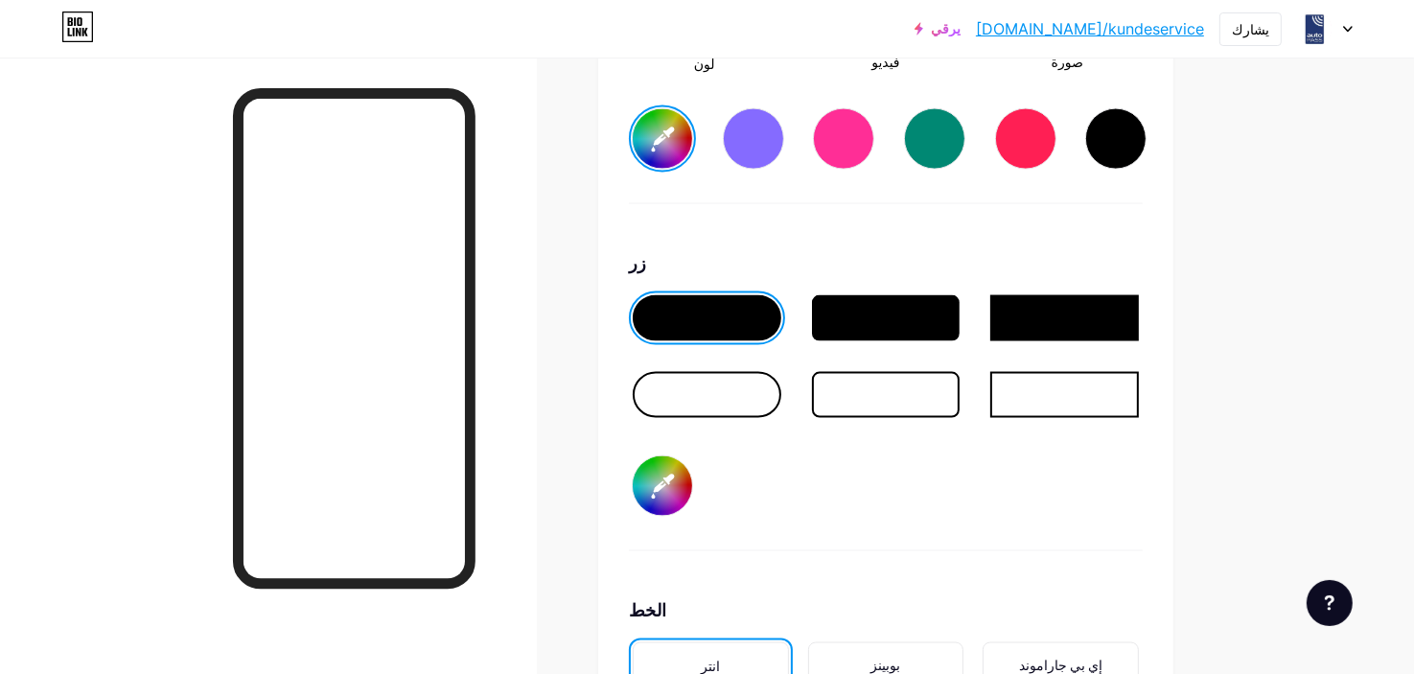
type input "#8d8b8b"
type input "#213a82"
type input "#929090"
type input "#213a82"
type input "#969292"
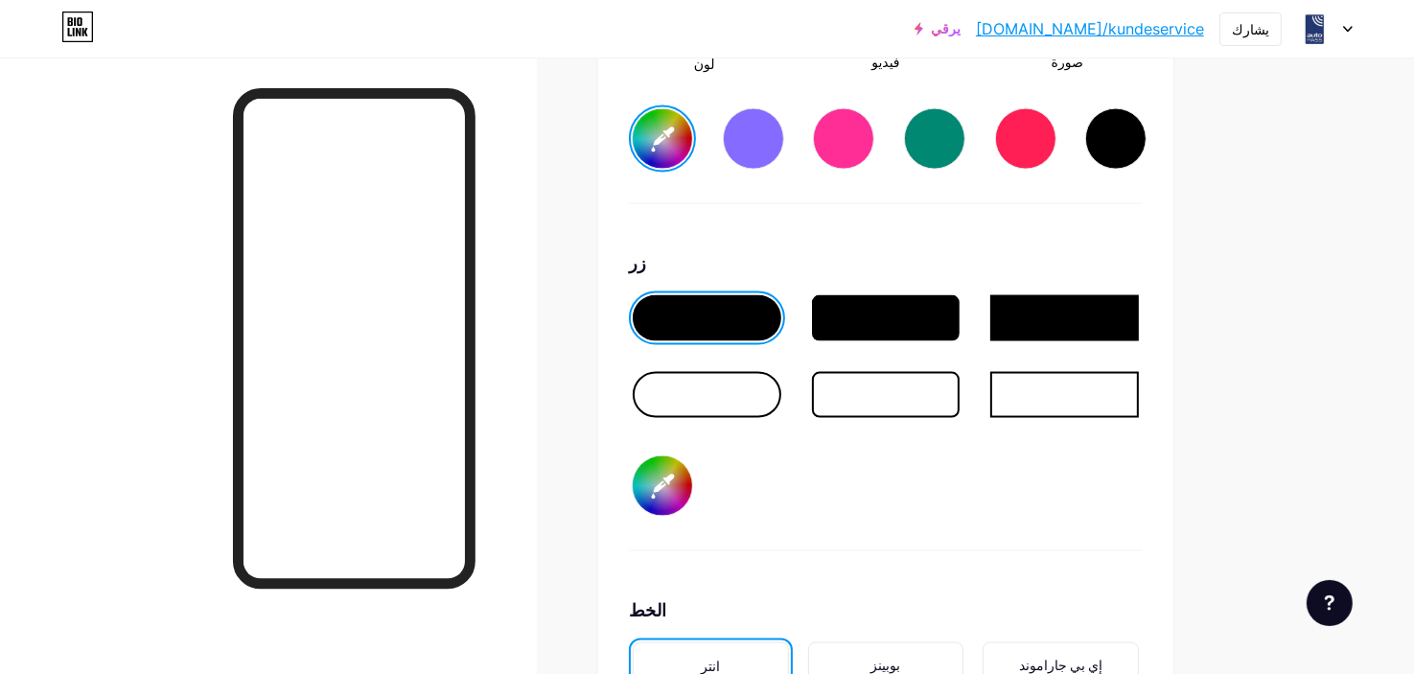
type input "#213a82"
type input "#9b9797"
type input "#213a82"
type input "#9e9a9a"
type input "#213a82"
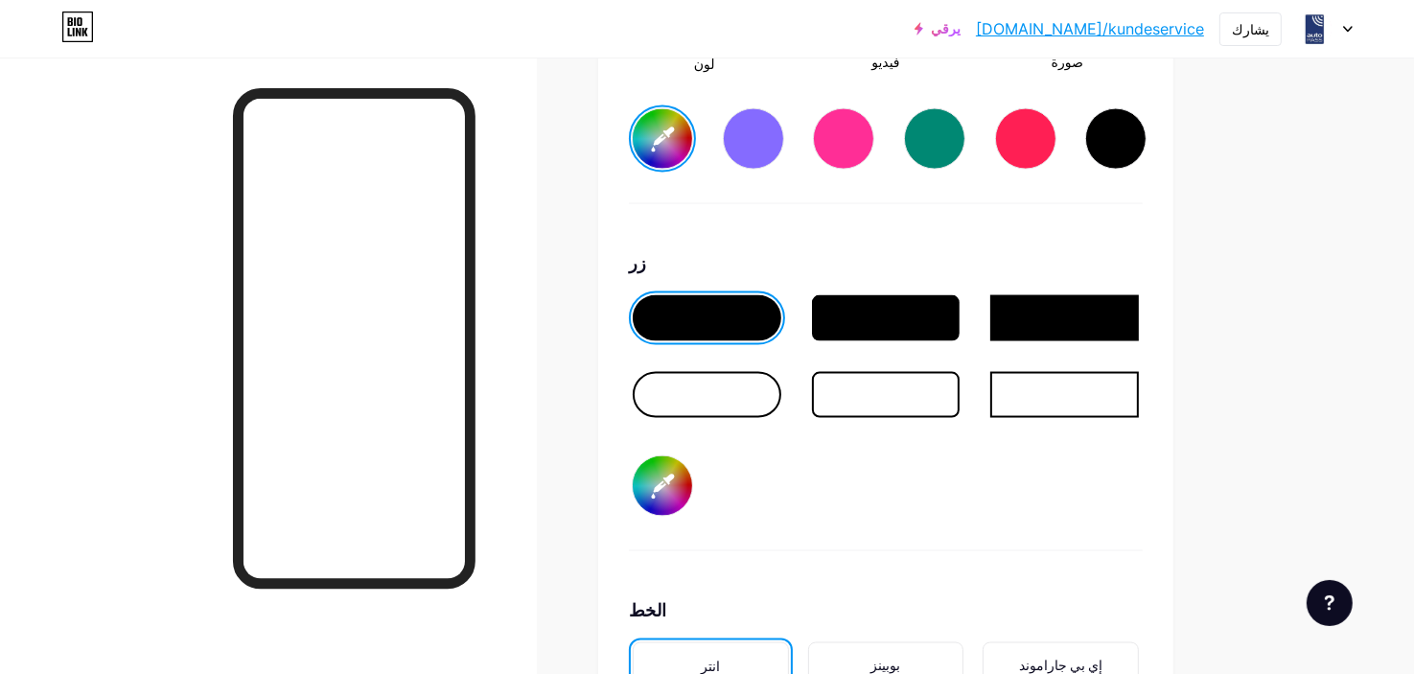
type input "#a39f9f"
type input "#213a82"
type input "#a39e9e"
type input "#213a82"
type input "#a8a3a3"
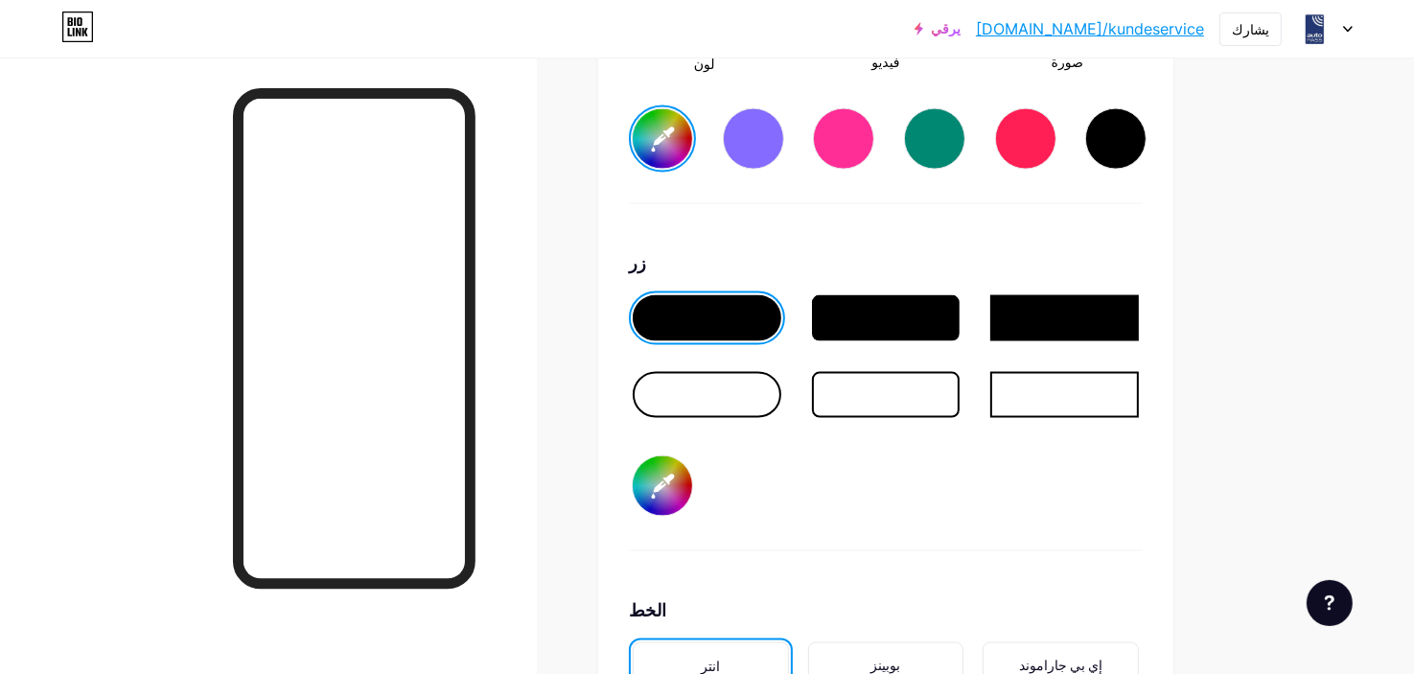
type input "#213a82"
type input "#b3adad"
type input "#213a82"
type input "#b6afaf"
type input "#213a82"
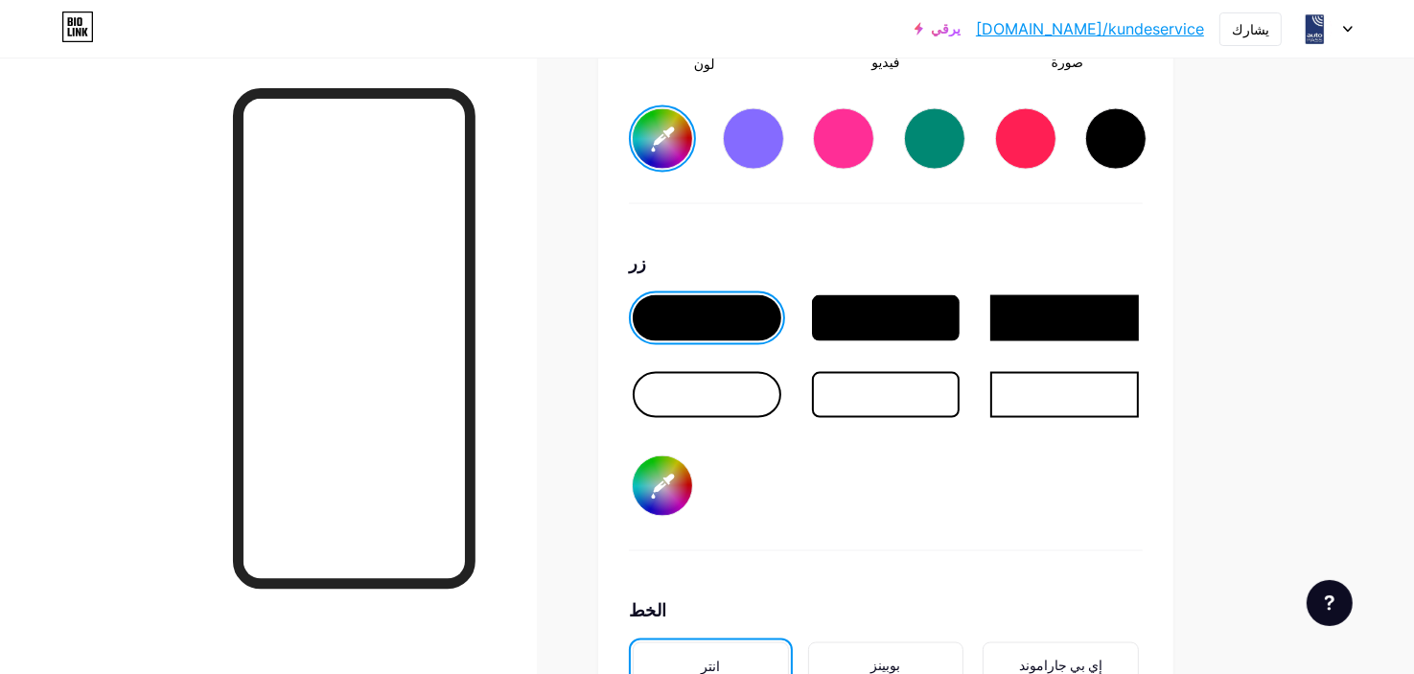
type input "#bcb3b3"
type input "#213a82"
type input "#c1b8b8"
type input "#213a82"
type input "#c2b7b7"
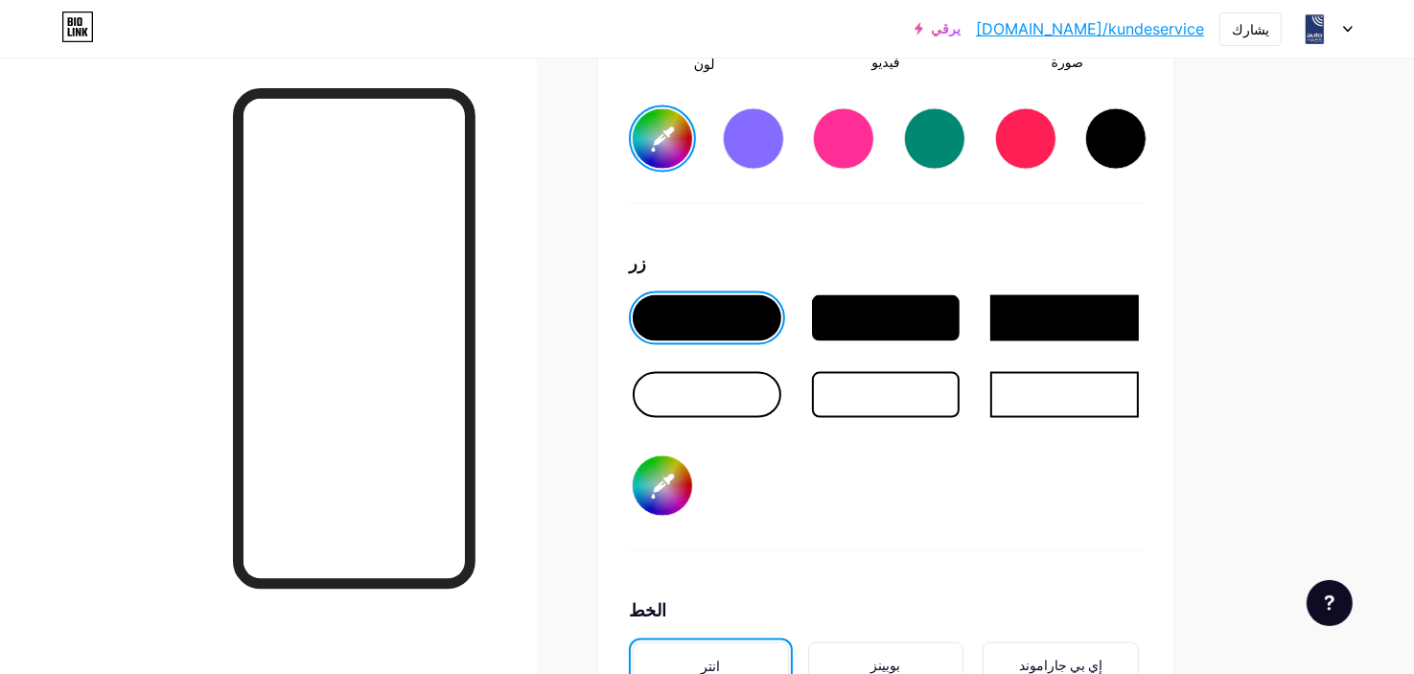
type input "#213a82"
type input "#c5baba"
type input "#213a82"
type input "#cabebe"
type input "#213a82"
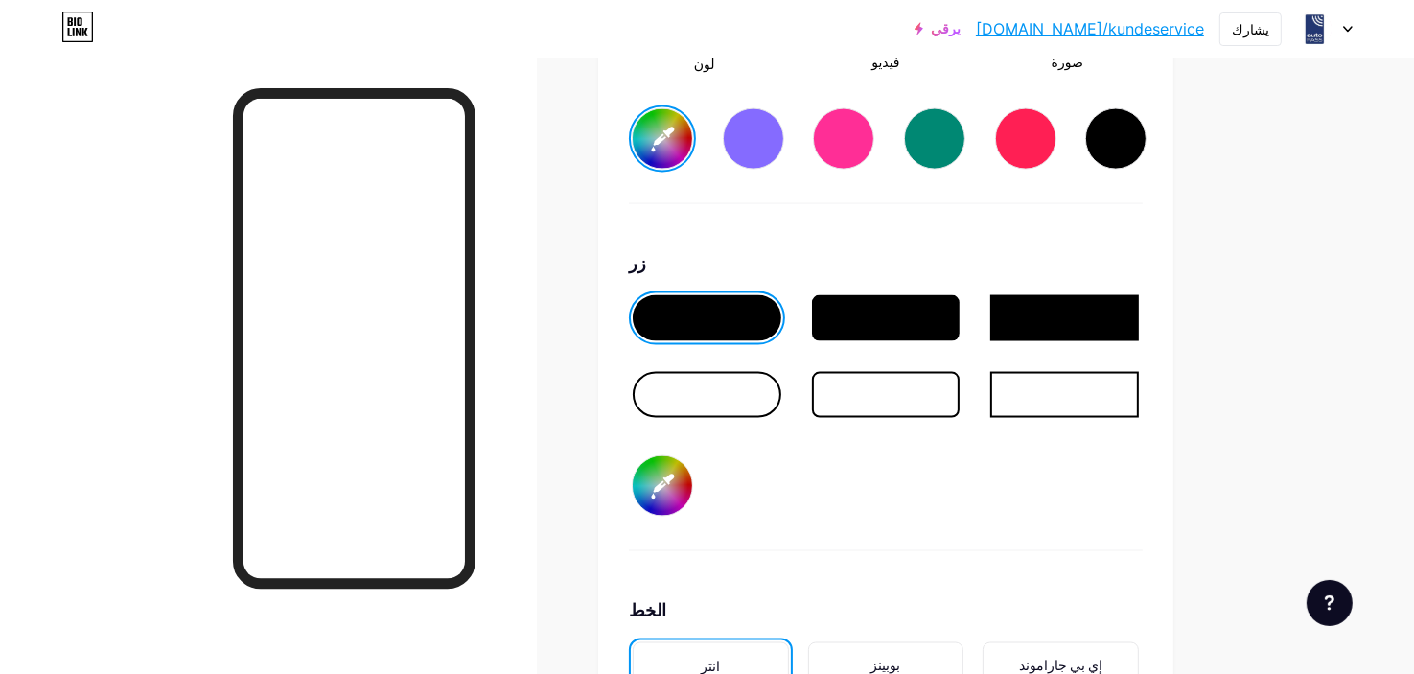
type input "#d3c5c5"
type input "#213a82"
type input "#d6c7c7"
type input "#213a82"
type input "#d7c6c6"
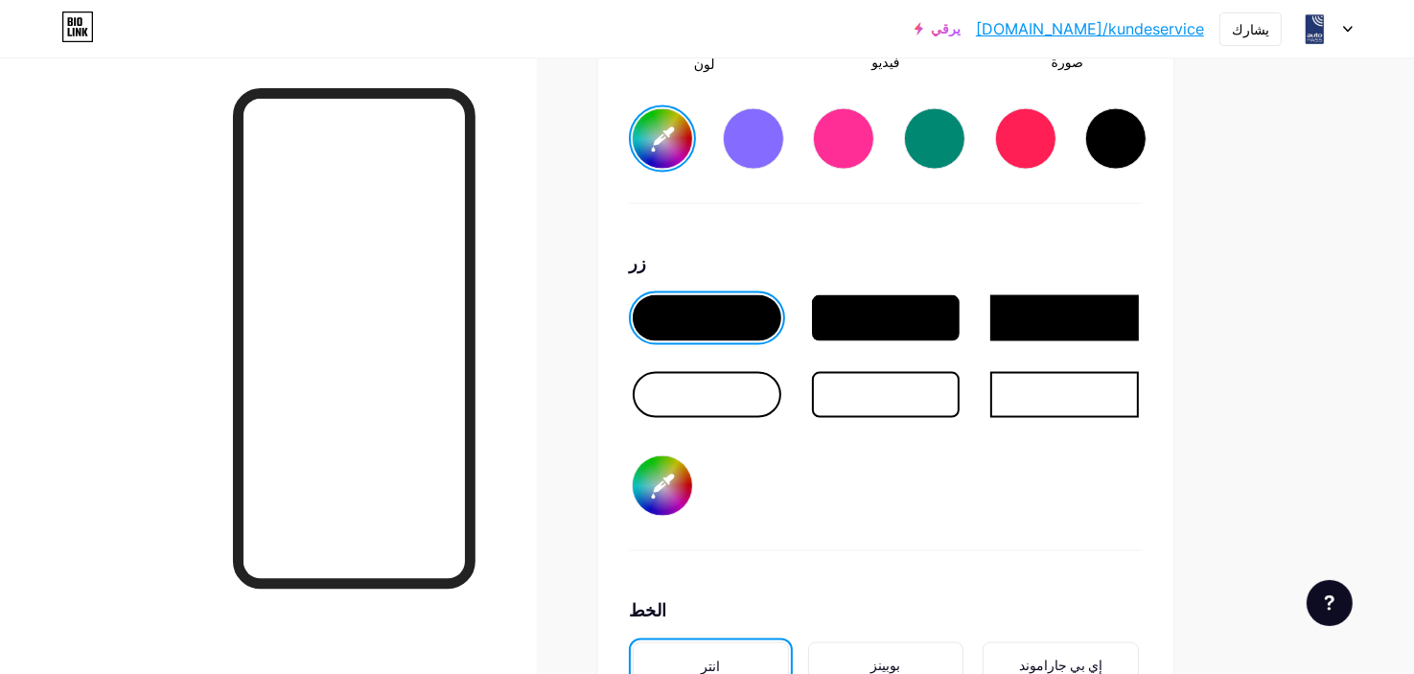
type input "#213a82"
type input "#d9c9c9"
type input "#213a82"
type input "#dbcccc"
type input "#213a82"
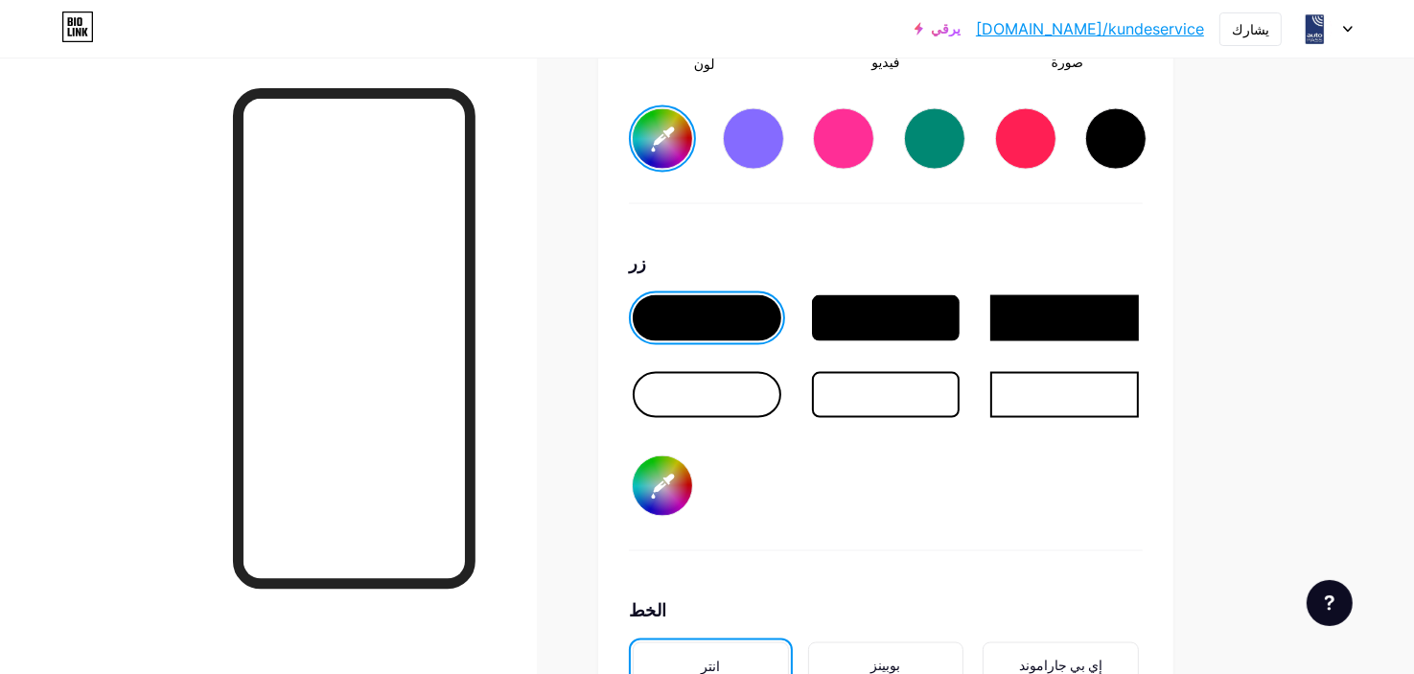
type input "#decece"
type input "#213a82"
type input "#dfcece"
type input "#213a82"
type input "#e2d0d0"
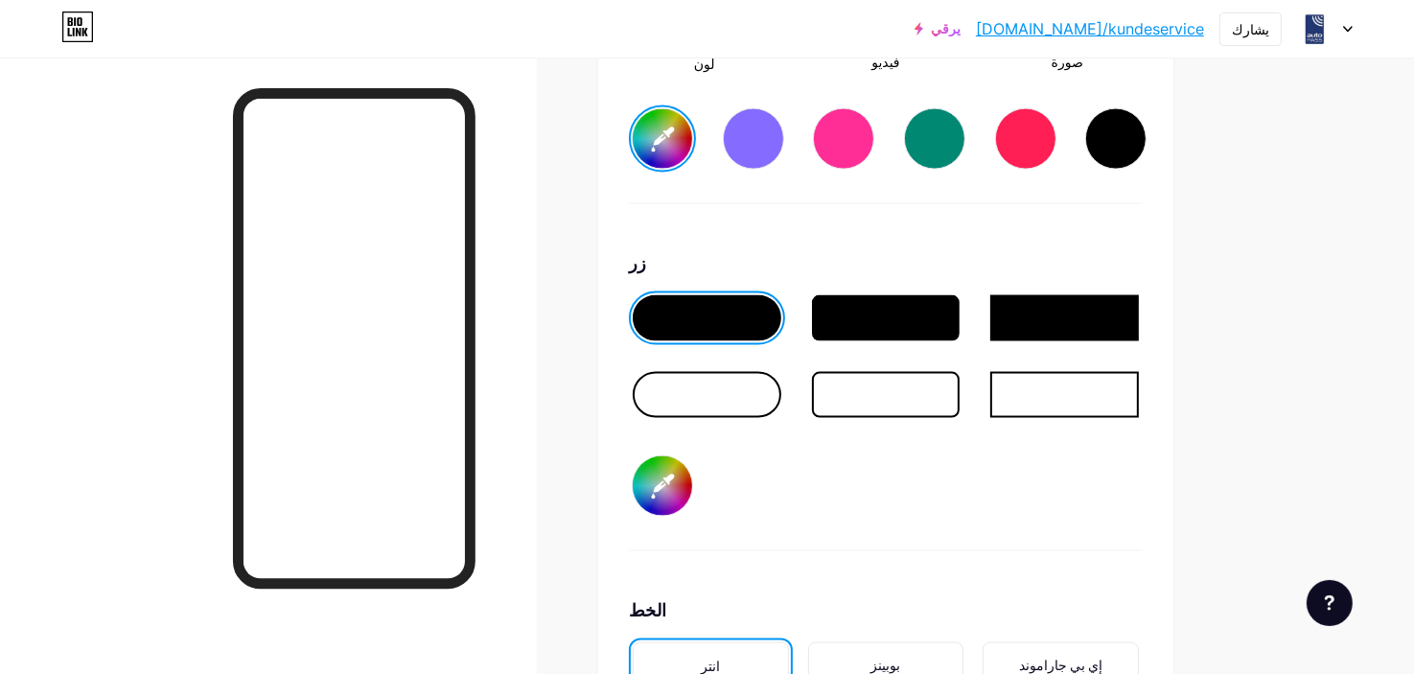
type input "#213a82"
type input "#e4d3d3"
type input "#213a82"
type input "#e6d6d6"
type input "#213a82"
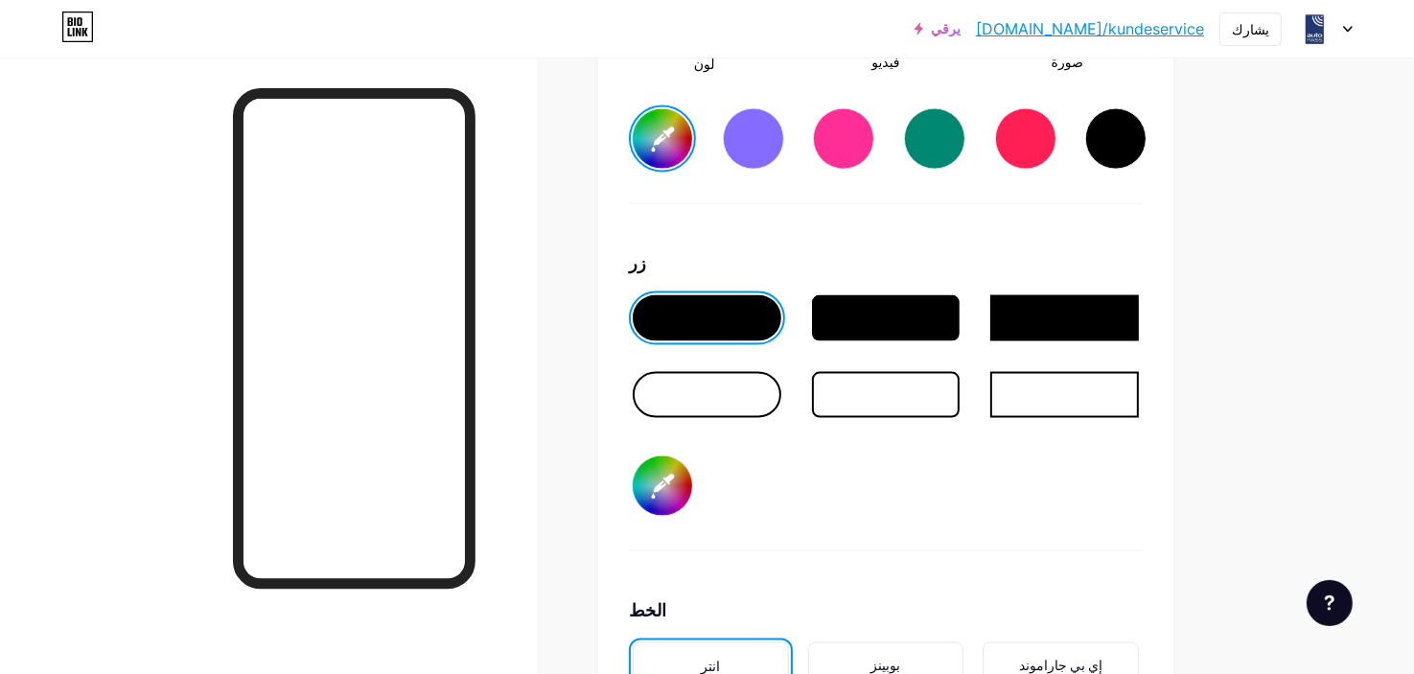
type input "#ecdada"
type input "#213a82"
type input "#edd9d9"
type input "#213a82"
type input "#efdcdc"
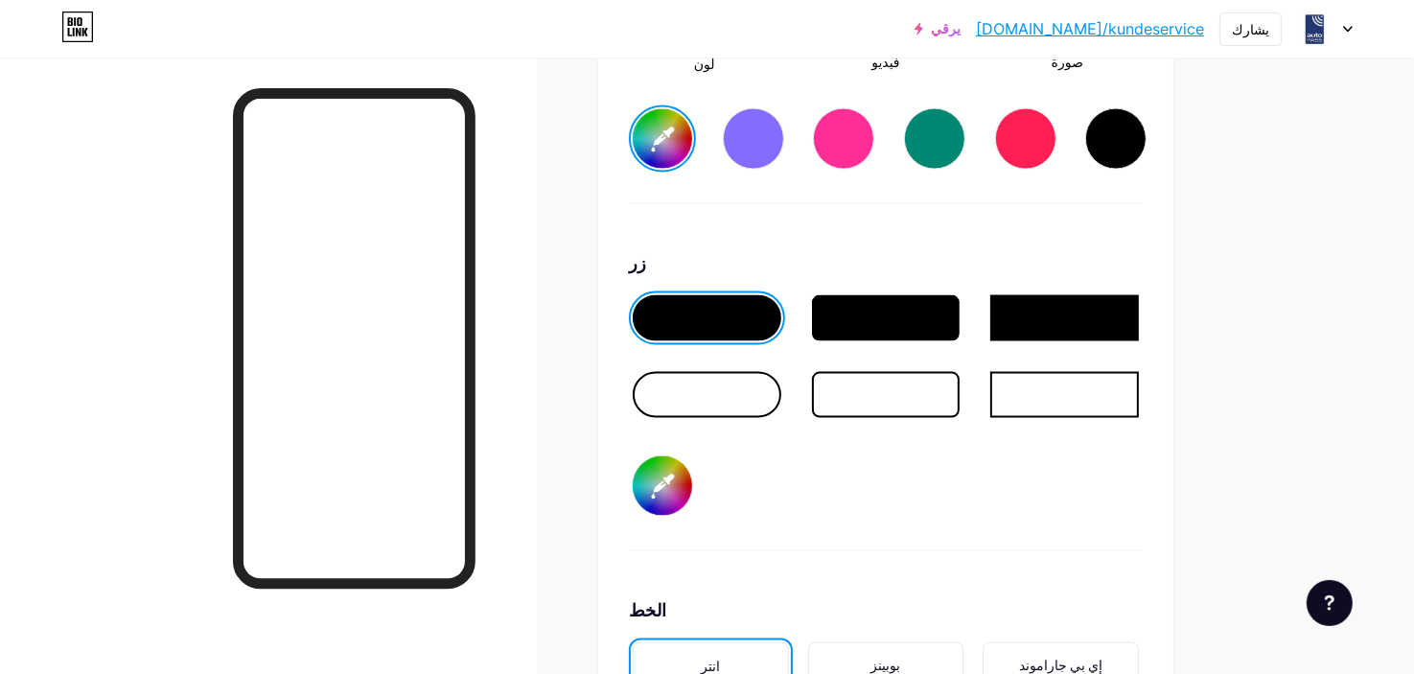
type input "#213a82"
type input "#f1dfdf"
type input "#213a82"
type input "#f4e2e2"
type input "#213a82"
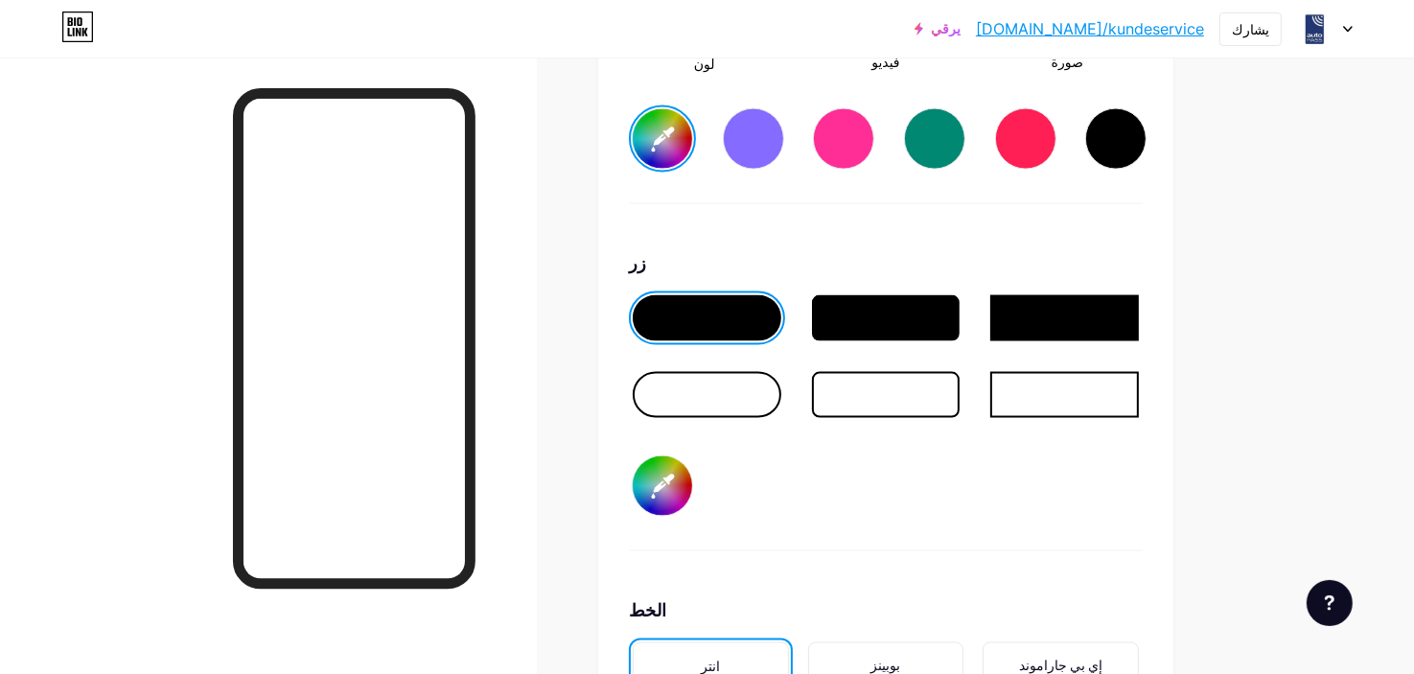
type input "#f4e1e1"
type input "#213a82"
type input "#f8e3e3"
type input "#213a82"
type input "#f9e1e1"
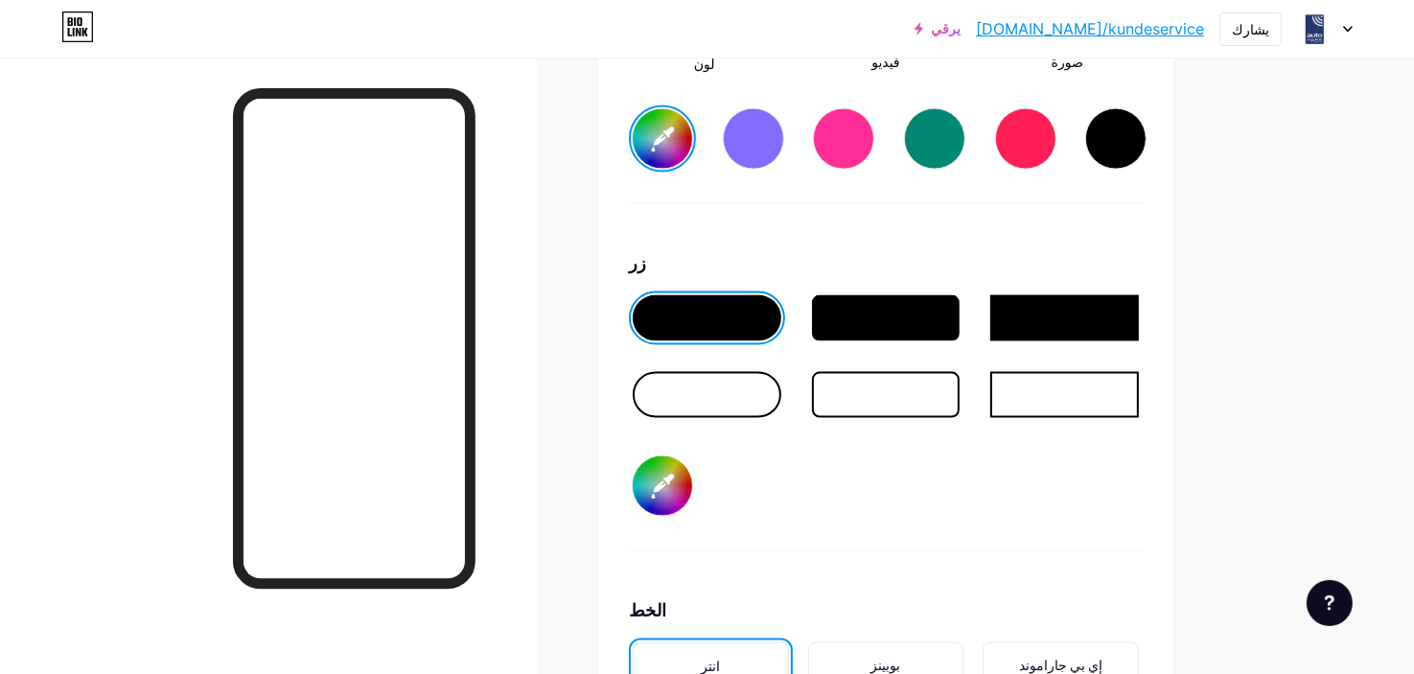
type input "#213a82"
type input "#fbe4e4"
type input "#213a82"
type input "#fde7e7"
type input "#213a82"
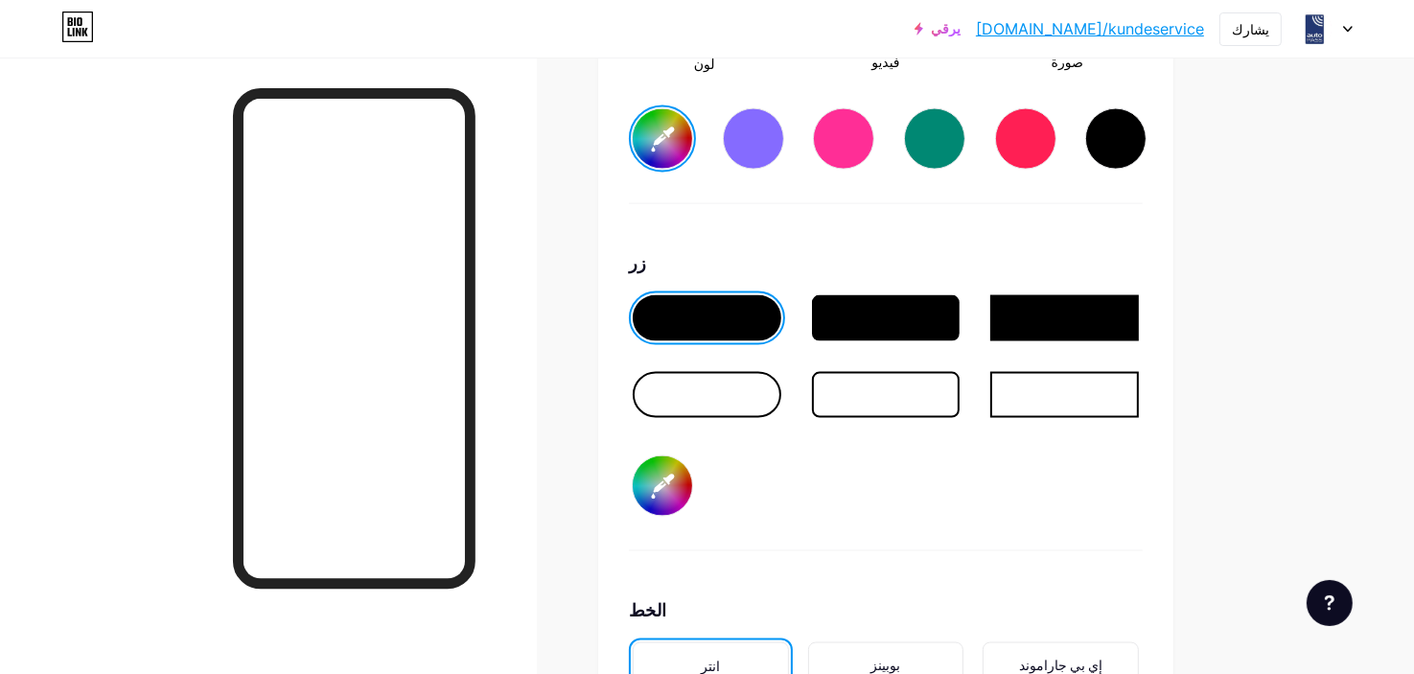
type input "#ffebeb"
type input "#213a82"
type input "#feecec"
type input "#213a82"
type input "#fff0f0"
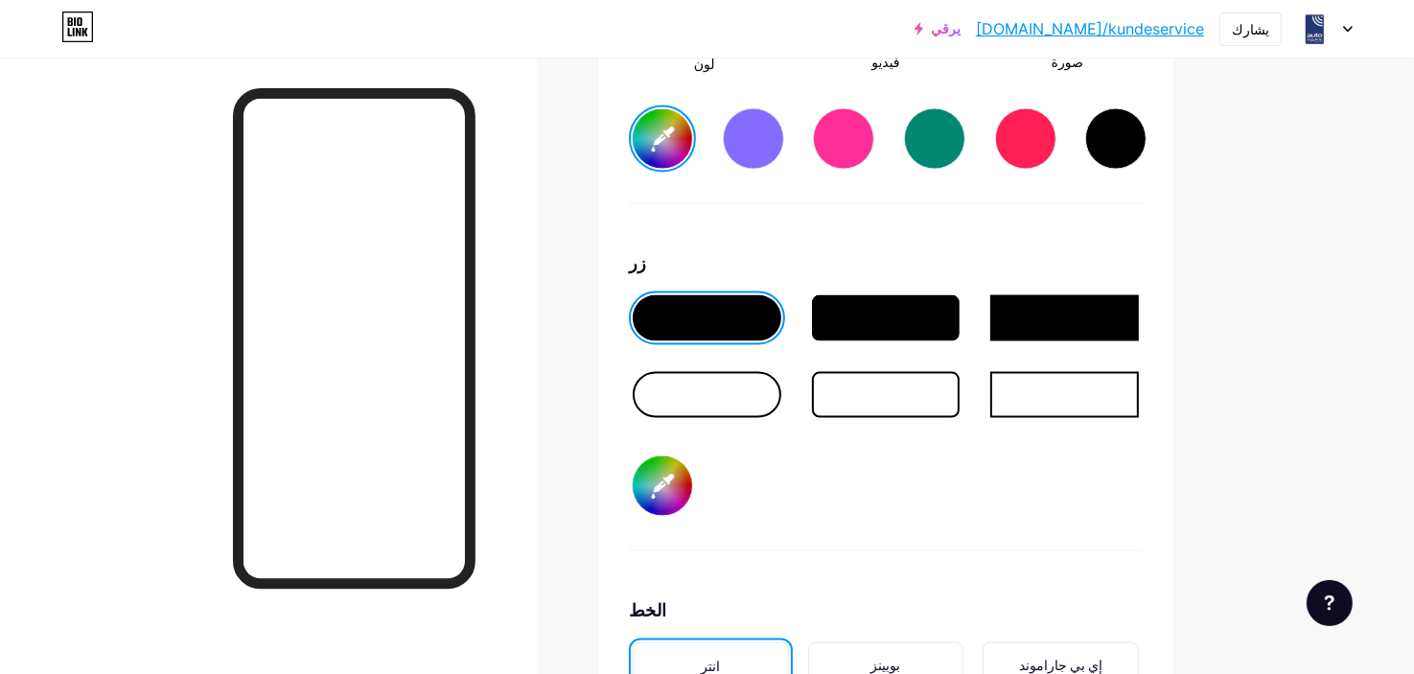
type input "#213a82"
type input "#fef1f1"
type input "#213a82"
type input "#fff5f5"
type input "#213a82"
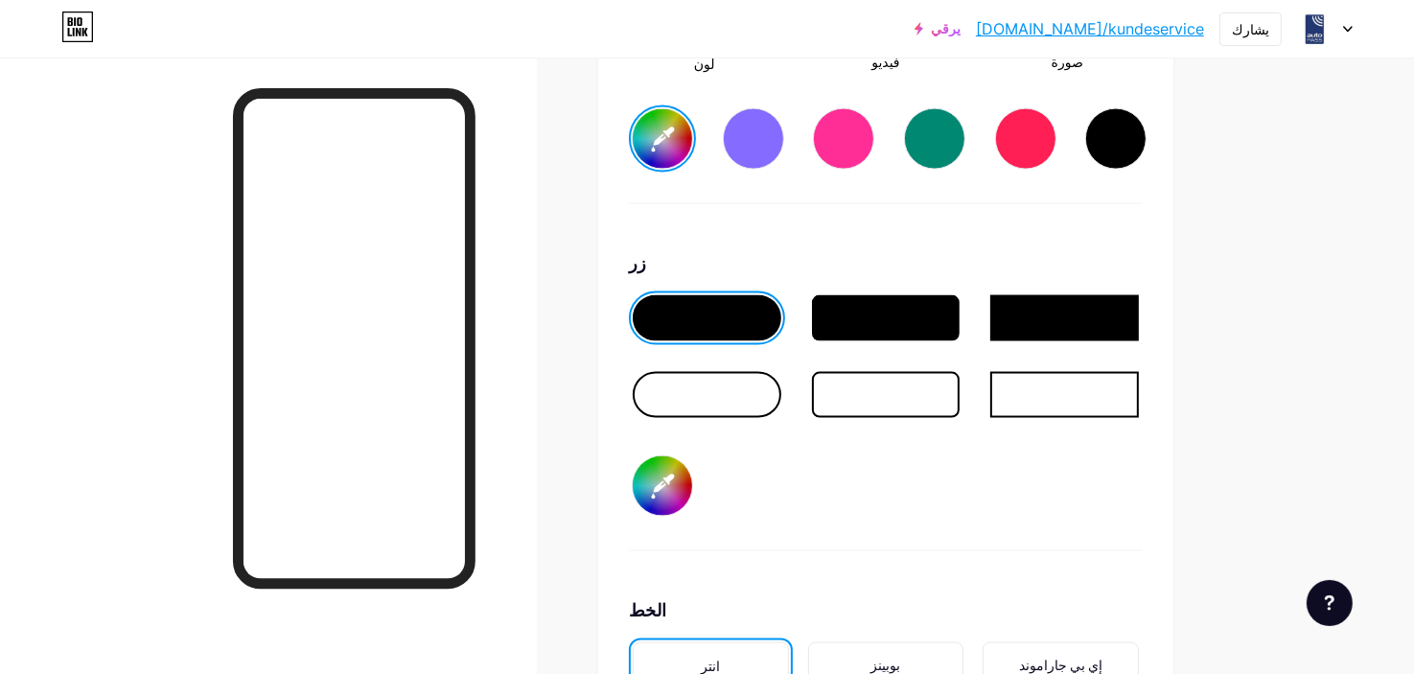
type input "#fffafa"
type input "#213a82"
type input "#ffffff"
type input "#213a82"
type input "#fcfcfc"
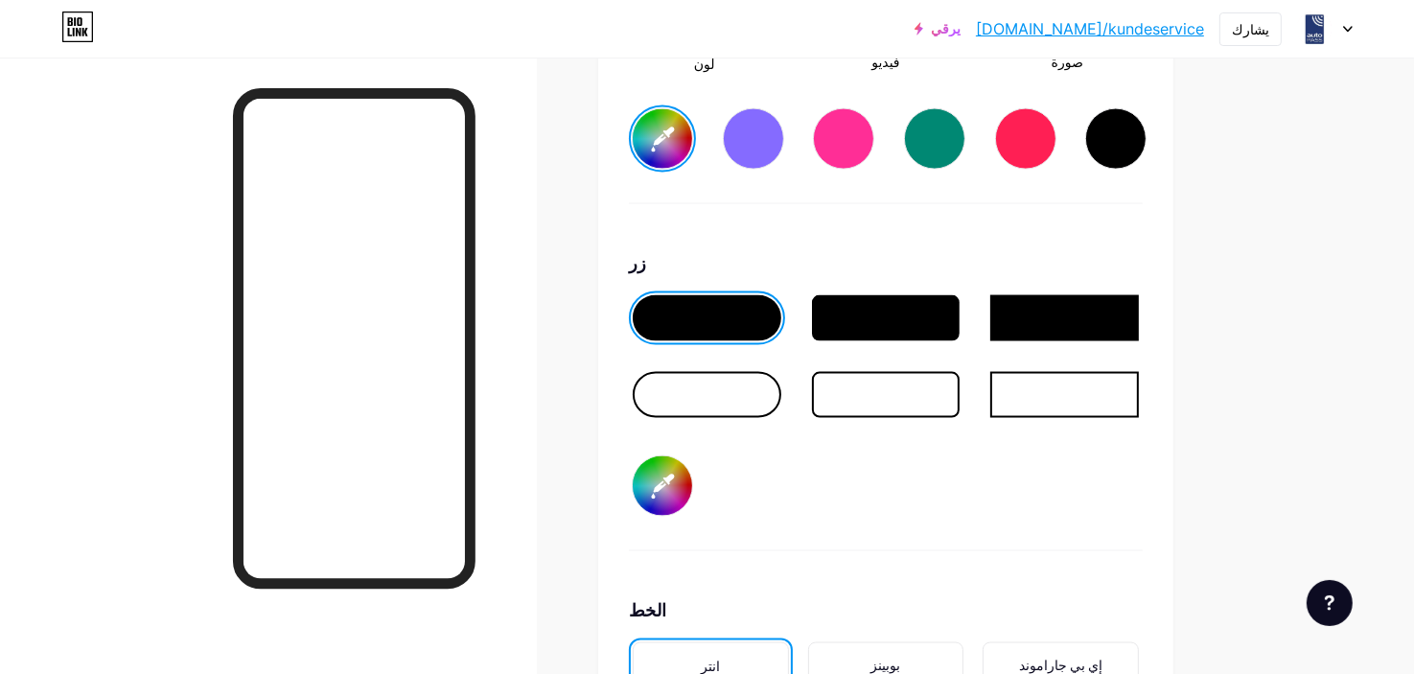
type input "#213a82"
type input "#fafafa"
type input "#213a82"
type input "#3f3636"
type input "#213a82"
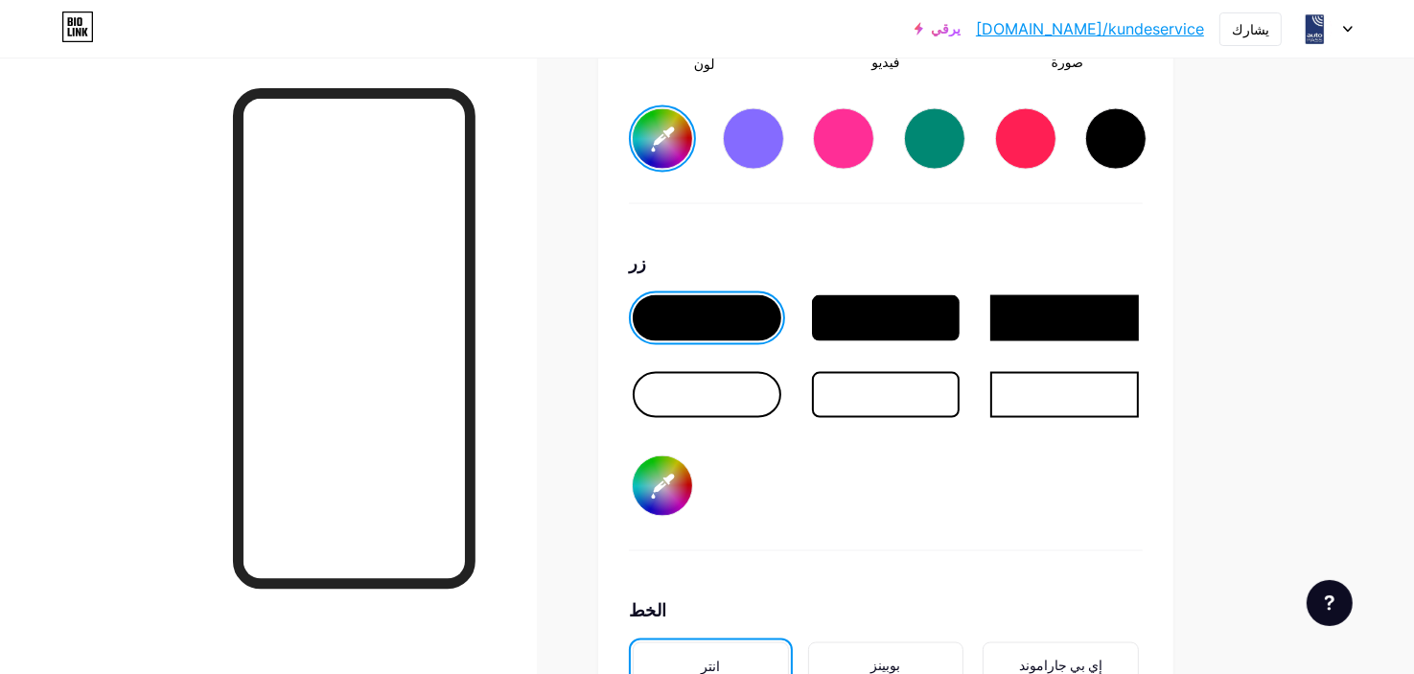
type input "#eeeded"
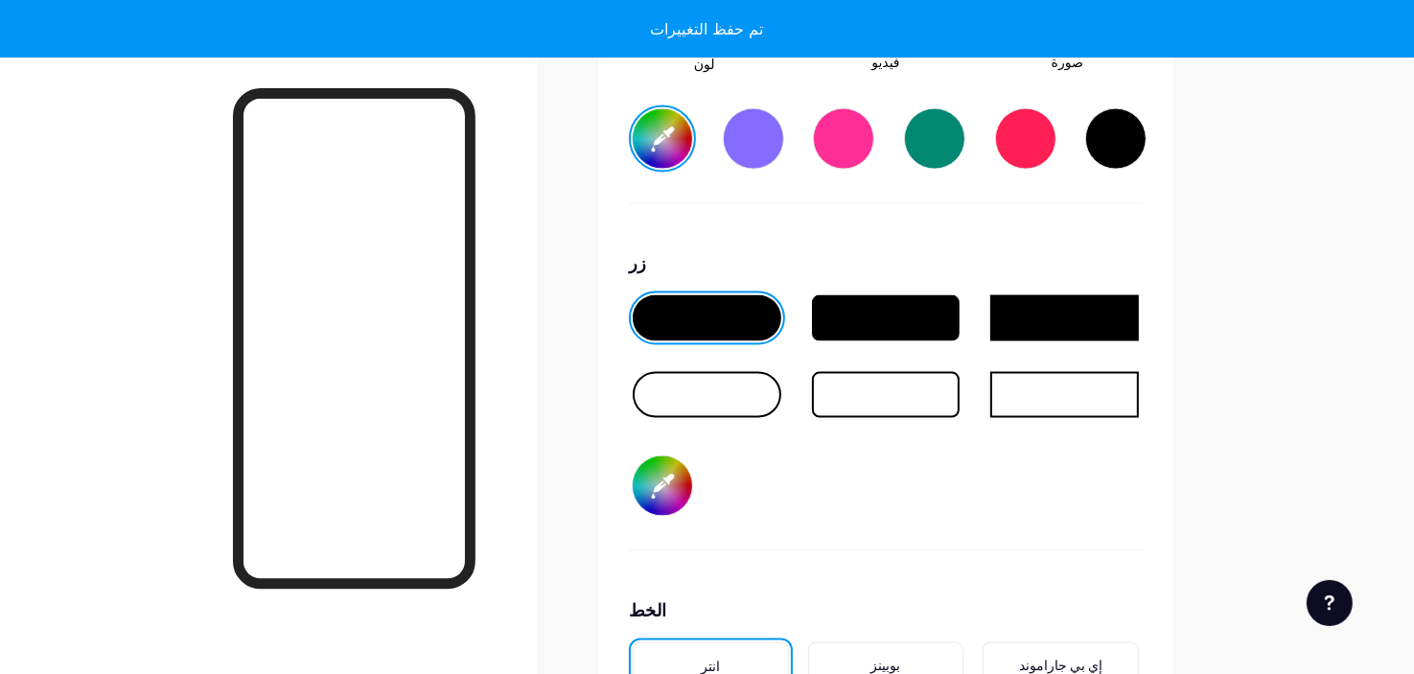
type input "#213a82"
type input "#ededed"
type input "#213a82"
type input "#f5f5f5"
type input "#213a82"
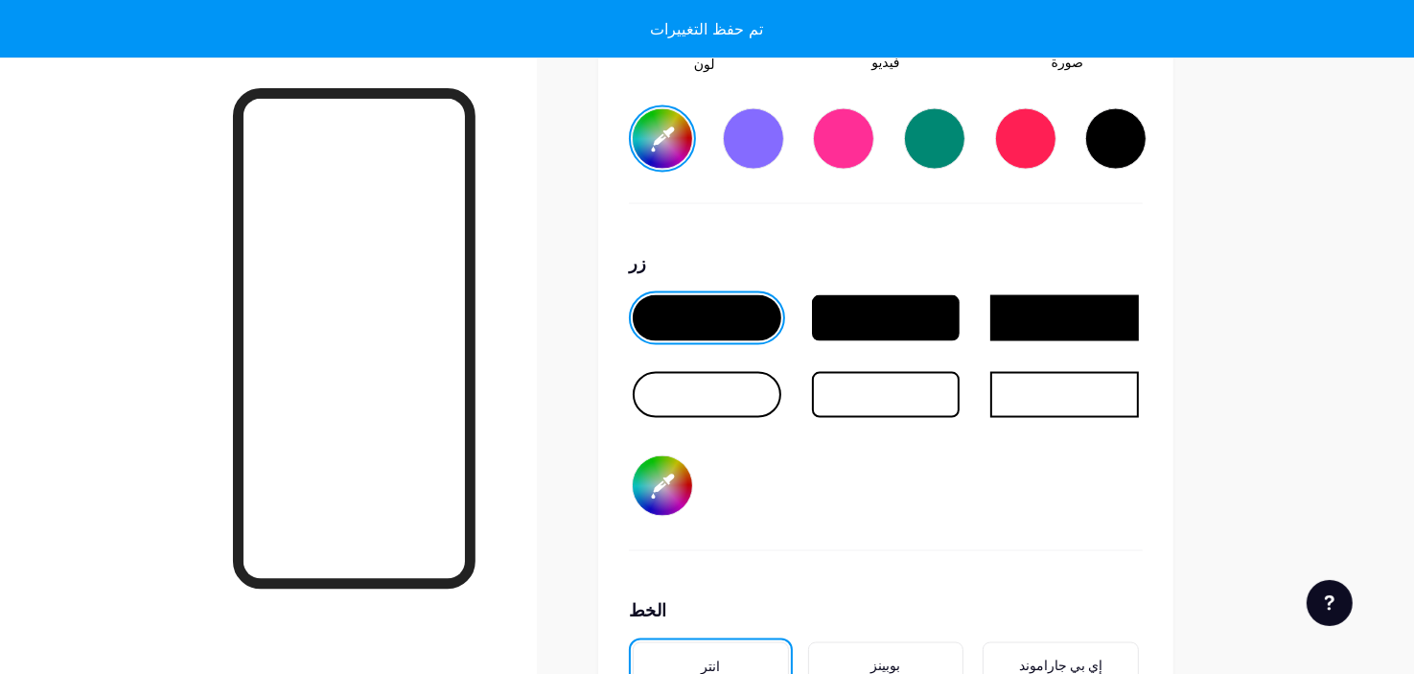
type input "#fcfcfc"
type input "#213a82"
type input "#ffffff"
type input "#213a82"
type input "#fefbfb"
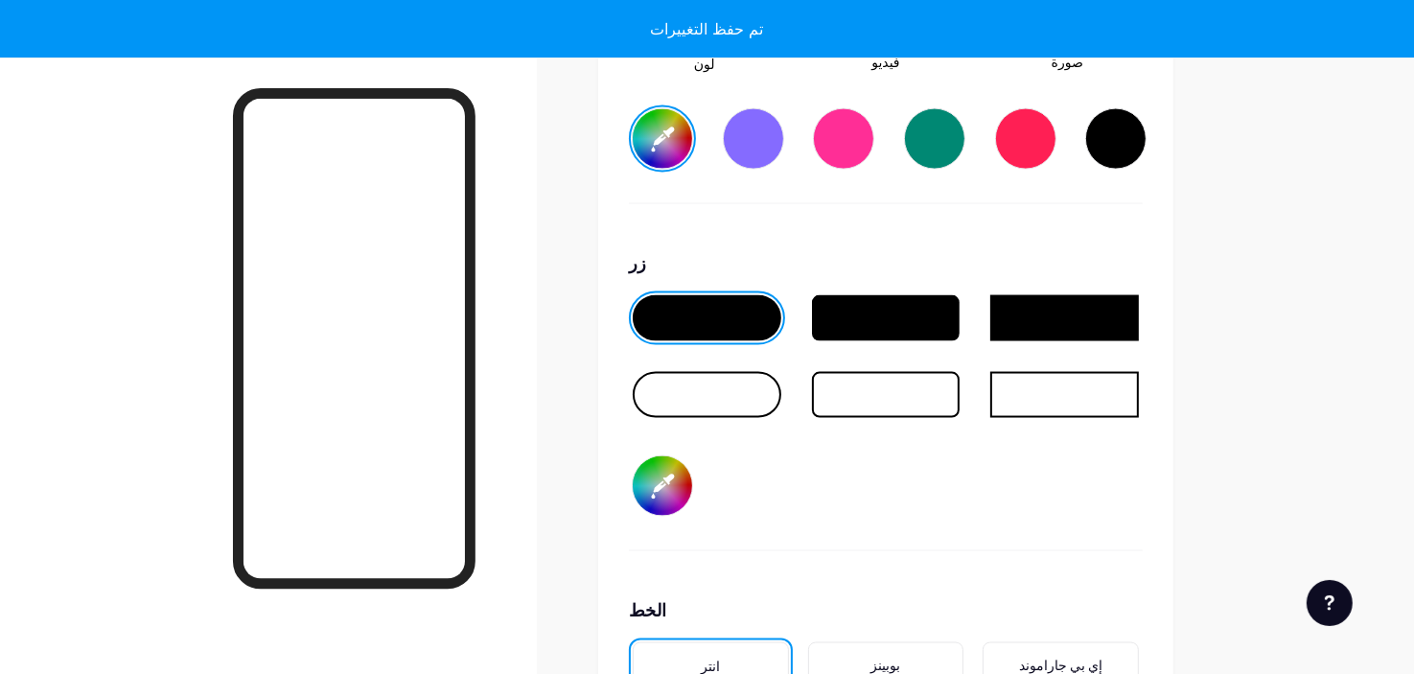
type input "#213a82"
type input "#fffafa"
type input "#213a82"
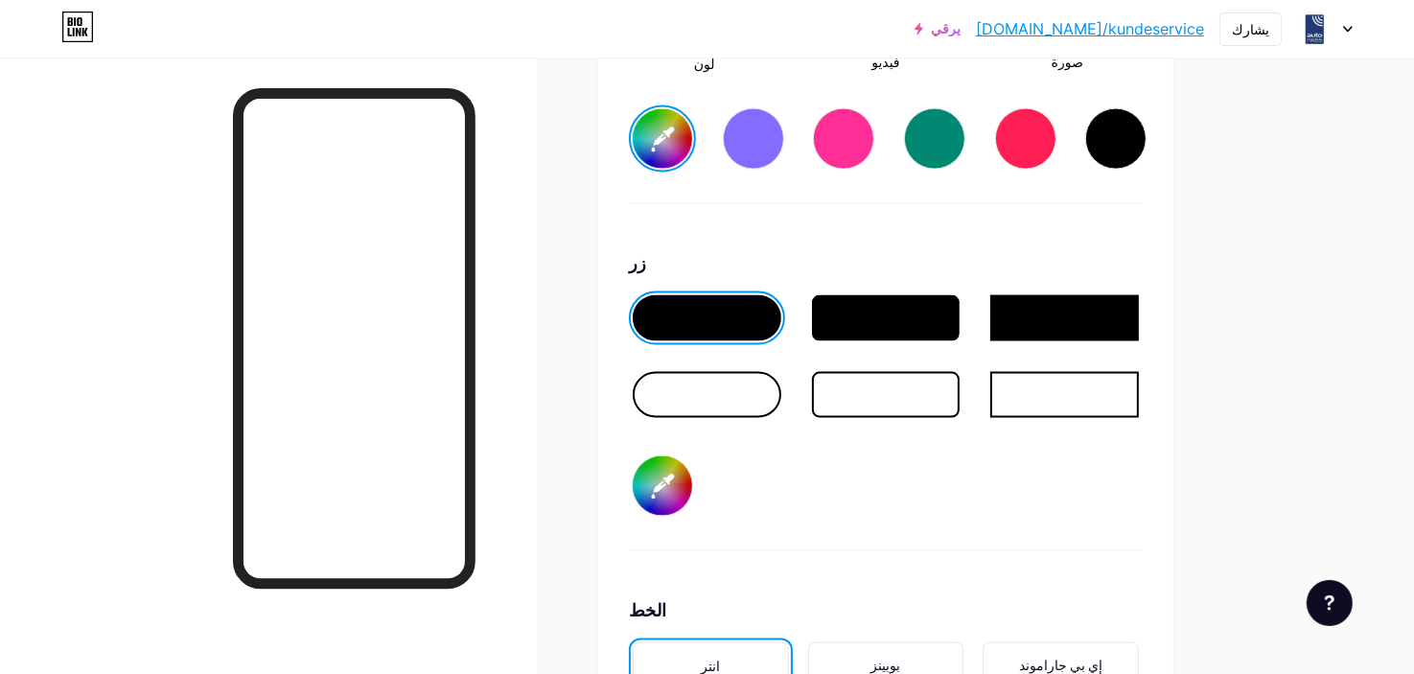
type input "#fffafa"
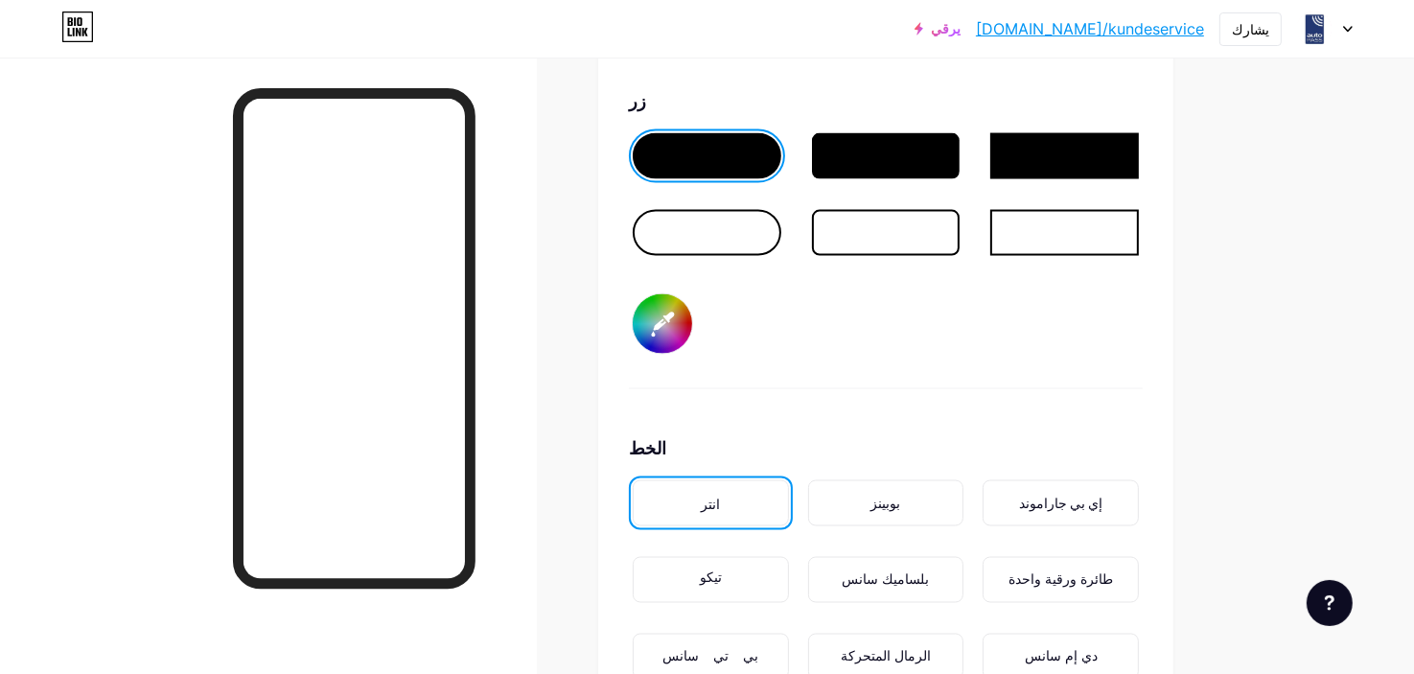
scroll to position [3176, 0]
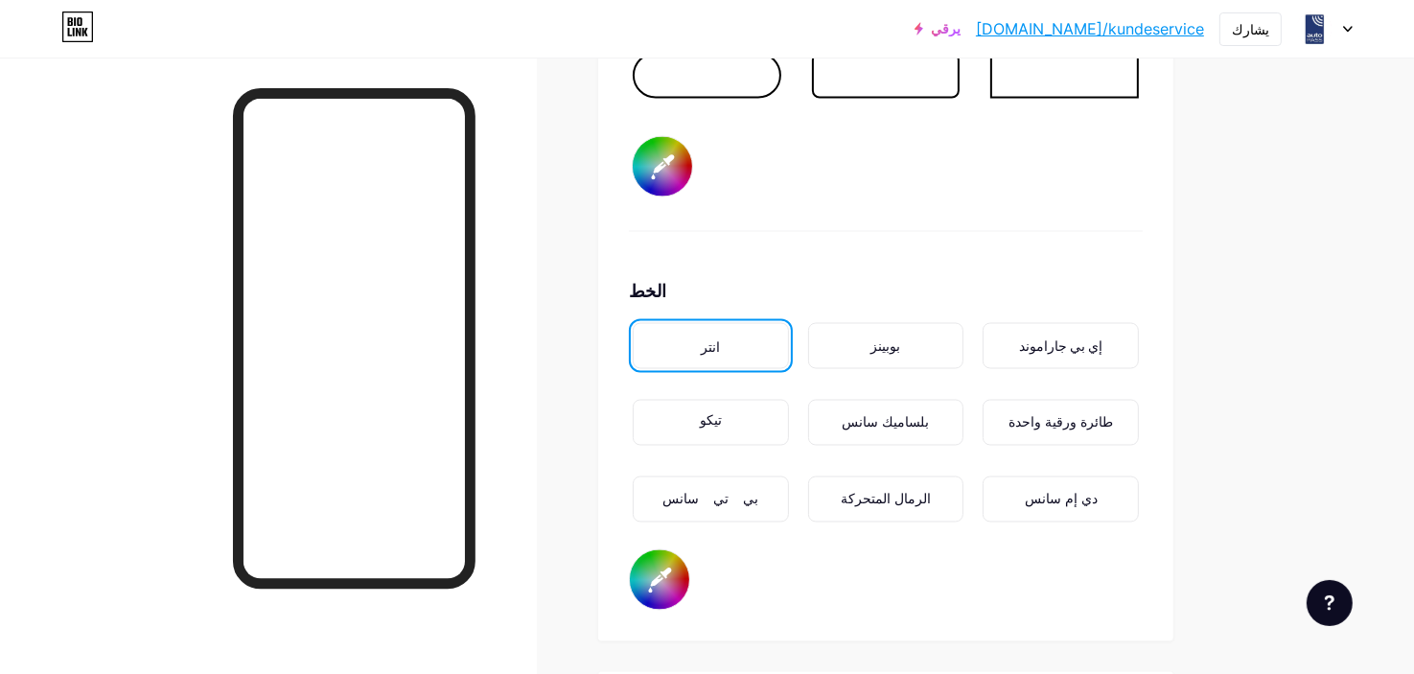
click at [884, 347] on font "بوبينز" at bounding box center [885, 345] width 30 height 19
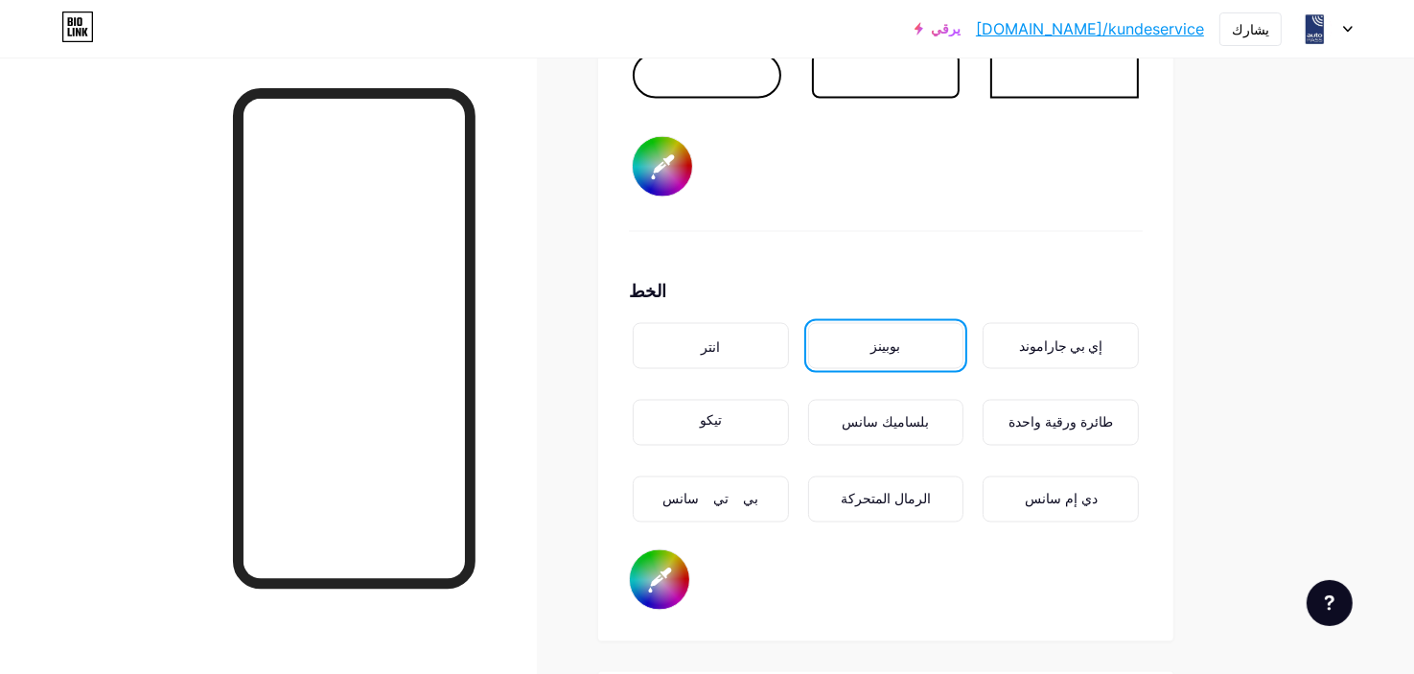
click at [1062, 418] on font "طائرة ورقية واحدة" at bounding box center [1060, 422] width 104 height 19
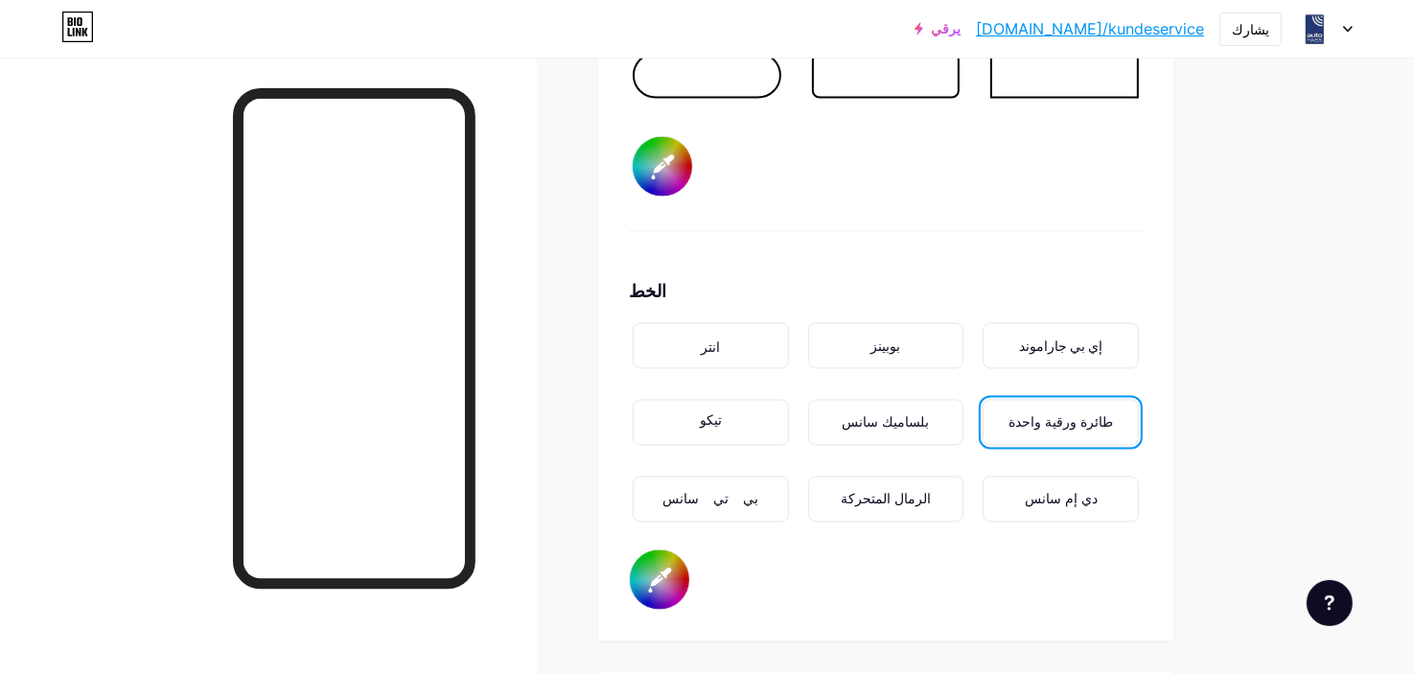
click at [890, 490] on div "الرمال المتحركة" at bounding box center [886, 500] width 90 height 20
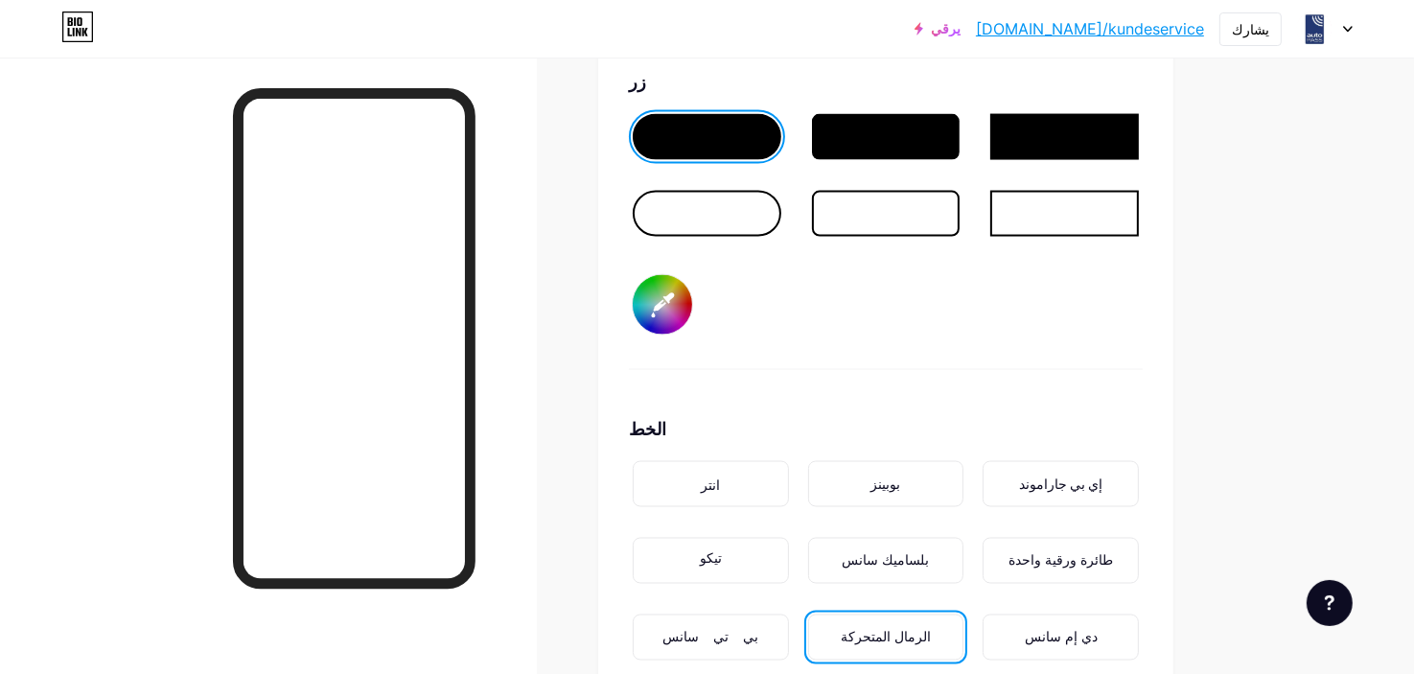
scroll to position [2857, 0]
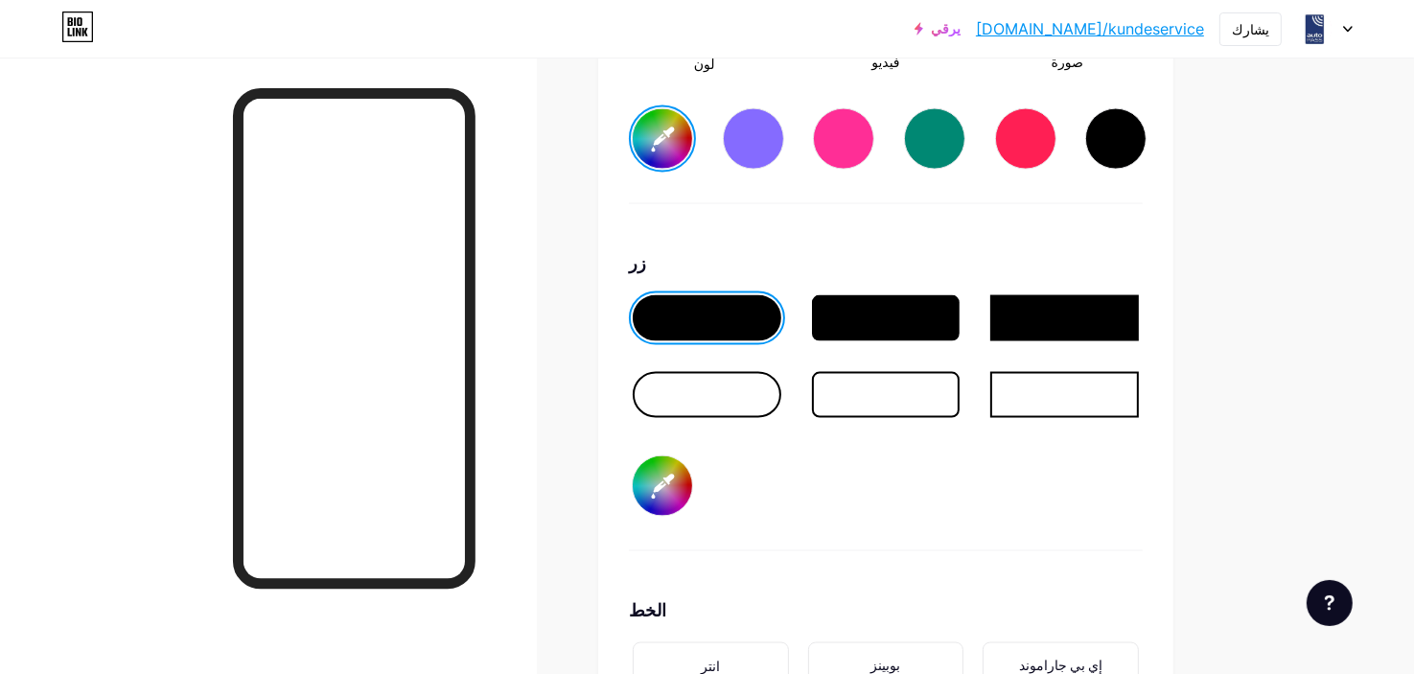
click at [736, 390] on div at bounding box center [707, 395] width 149 height 46
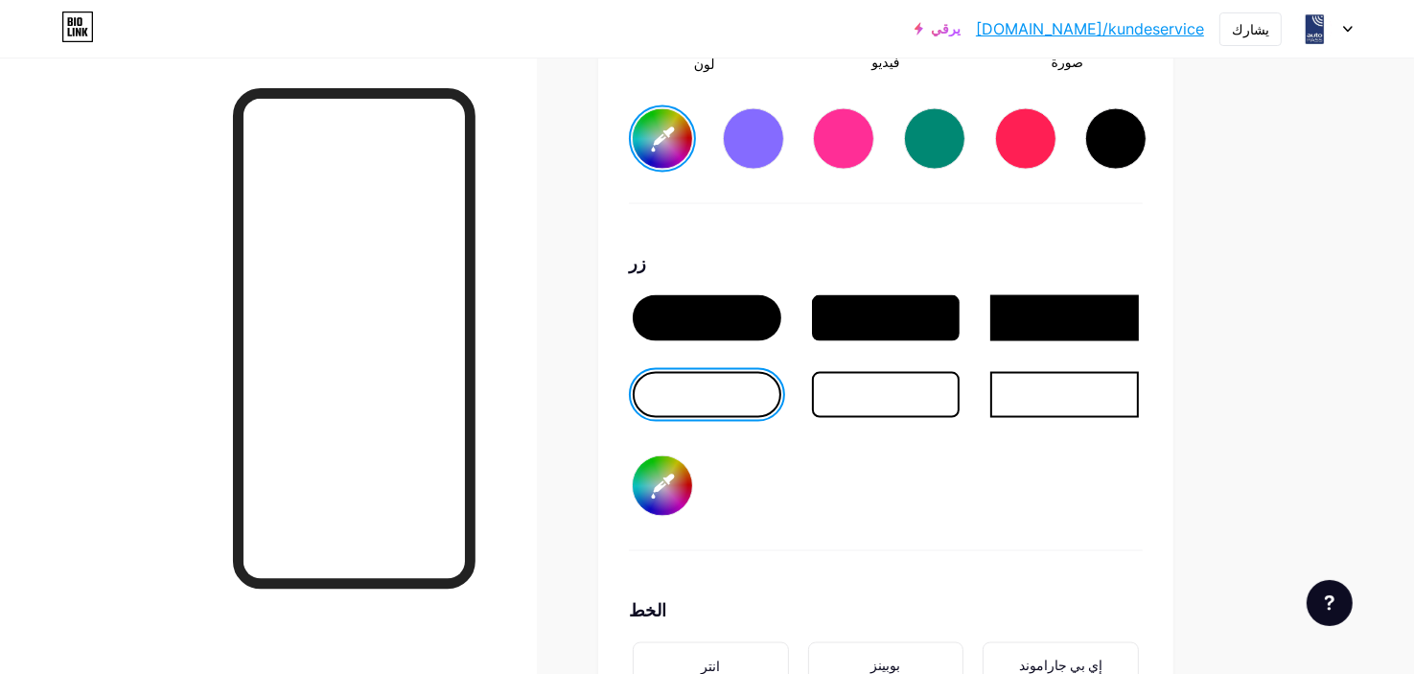
click at [685, 295] on div at bounding box center [707, 318] width 149 height 46
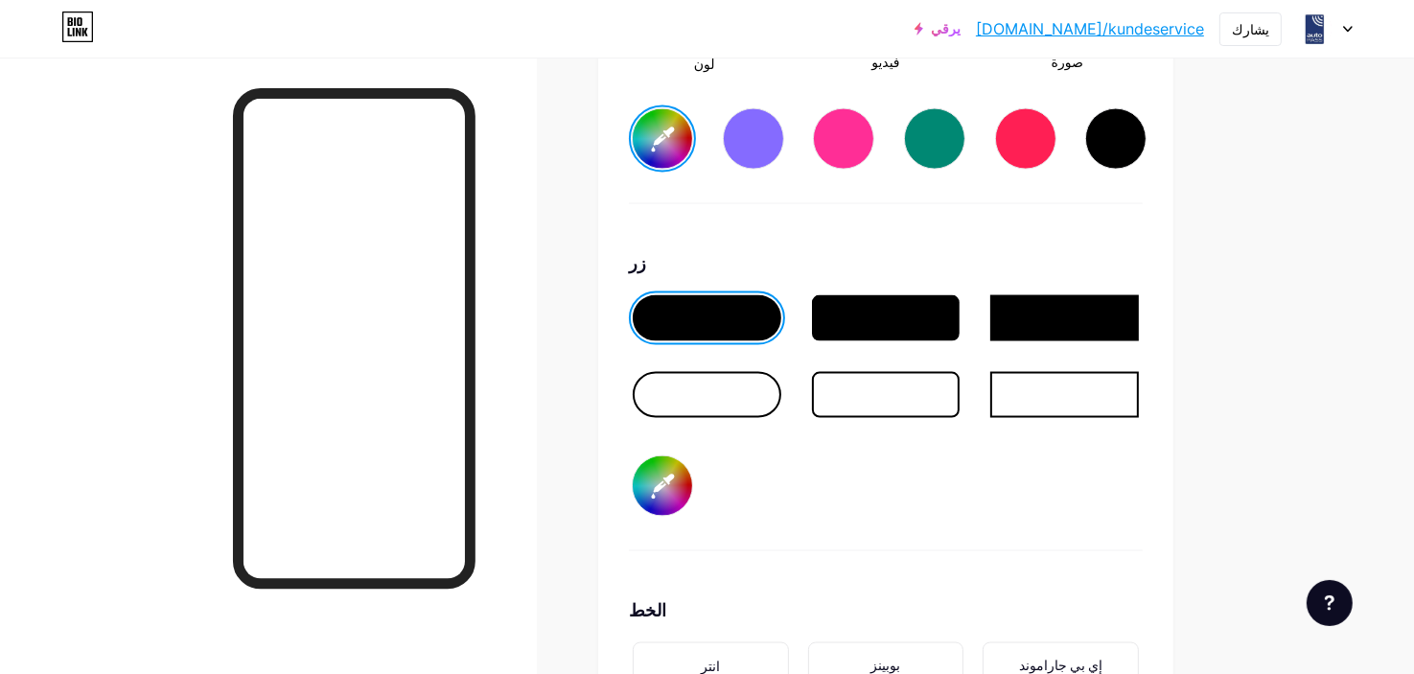
click at [710, 372] on div at bounding box center [707, 395] width 149 height 46
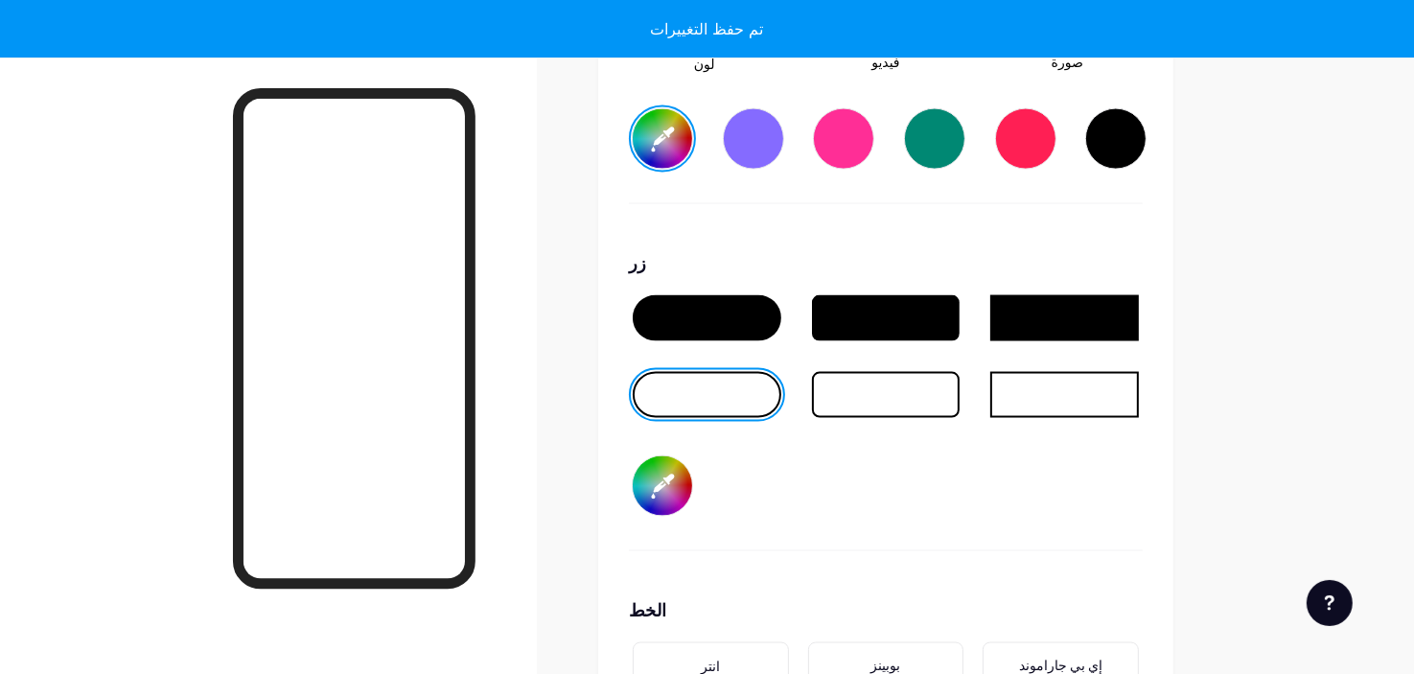
type input "#213a82"
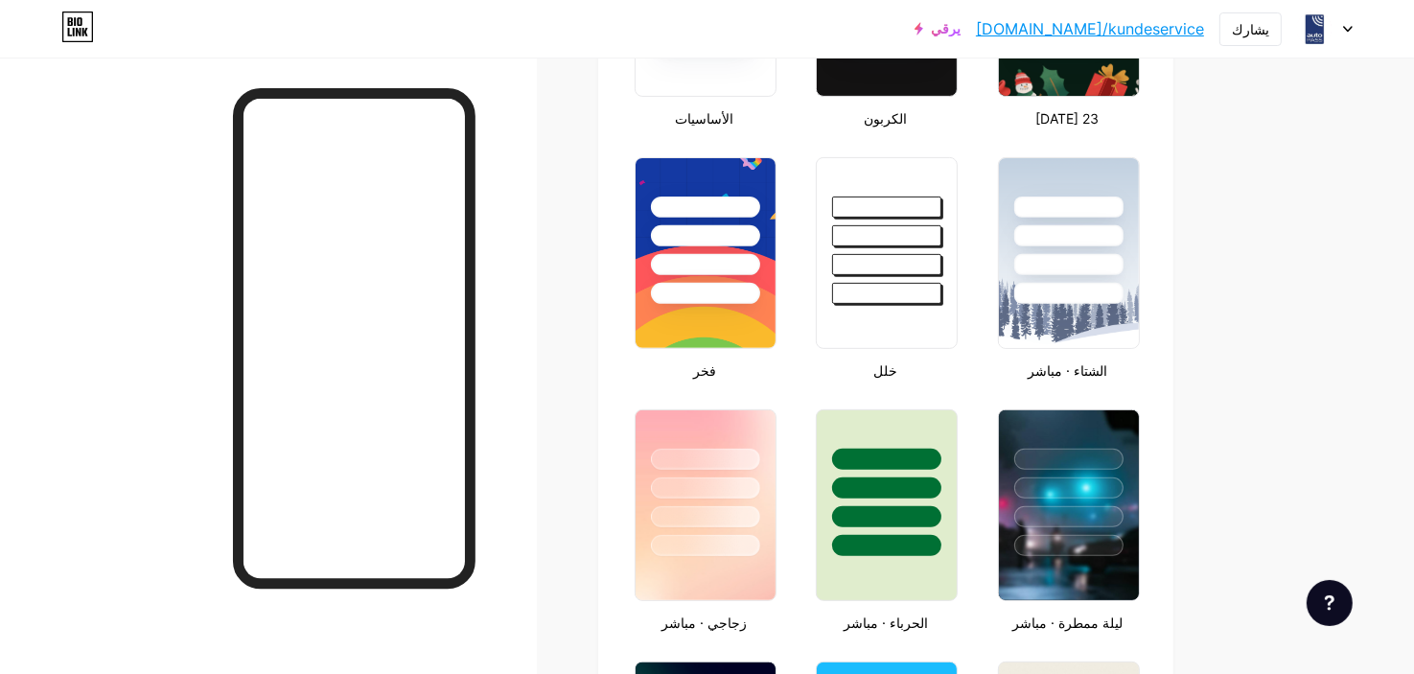
scroll to position [159, 0]
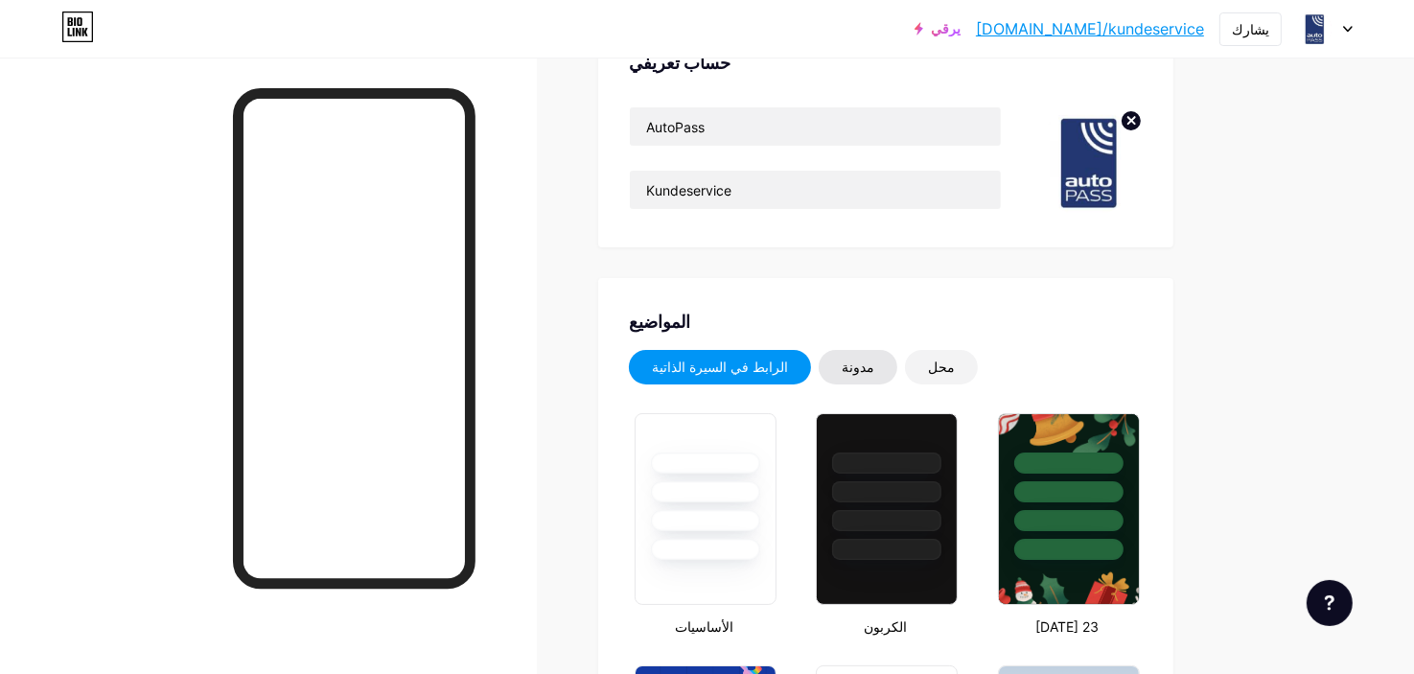
click at [849, 370] on font "مدونة" at bounding box center [857, 366] width 33 height 16
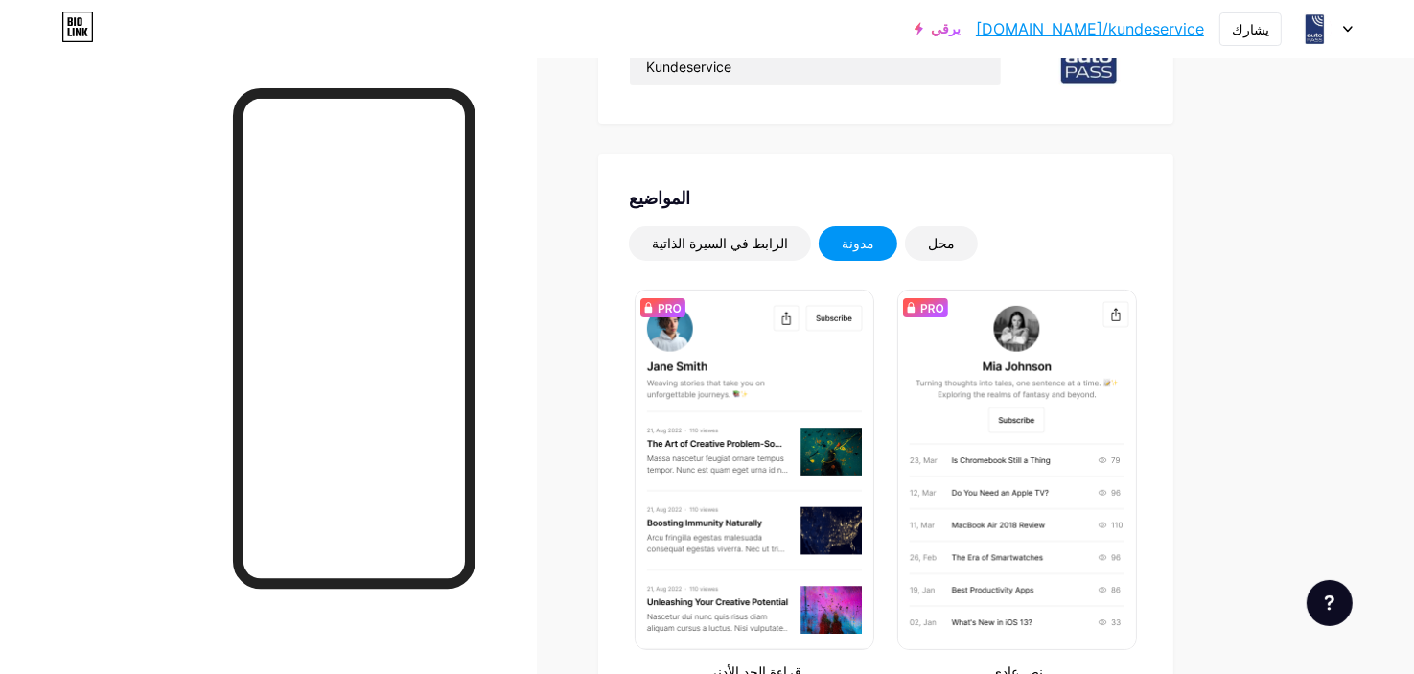
scroll to position [319, 0]
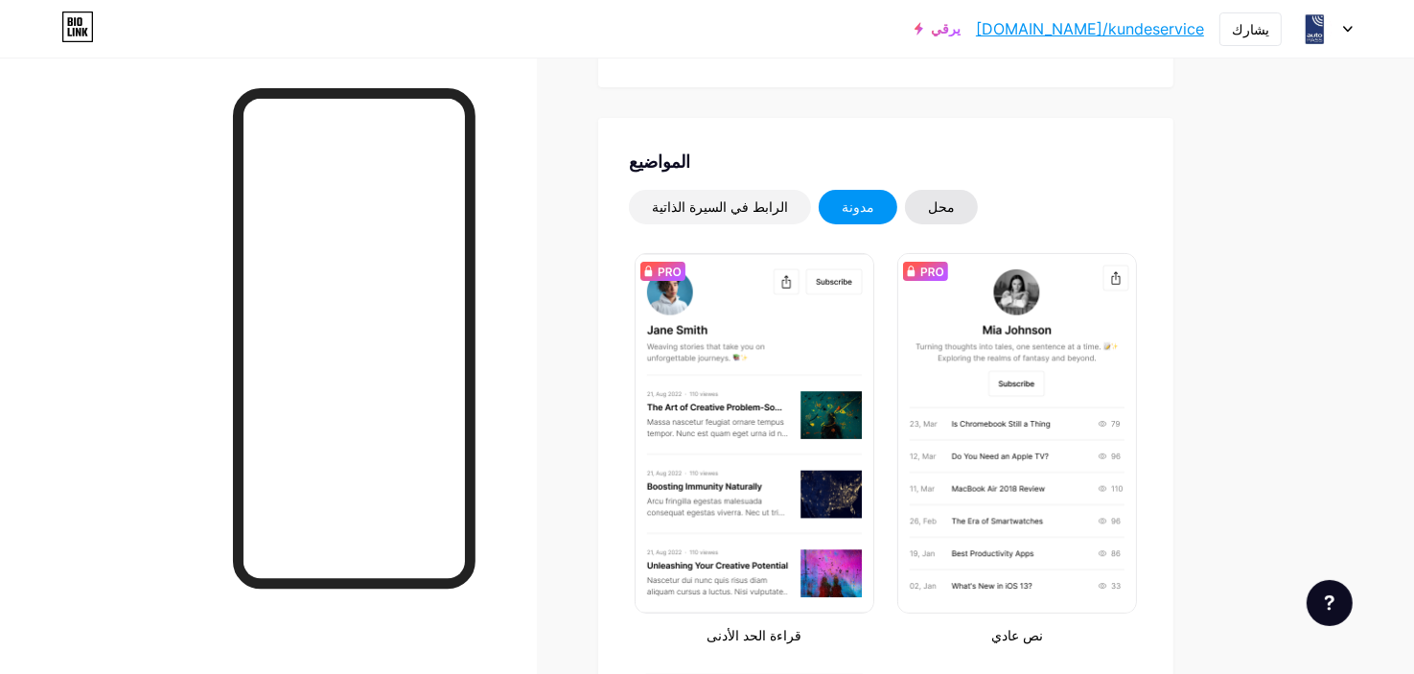
click at [932, 191] on div "محل" at bounding box center [941, 207] width 73 height 35
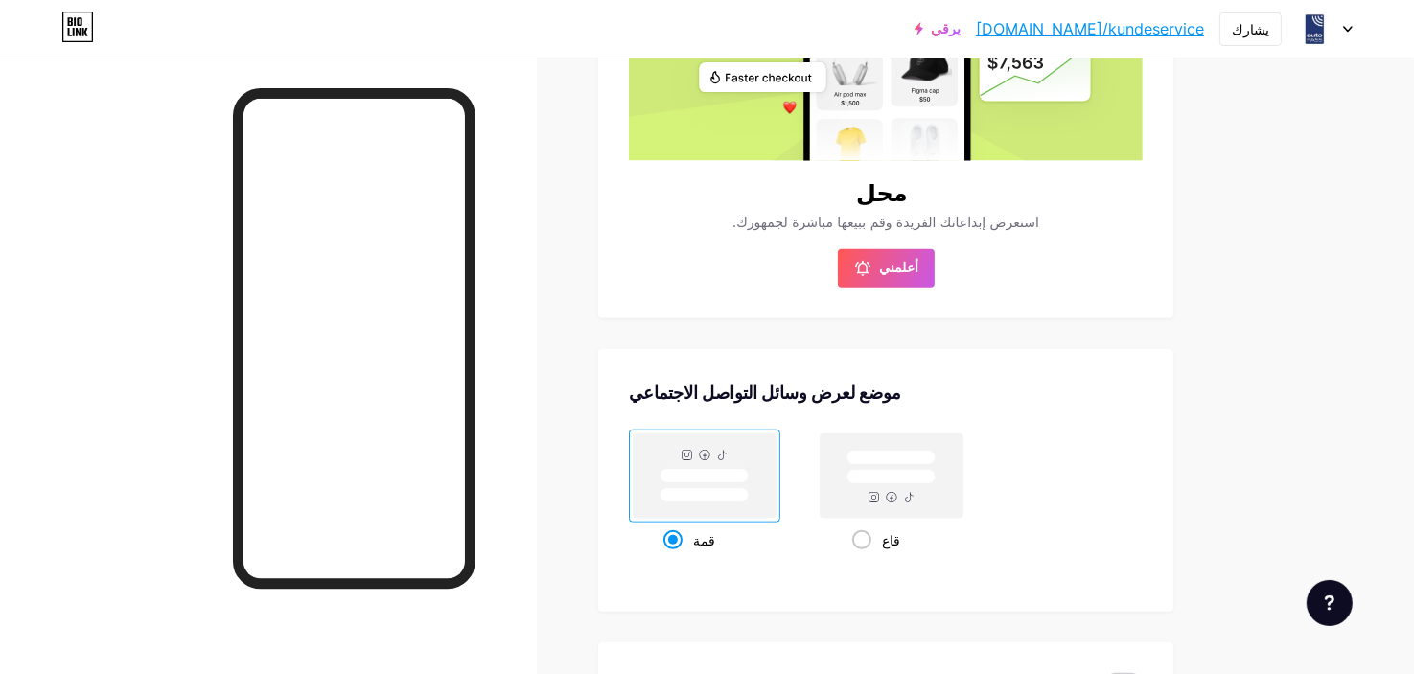
scroll to position [638, 0]
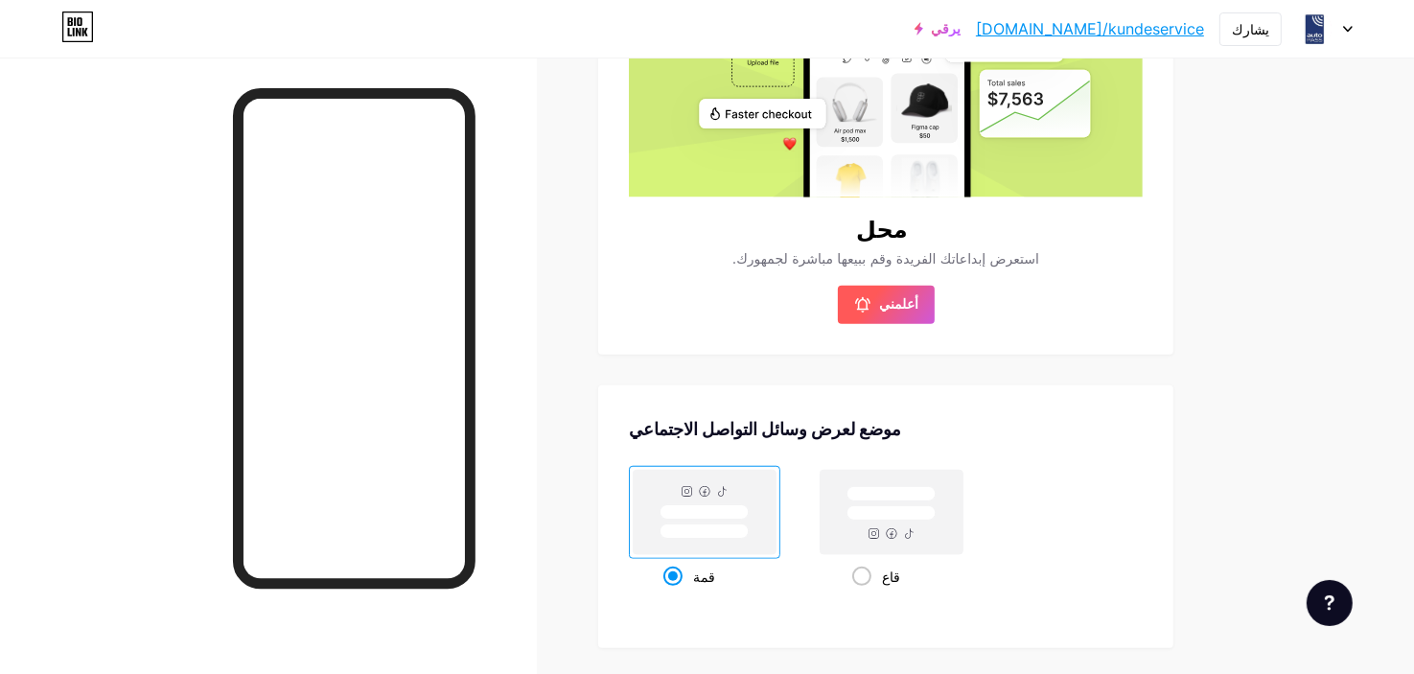
click at [905, 308] on font "أعلمني" at bounding box center [899, 303] width 39 height 16
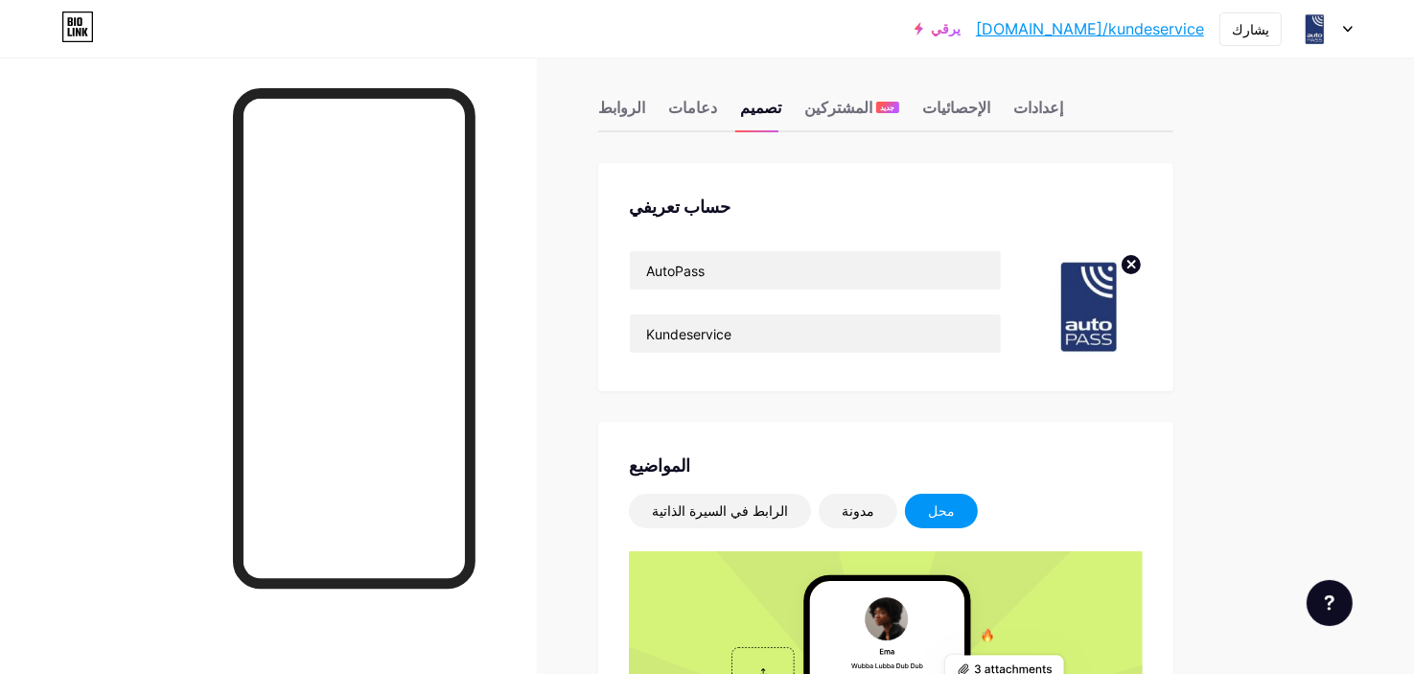
scroll to position [0, 0]
